Goal: Transaction & Acquisition: Obtain resource

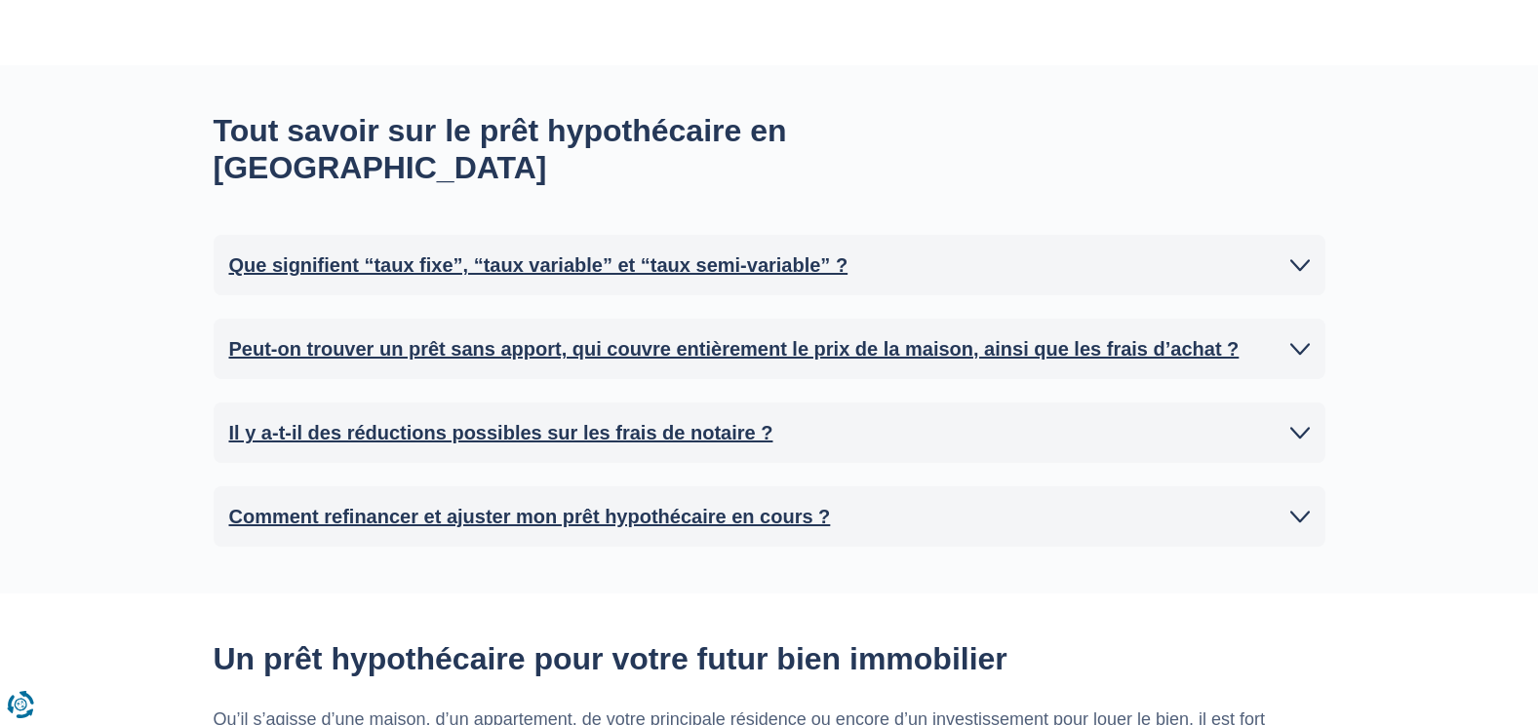
scroll to position [1853, 0]
type input "200.000"
click at [1302, 338] on icon at bounding box center [1300, 348] width 20 height 20
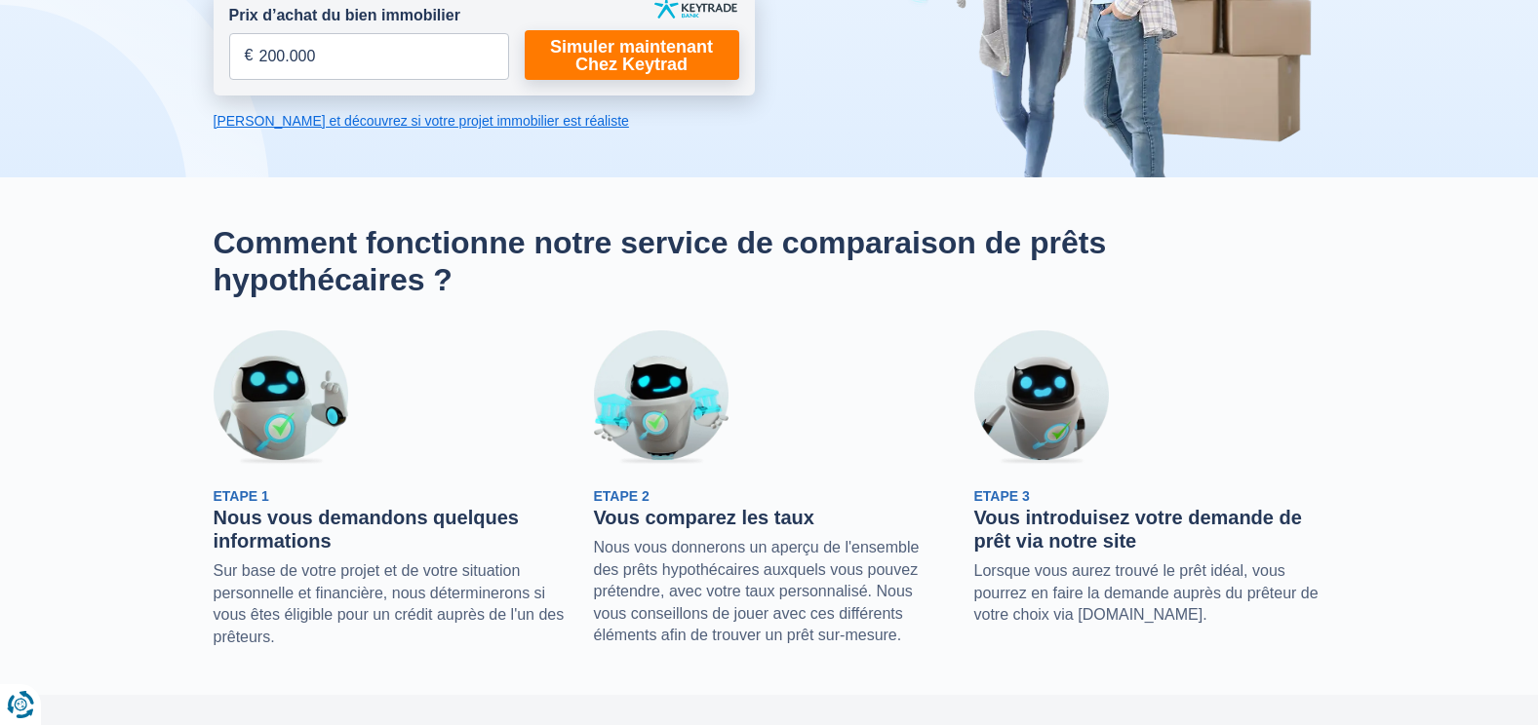
scroll to position [293, 0]
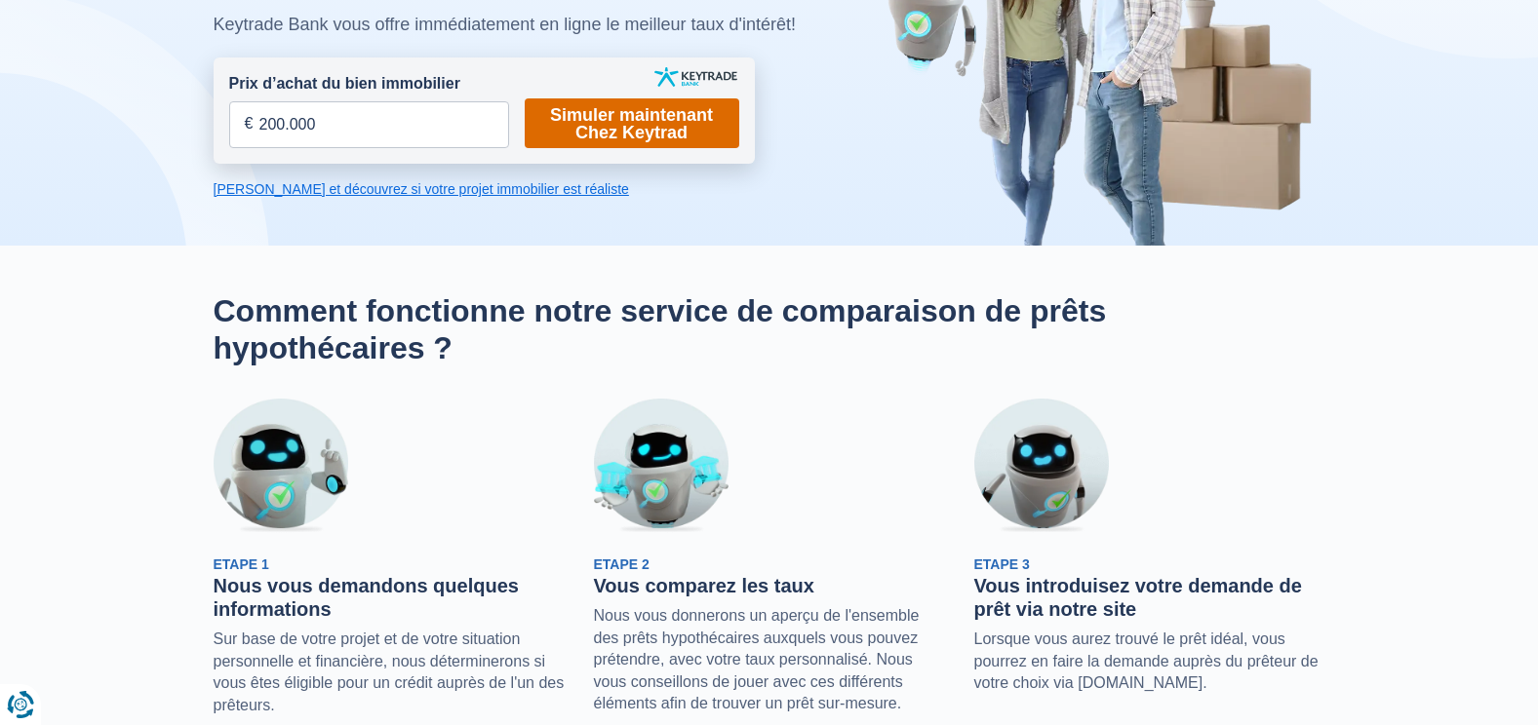
click at [676, 118] on link "Simuler maintenant Chez Keytrad" at bounding box center [632, 123] width 215 height 50
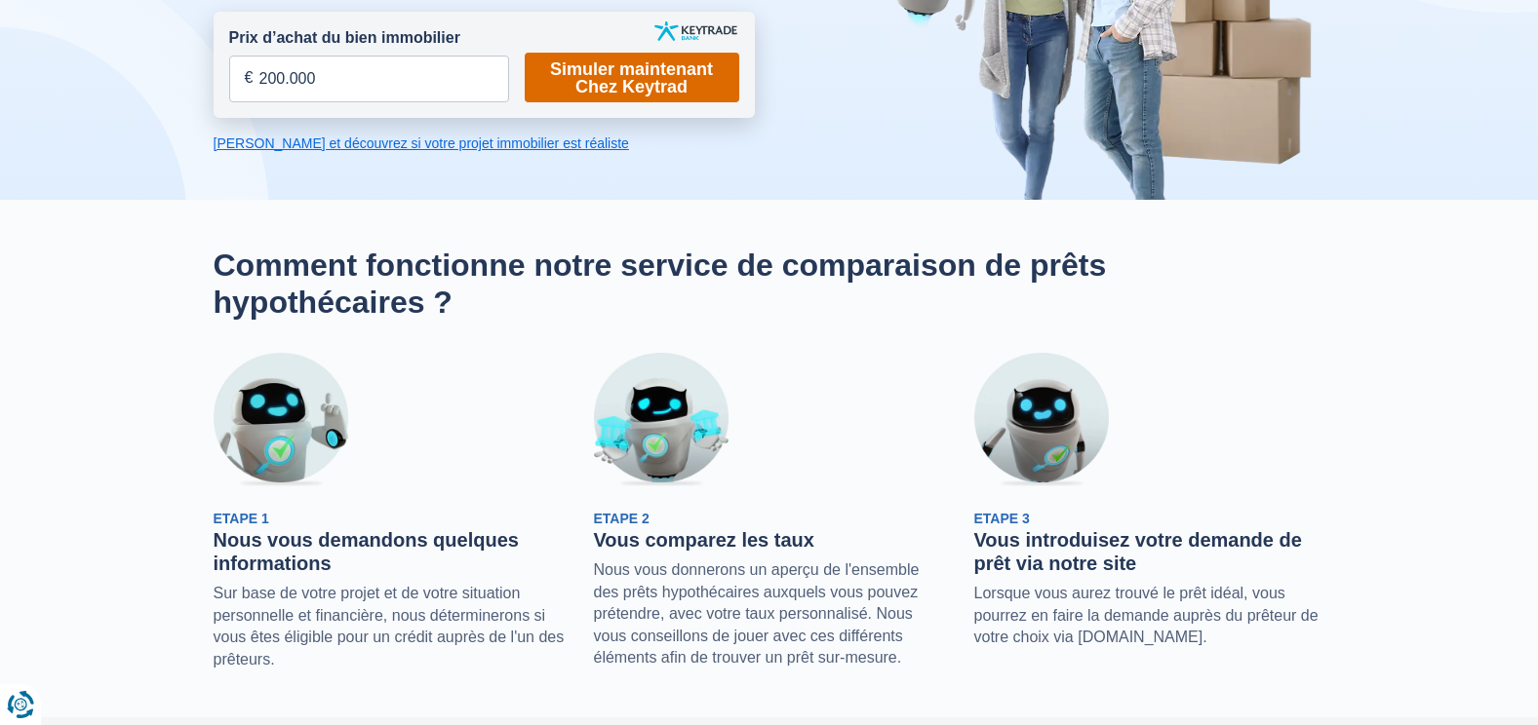
scroll to position [293, 0]
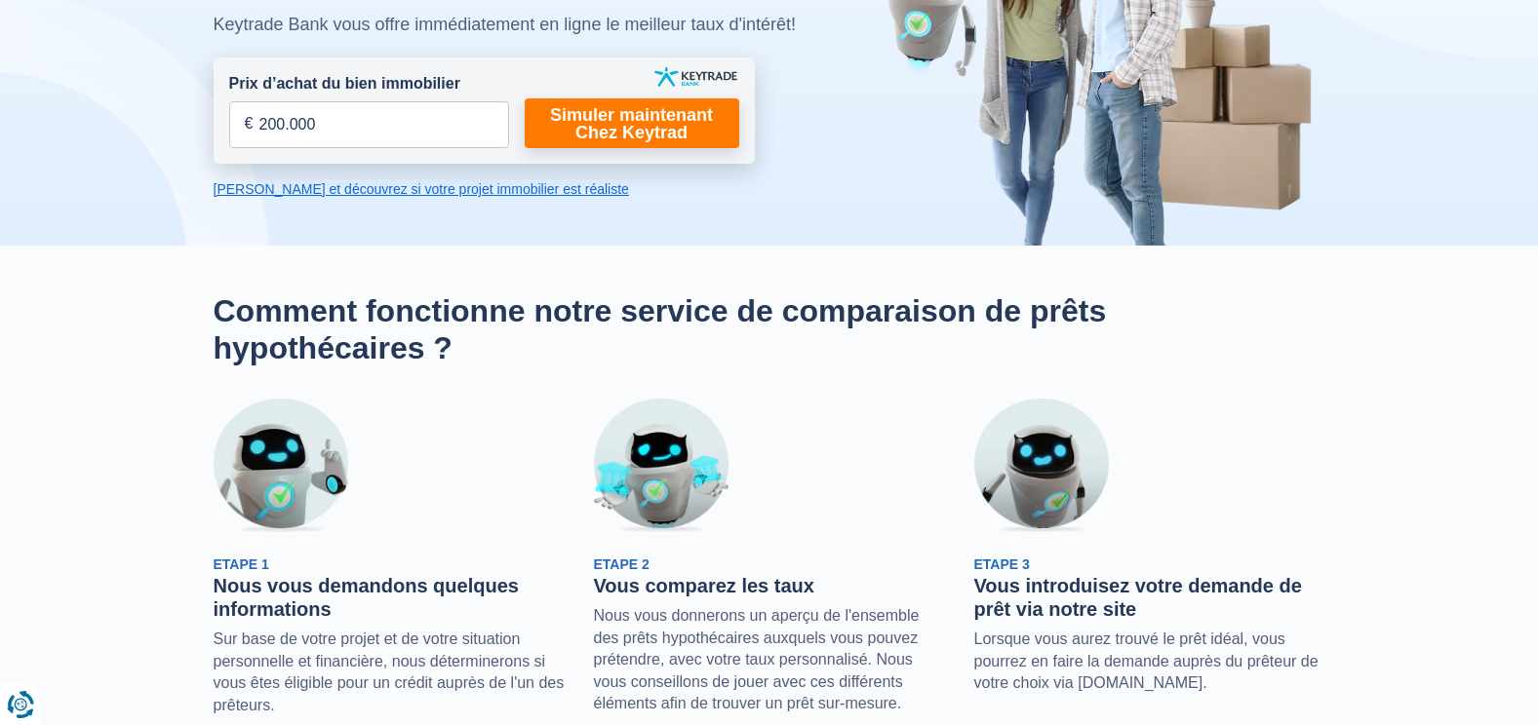
click at [356, 195] on link "Calculez et découvrez si votre projet immobilier est réaliste" at bounding box center [484, 189] width 541 height 20
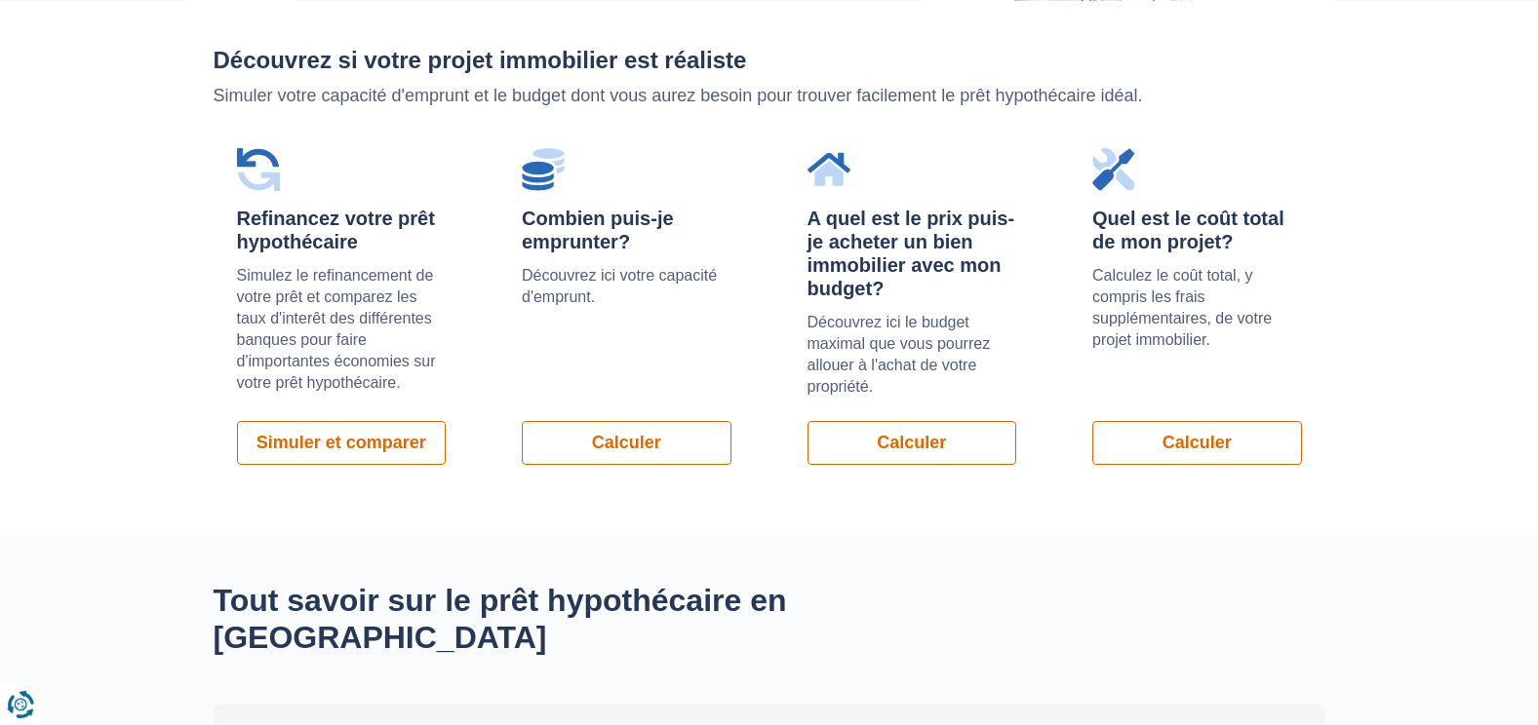
scroll to position [1383, 0]
click at [946, 442] on link "Calculer" at bounding box center [912, 442] width 210 height 44
click at [647, 444] on link "Calculer" at bounding box center [627, 442] width 210 height 44
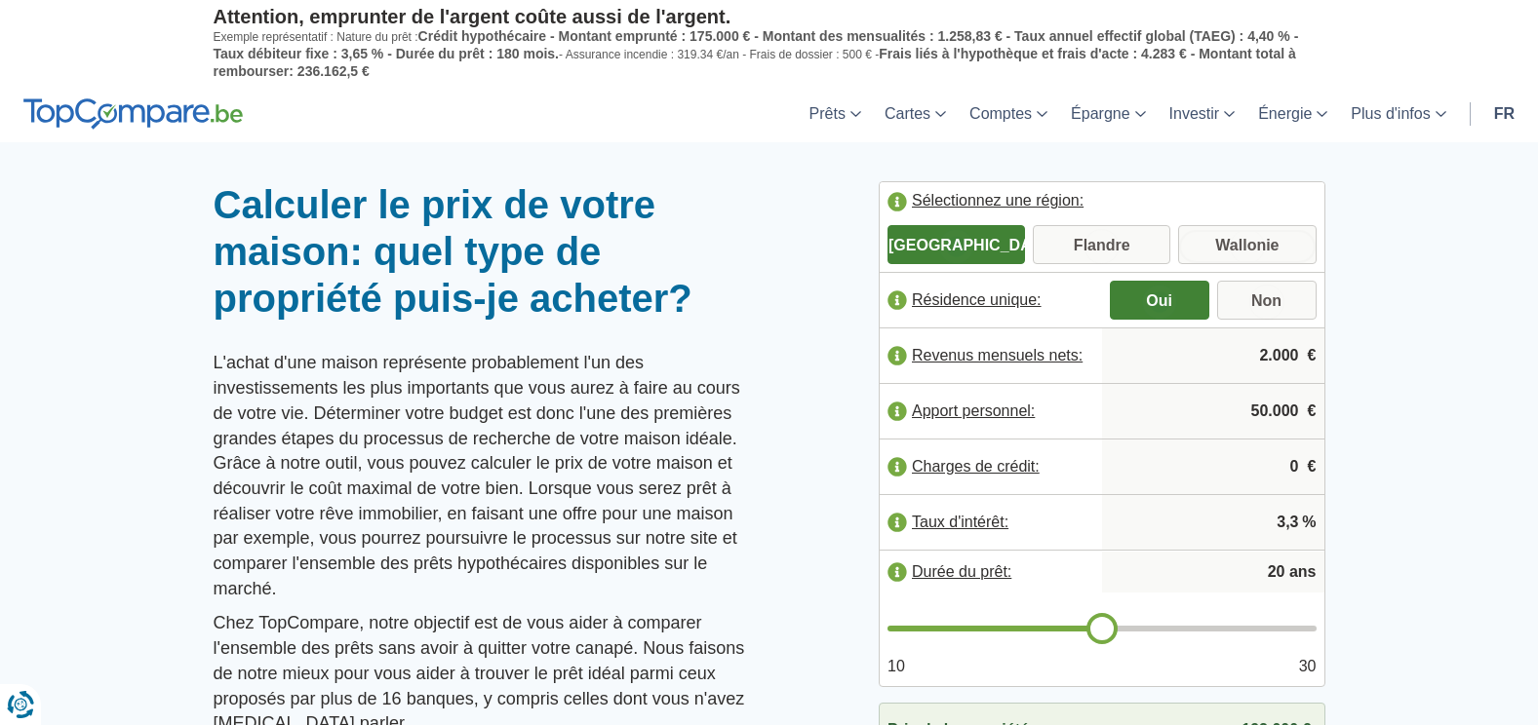
click at [1265, 239] on input "Wallonie" at bounding box center [1246, 246] width 137 height 35
radio input "true"
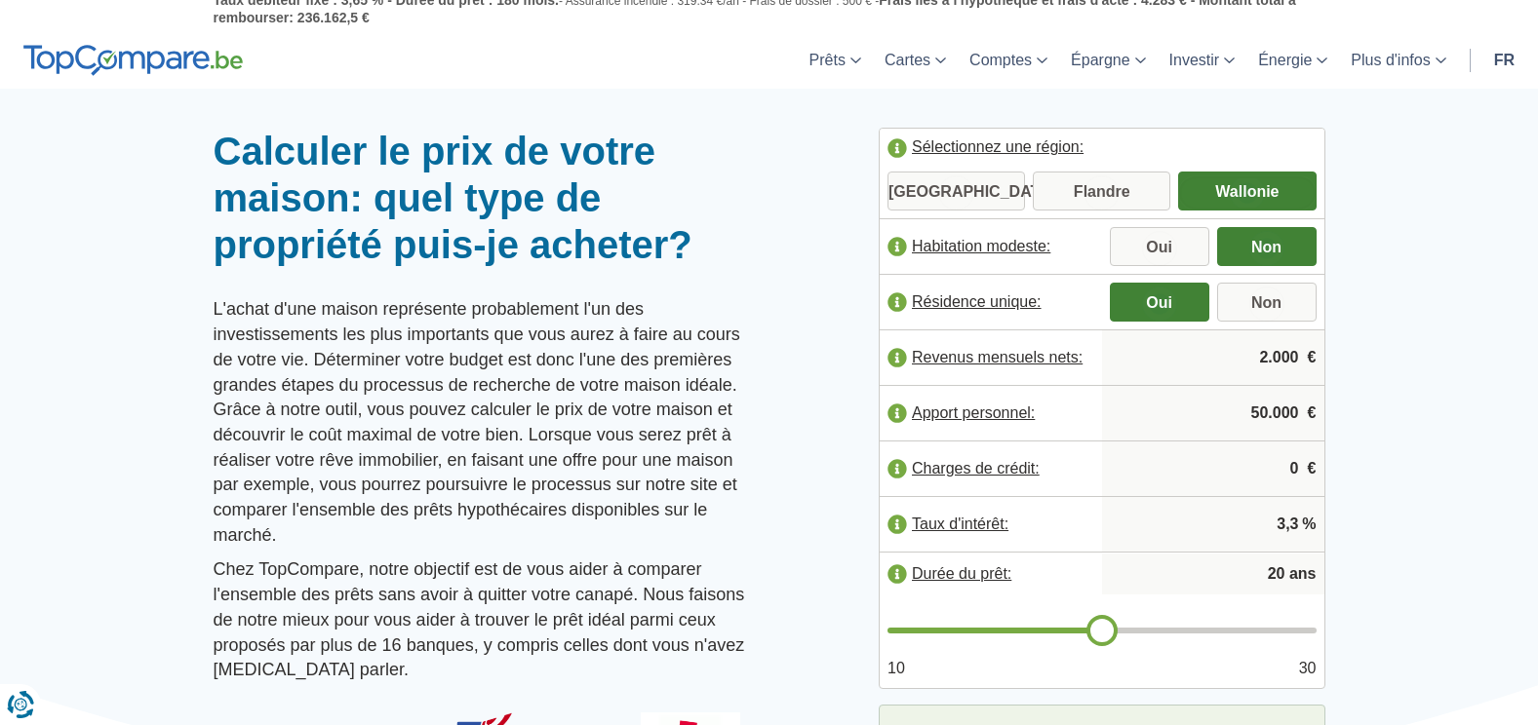
scroll to position [98, 0]
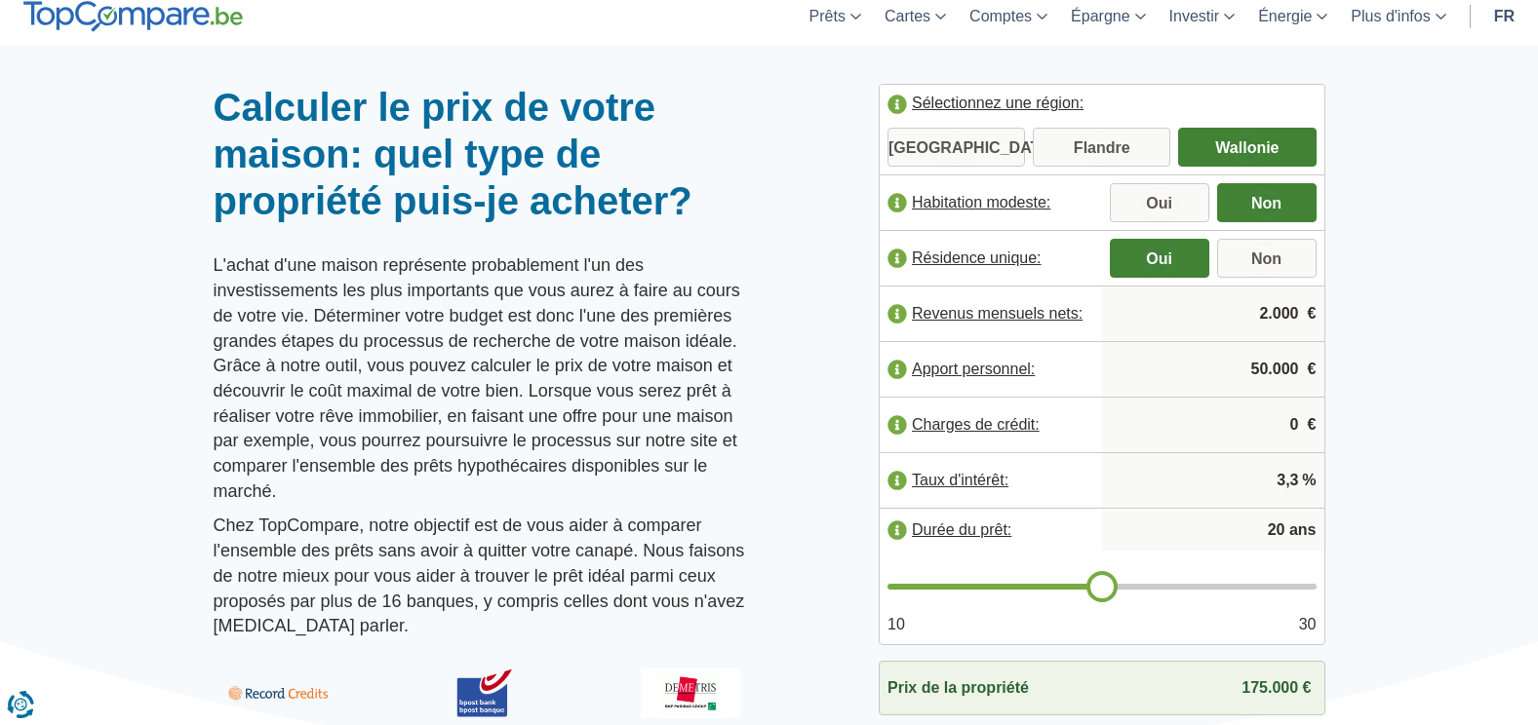
click at [1296, 305] on input "2.000" at bounding box center [1213, 314] width 207 height 53
type input "2"
type input "4.700"
click at [897, 413] on label "Charges de crédit:" at bounding box center [990, 425] width 222 height 43
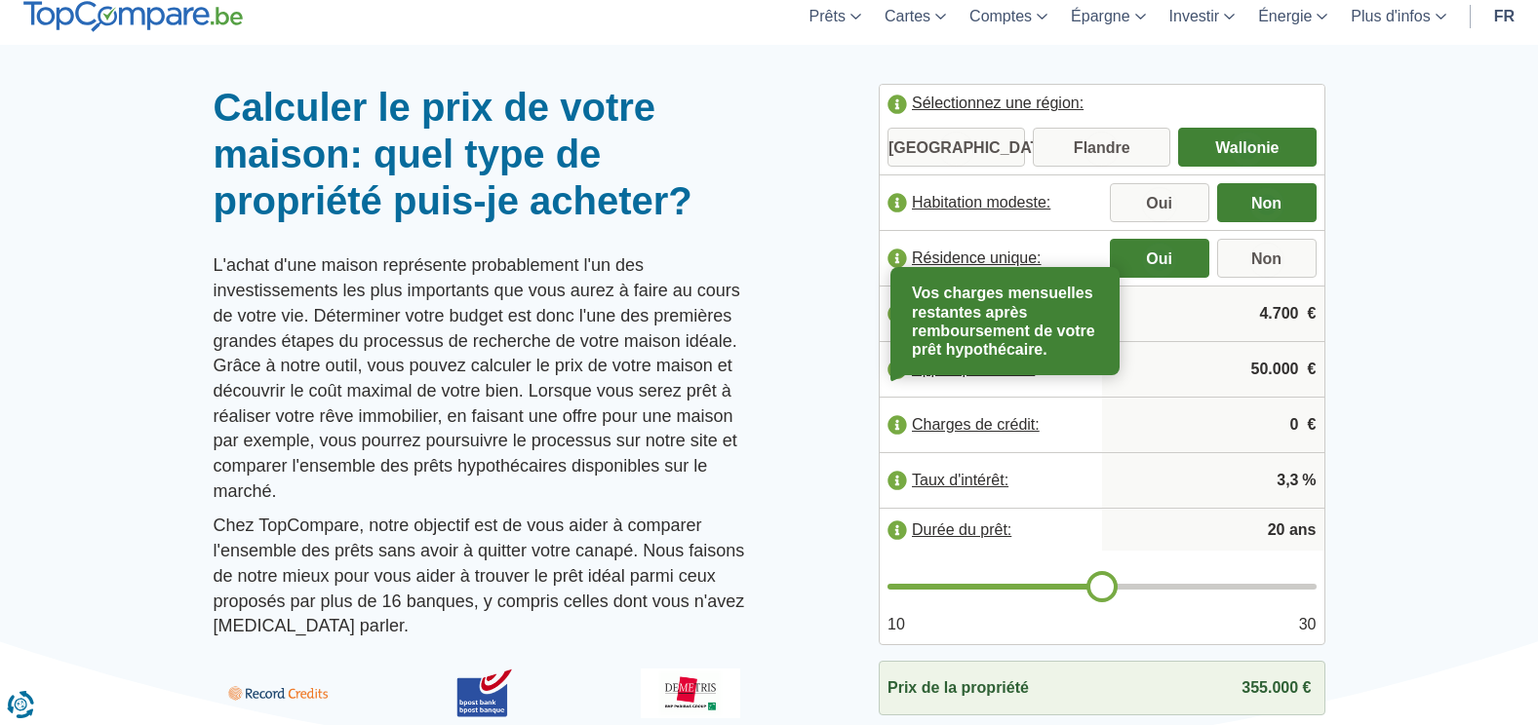
click at [1304, 419] on input "0" at bounding box center [1213, 425] width 207 height 53
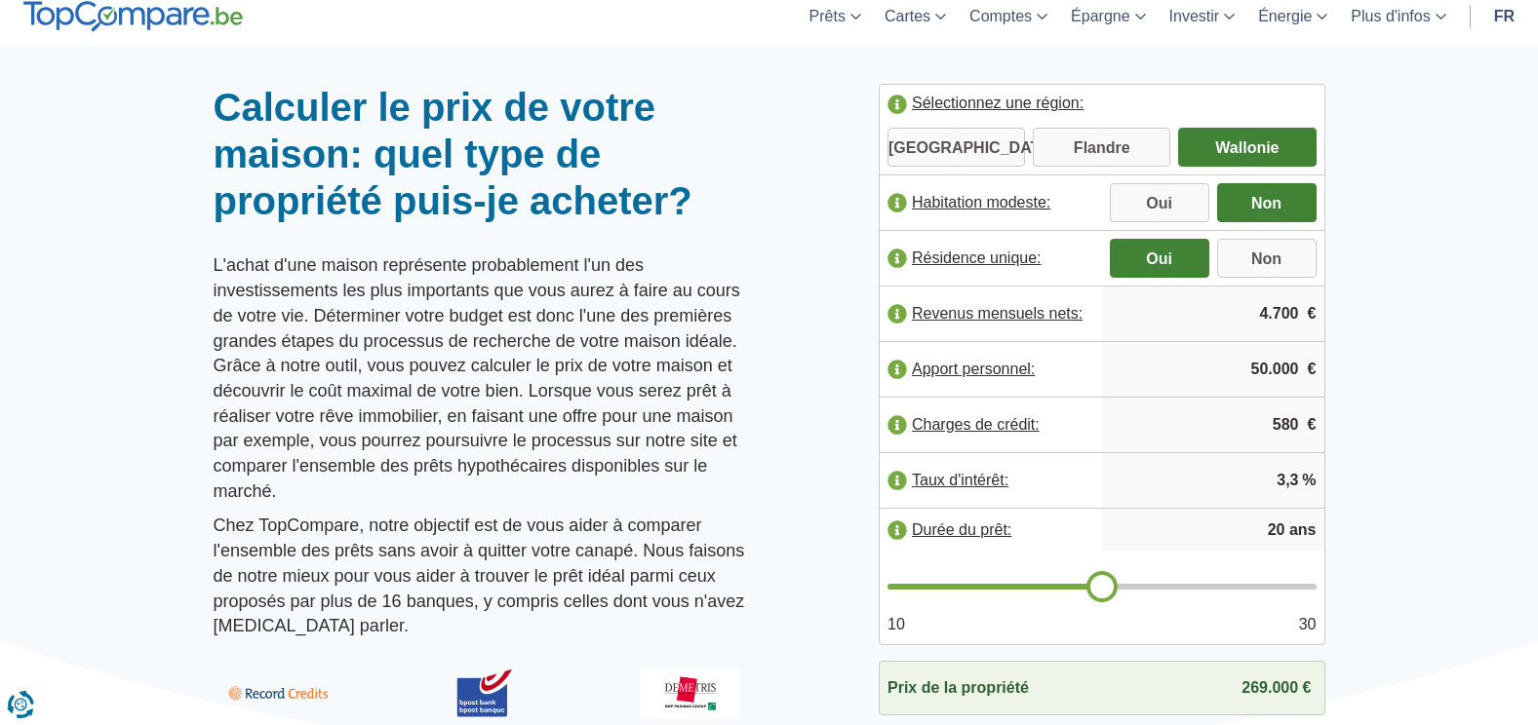
type input "580"
click at [1295, 528] on span "ans" at bounding box center [1302, 531] width 27 height 22
type input "19"
type input "18"
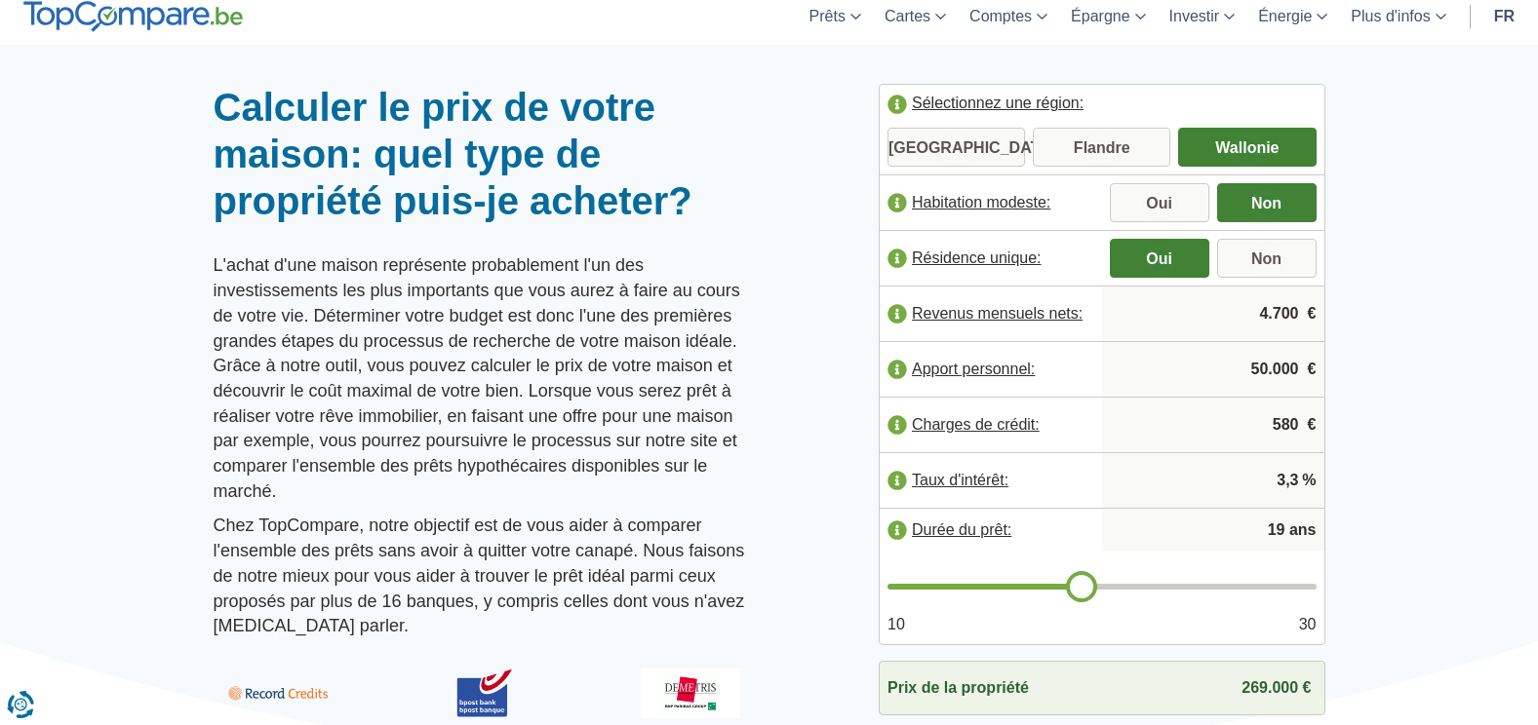
type input "18"
type input "17"
type input "16"
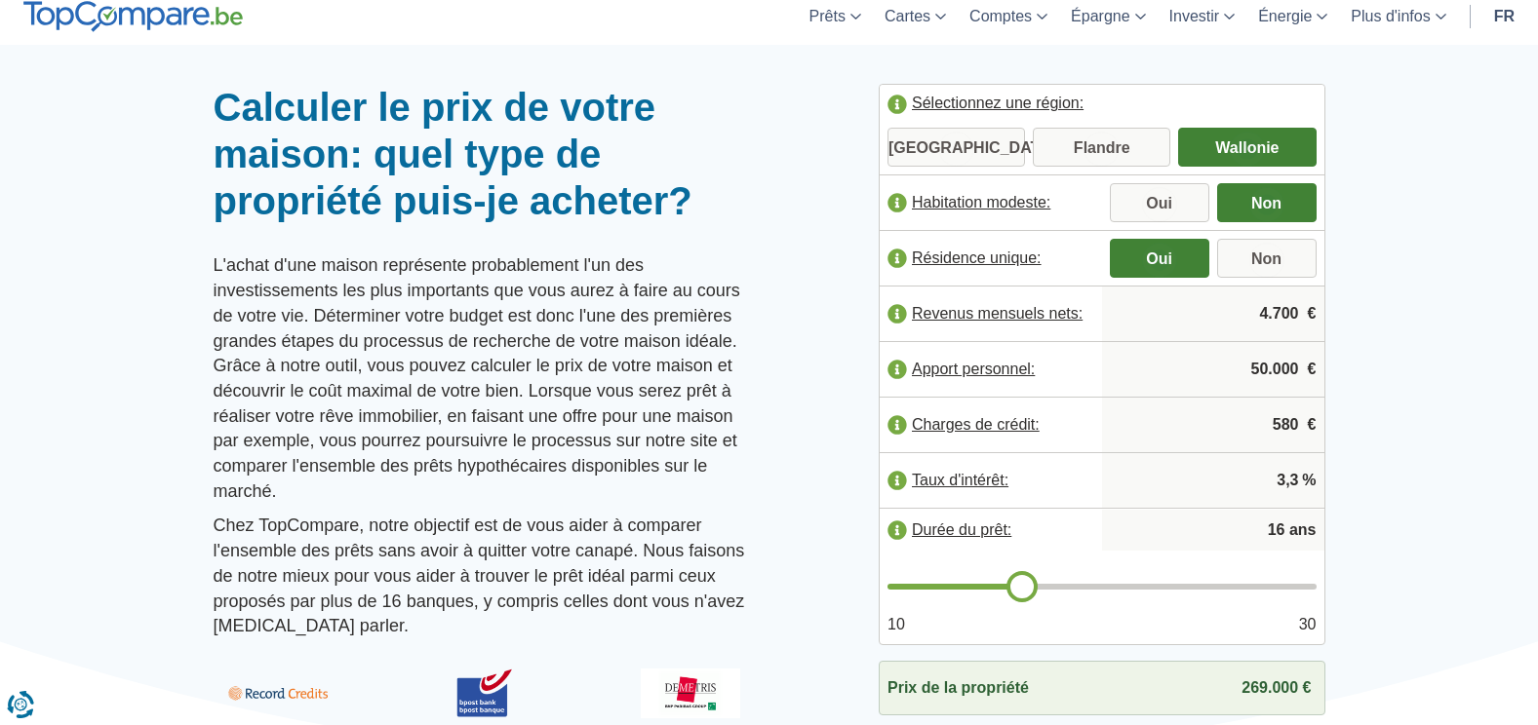
type input "15"
drag, startPoint x: 1104, startPoint y: 577, endPoint x: 1010, endPoint y: 587, distance: 94.1
type input "15"
click at [1010, 587] on input "range" at bounding box center [1101, 587] width 429 height 6
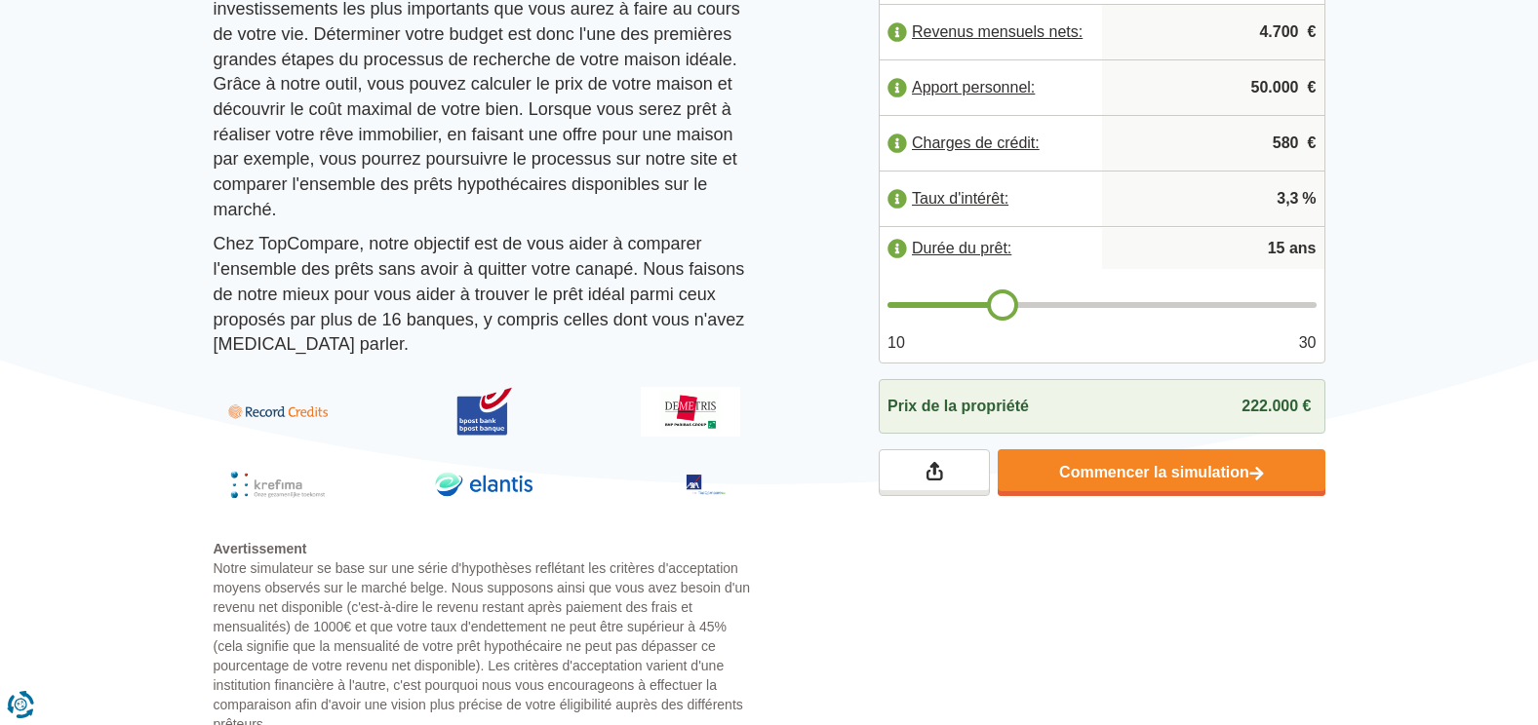
scroll to position [390, 0]
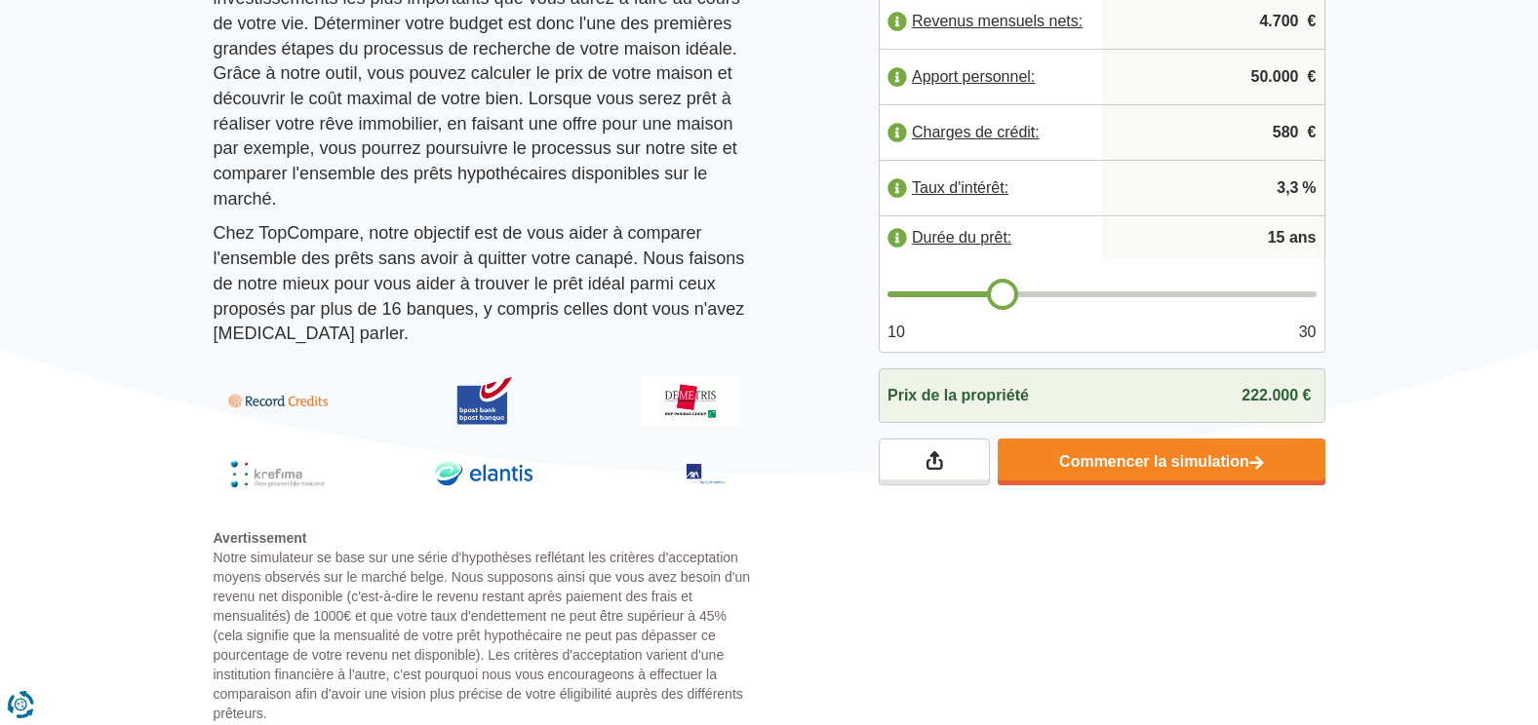
click at [1258, 390] on span "222.000 €" at bounding box center [1275, 395] width 69 height 17
click at [1261, 72] on input "50.000" at bounding box center [1213, 77] width 207 height 53
type input "40.000"
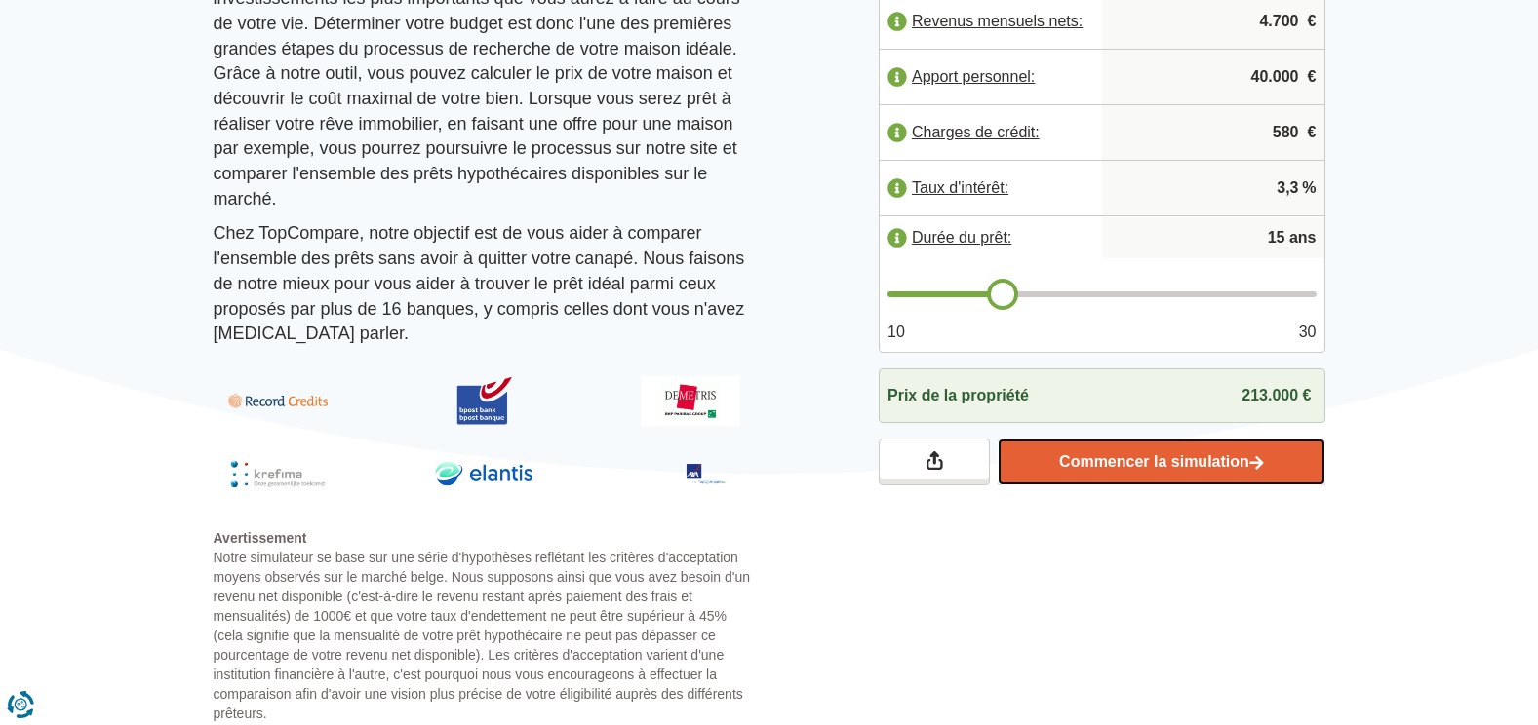
click at [1188, 457] on link "Commencer la simulation" at bounding box center [1160, 462] width 327 height 47
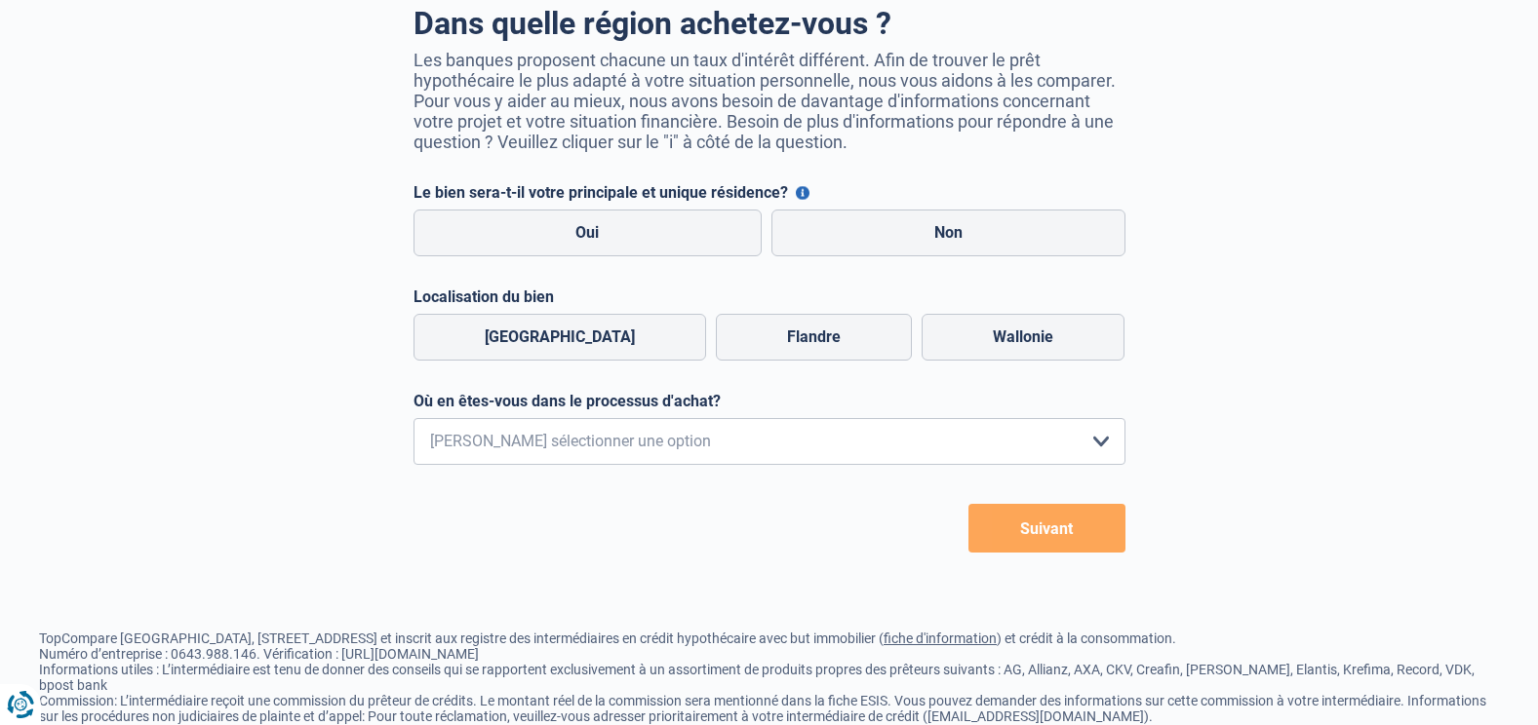
scroll to position [195, 0]
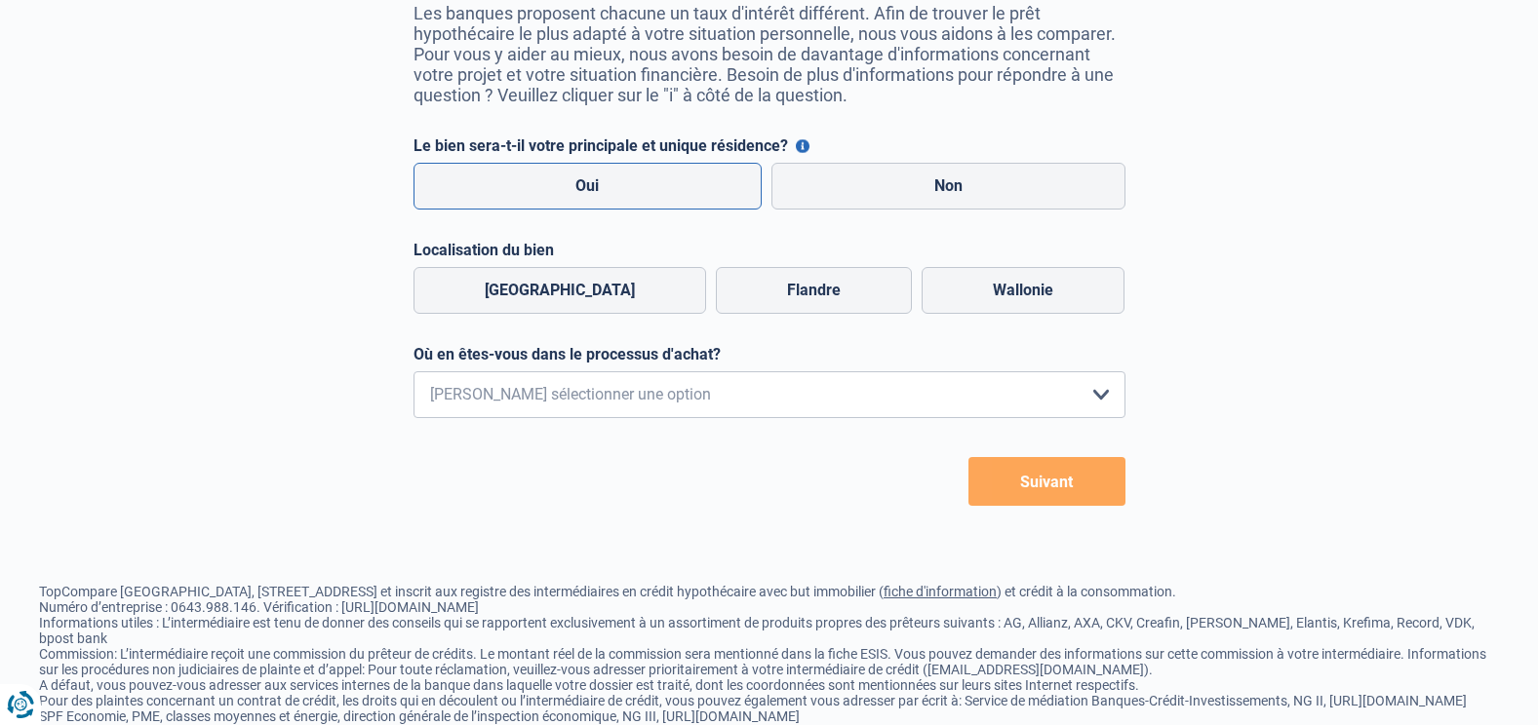
click at [658, 183] on label "Oui" at bounding box center [587, 186] width 349 height 47
click at [658, 183] on input "Oui" at bounding box center [587, 186] width 349 height 47
radio input "true"
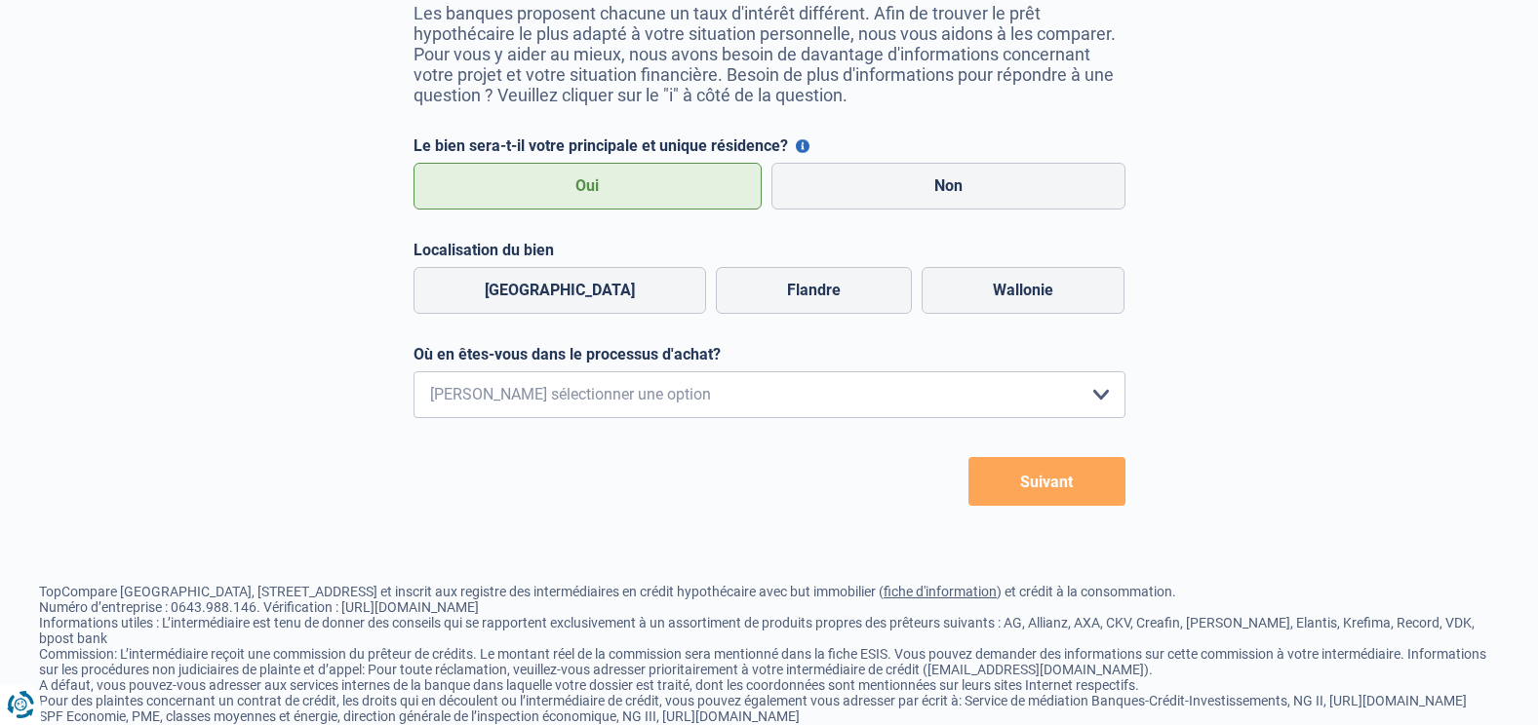
click at [804, 146] on button "Le bien sera-t-il votre principale et unique résidence?" at bounding box center [803, 146] width 14 height 14
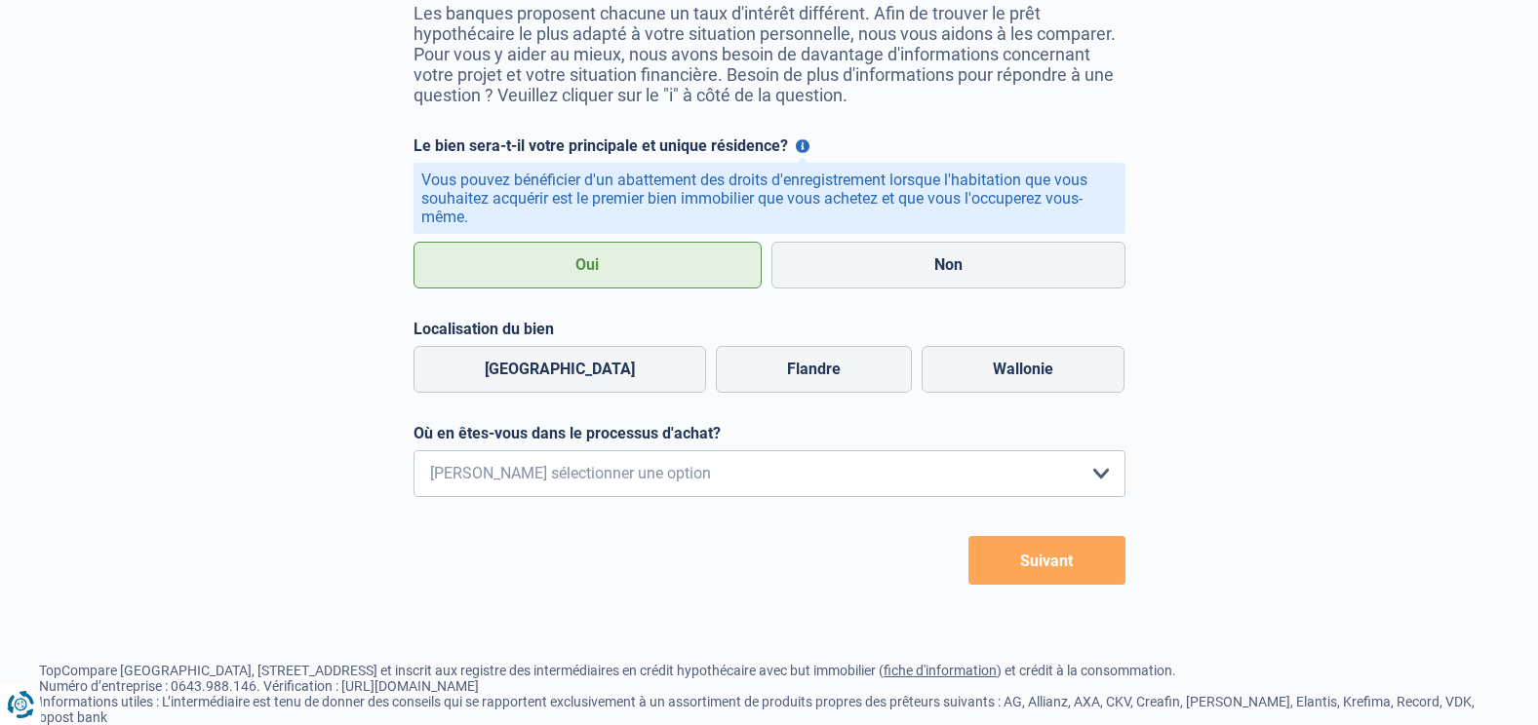
click at [804, 146] on button "Le bien sera-t-il votre principale et unique résidence?" at bounding box center [803, 146] width 14 height 14
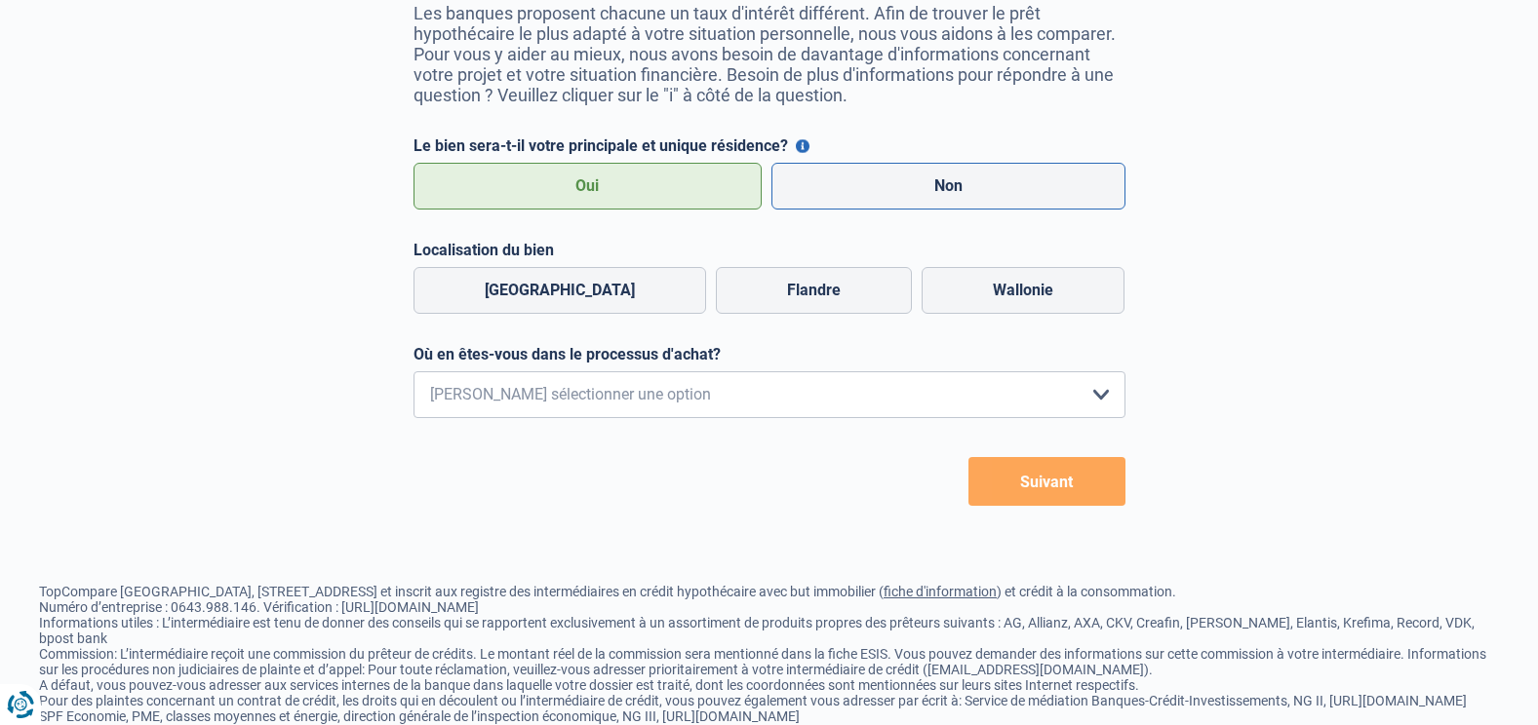
click at [926, 187] on label "Non" at bounding box center [948, 186] width 354 height 47
click at [926, 187] on input "Non" at bounding box center [948, 186] width 354 height 47
radio input "true"
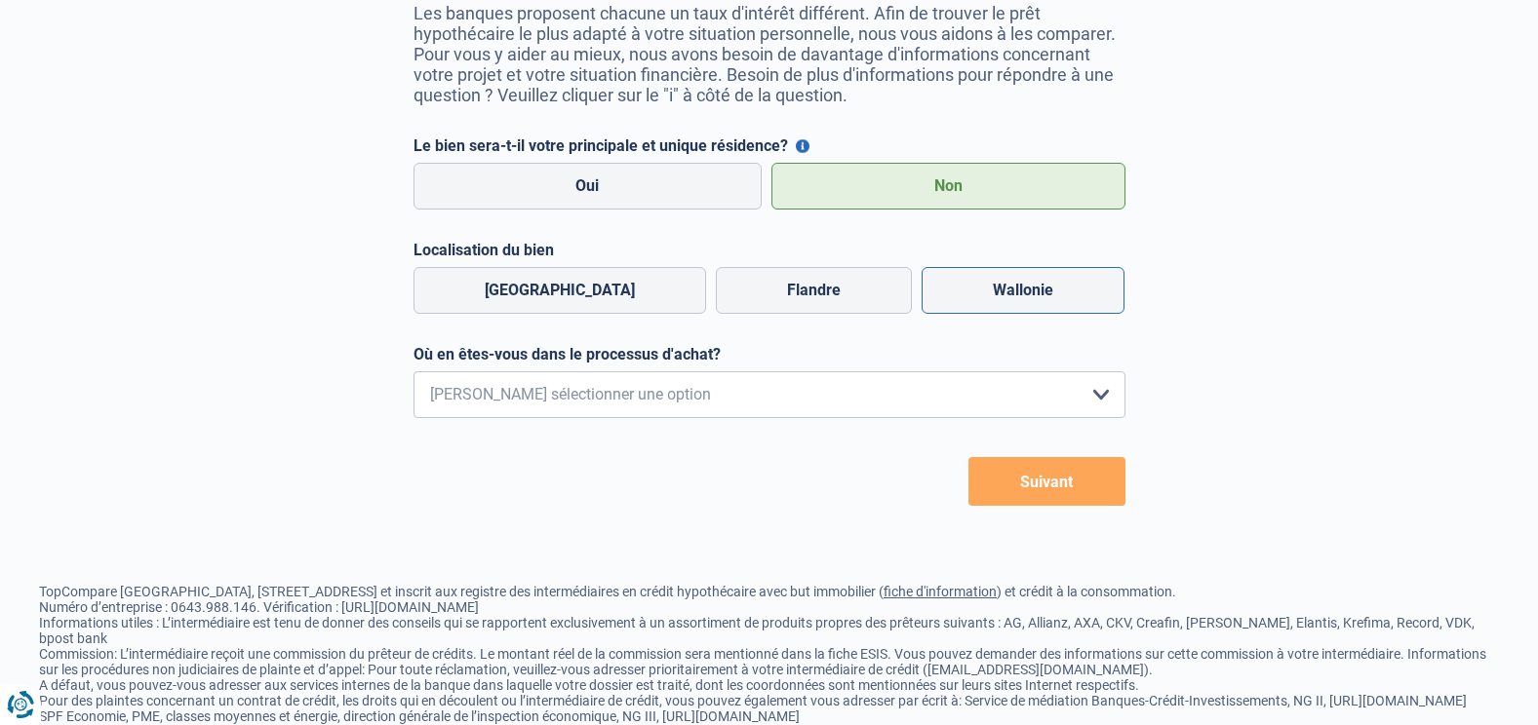
click at [1027, 298] on label "Wallonie" at bounding box center [1022, 290] width 203 height 47
click at [1027, 298] on input "Wallonie" at bounding box center [1022, 290] width 203 height 47
radio input "true"
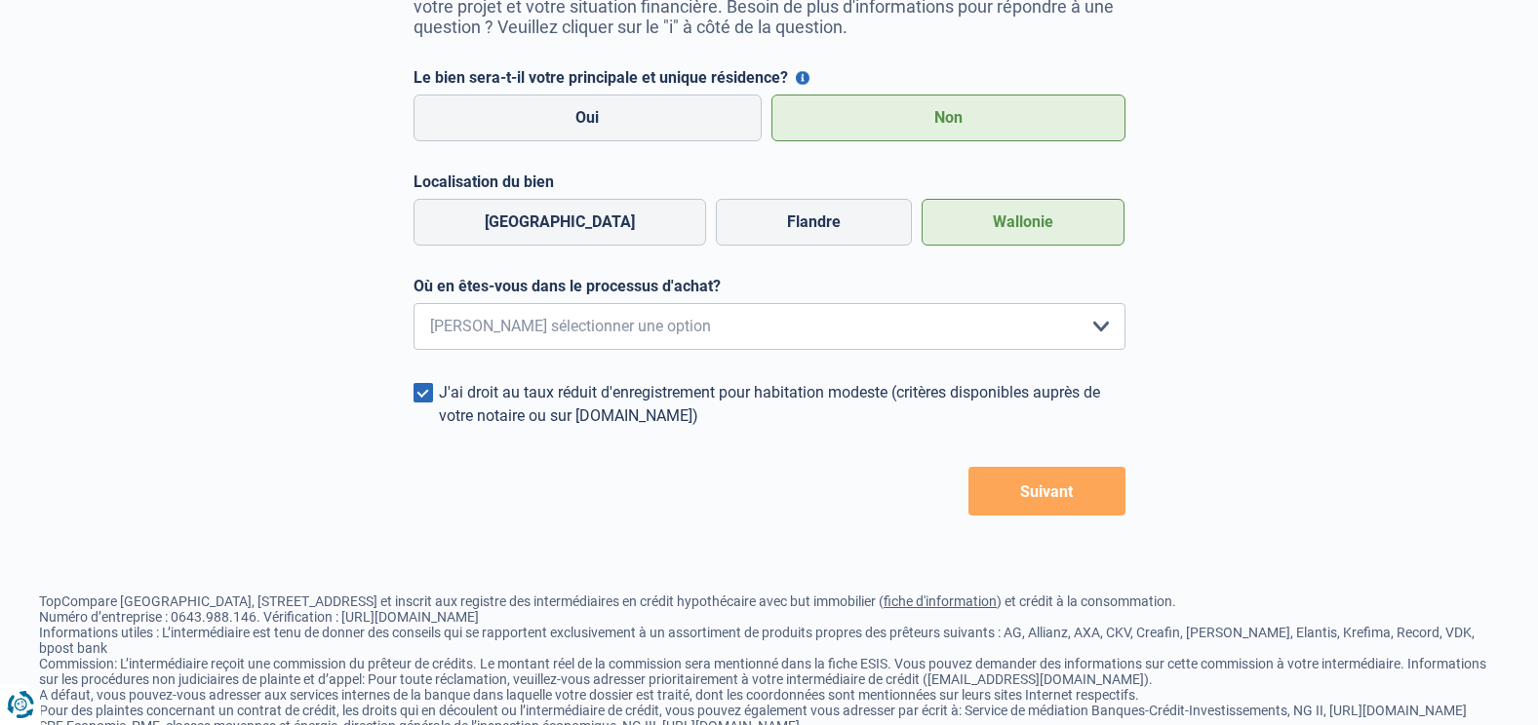
scroll to position [359, 0]
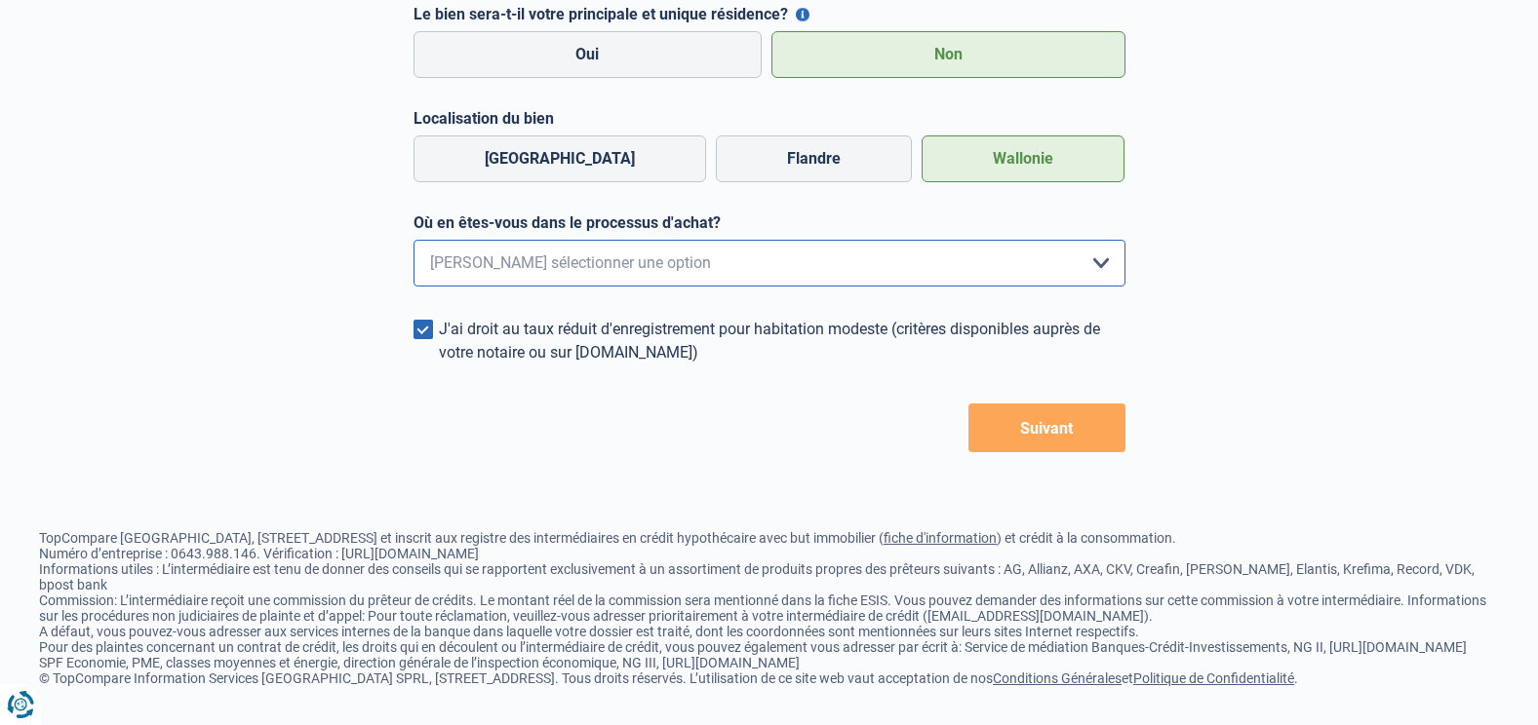
click at [1105, 240] on select "Je me renseigne juste car je n'ai pas de projet d'achat concret actuellement Je…" at bounding box center [769, 263] width 712 height 47
select select "1b"
click at [413, 240] on select "Je me renseigne juste car je n'ai pas de projet d'achat concret actuellement Je…" at bounding box center [769, 263] width 712 height 47
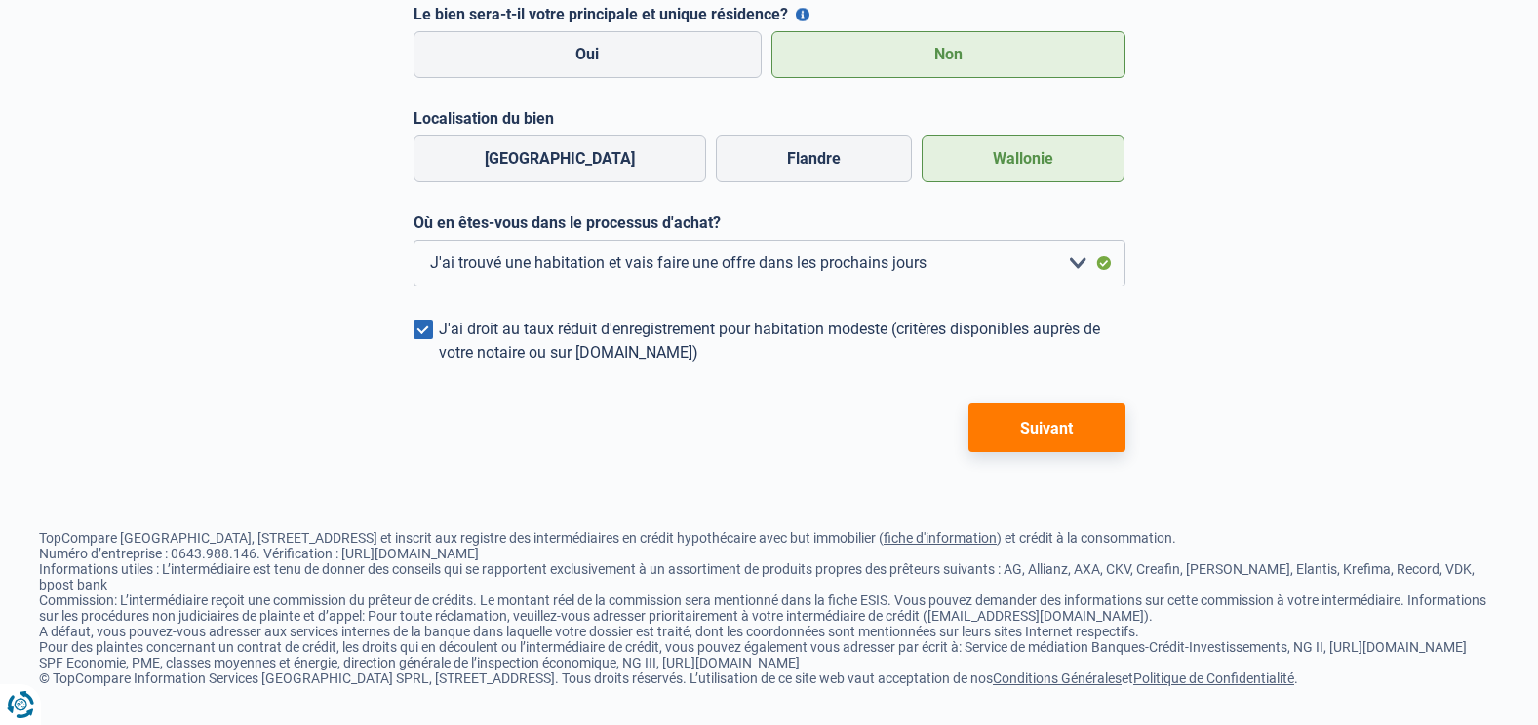
drag, startPoint x: 1024, startPoint y: 391, endPoint x: 1151, endPoint y: 375, distance: 127.7
click at [1024, 404] on button "Suivant" at bounding box center [1046, 428] width 157 height 49
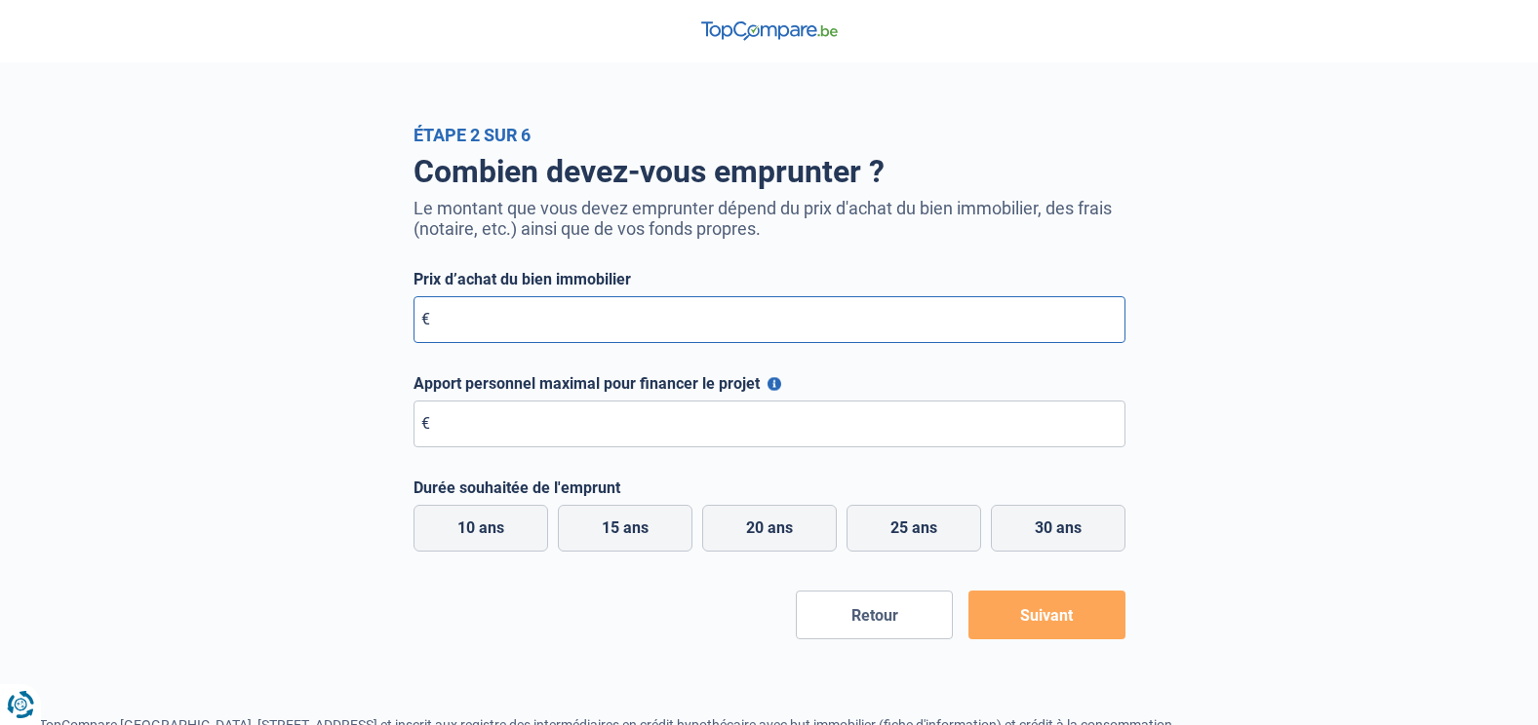
click at [627, 326] on input "Prix d’achat du bien immobilier" at bounding box center [769, 319] width 712 height 47
type input "206.000"
click at [767, 385] on button "Apport personnel maximal pour financer le projet" at bounding box center [774, 384] width 14 height 14
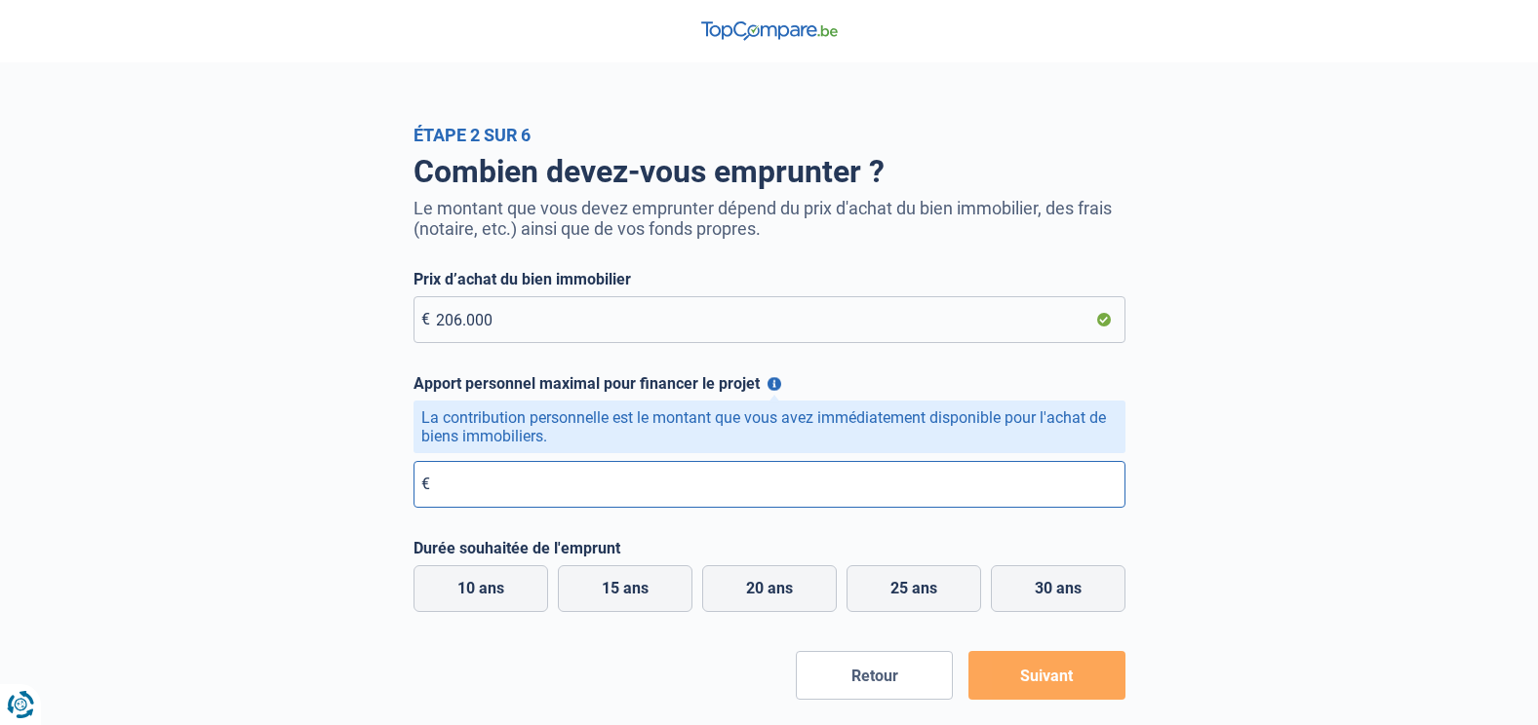
click at [495, 485] on input "Apport personnel maximal pour financer le projet" at bounding box center [769, 484] width 712 height 47
type input "40.000"
click at [646, 598] on label "15 ans" at bounding box center [625, 589] width 135 height 47
click at [646, 598] on input "15 ans" at bounding box center [625, 589] width 135 height 47
radio input "true"
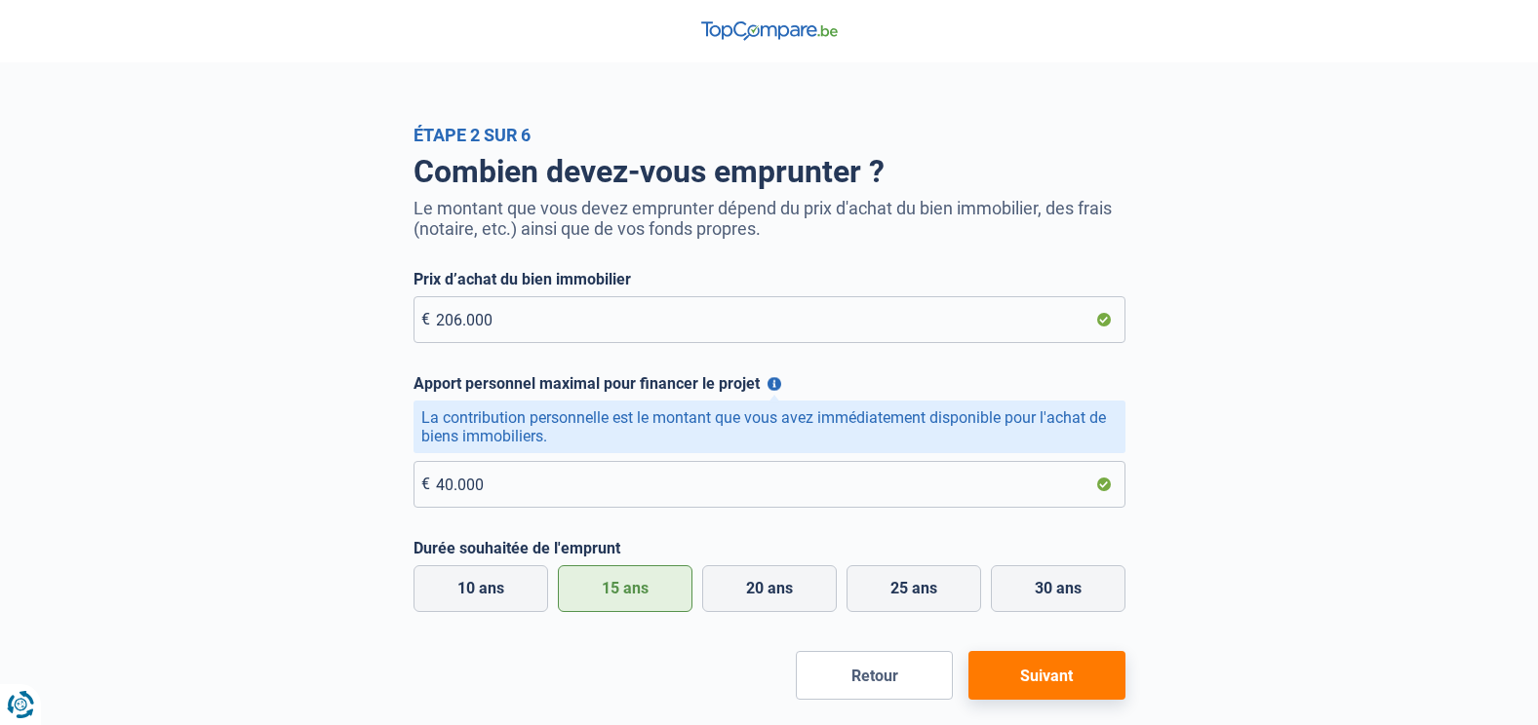
click at [1053, 686] on button "Suivant" at bounding box center [1046, 675] width 157 height 49
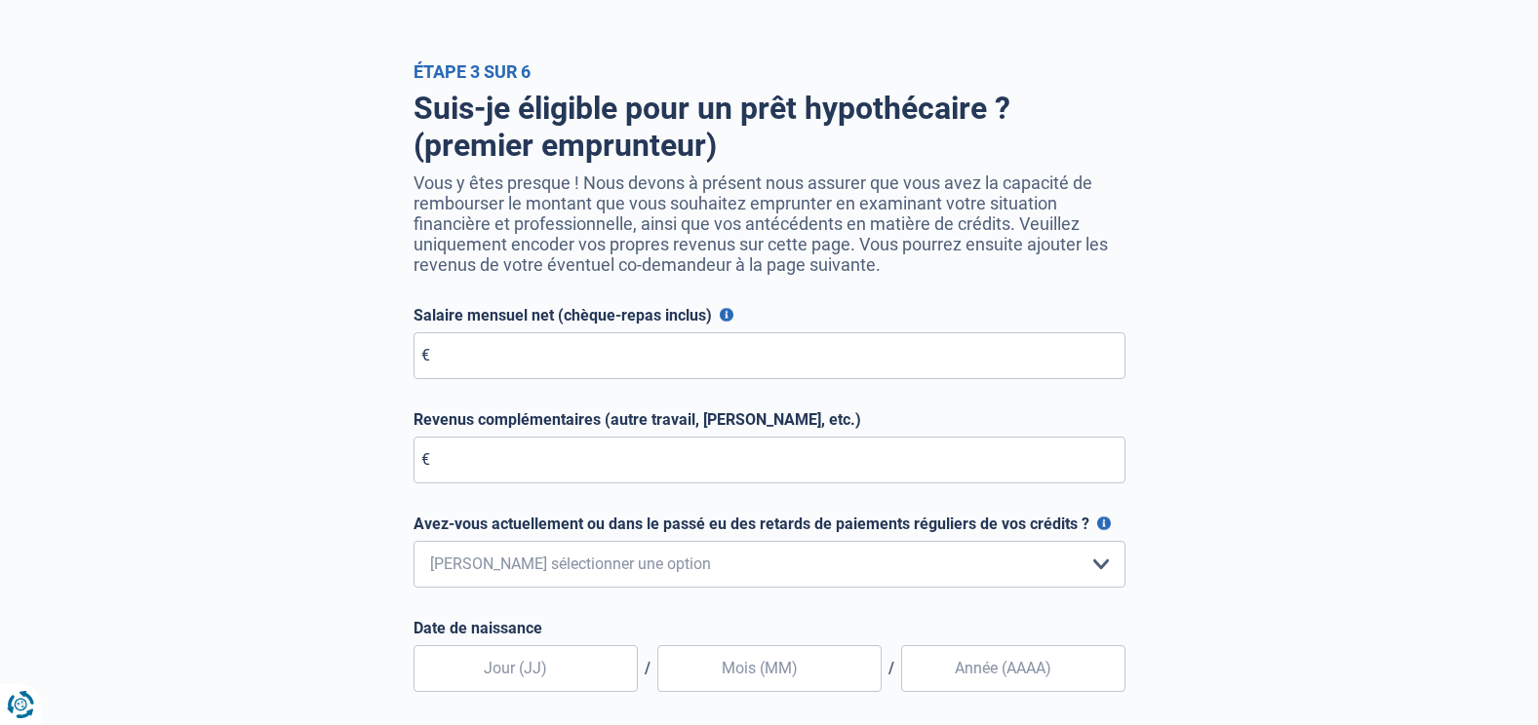
scroll to position [98, 0]
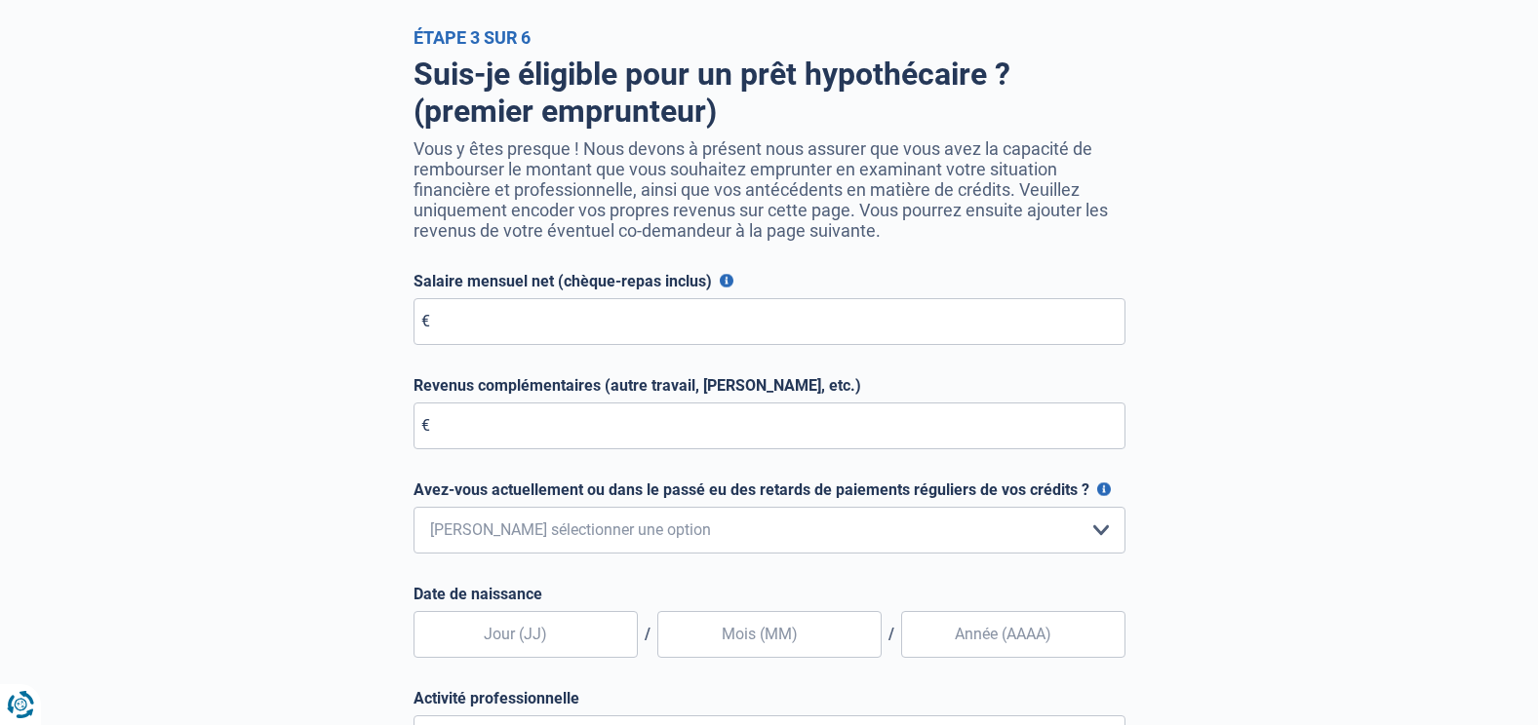
click at [724, 288] on button "Salaire mensuel net (chèque-repas inclus)" at bounding box center [727, 281] width 14 height 14
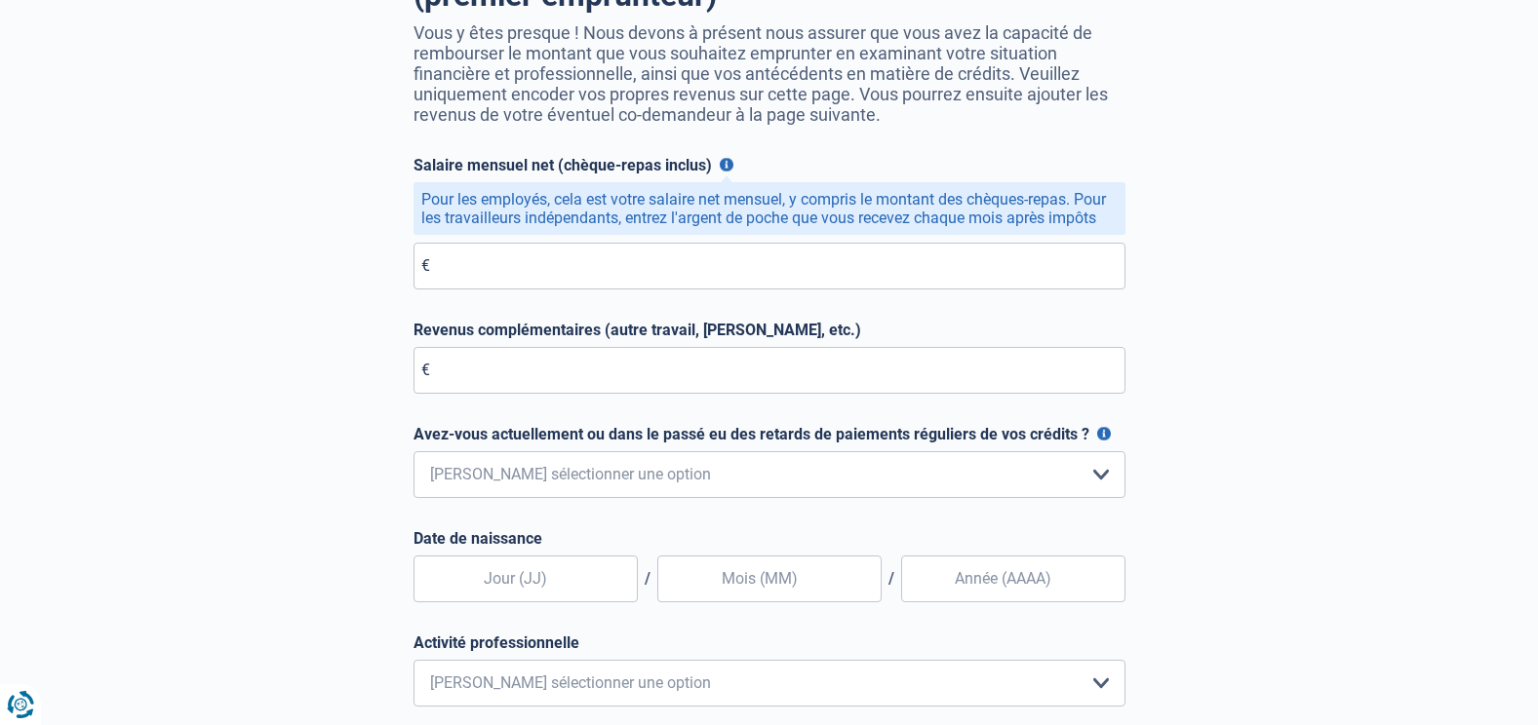
scroll to position [195, 0]
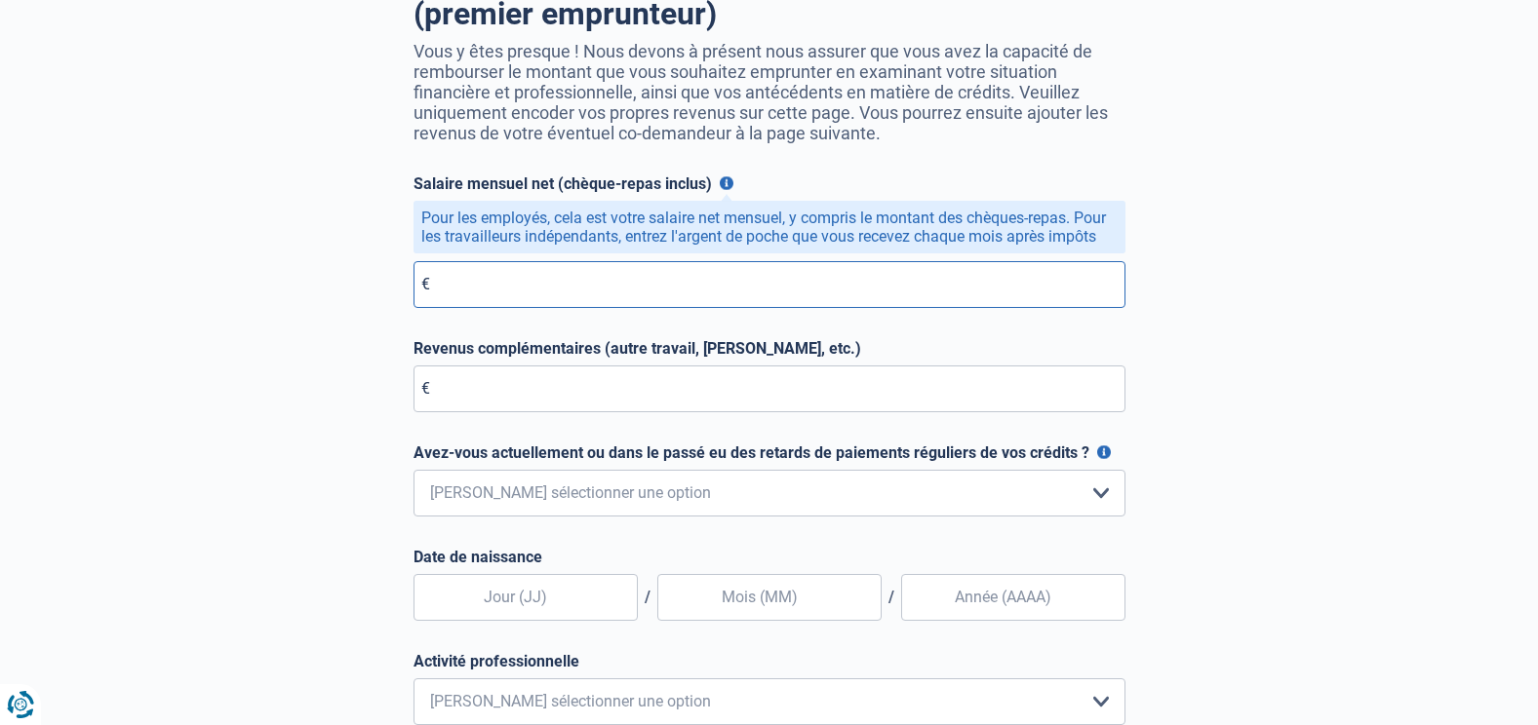
click at [503, 297] on input "Salaire mensuel net (chèque-repas inclus)" at bounding box center [769, 284] width 712 height 47
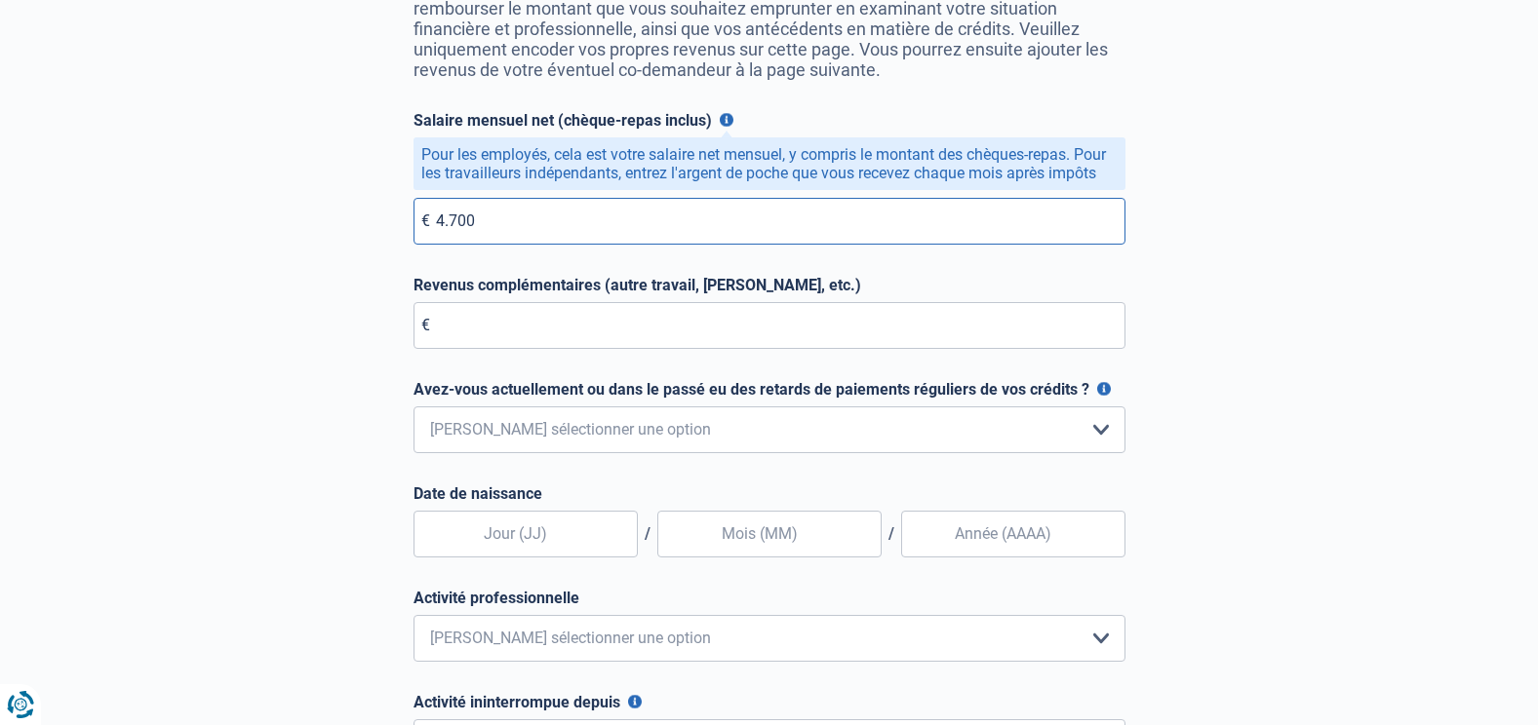
scroll to position [390, 0]
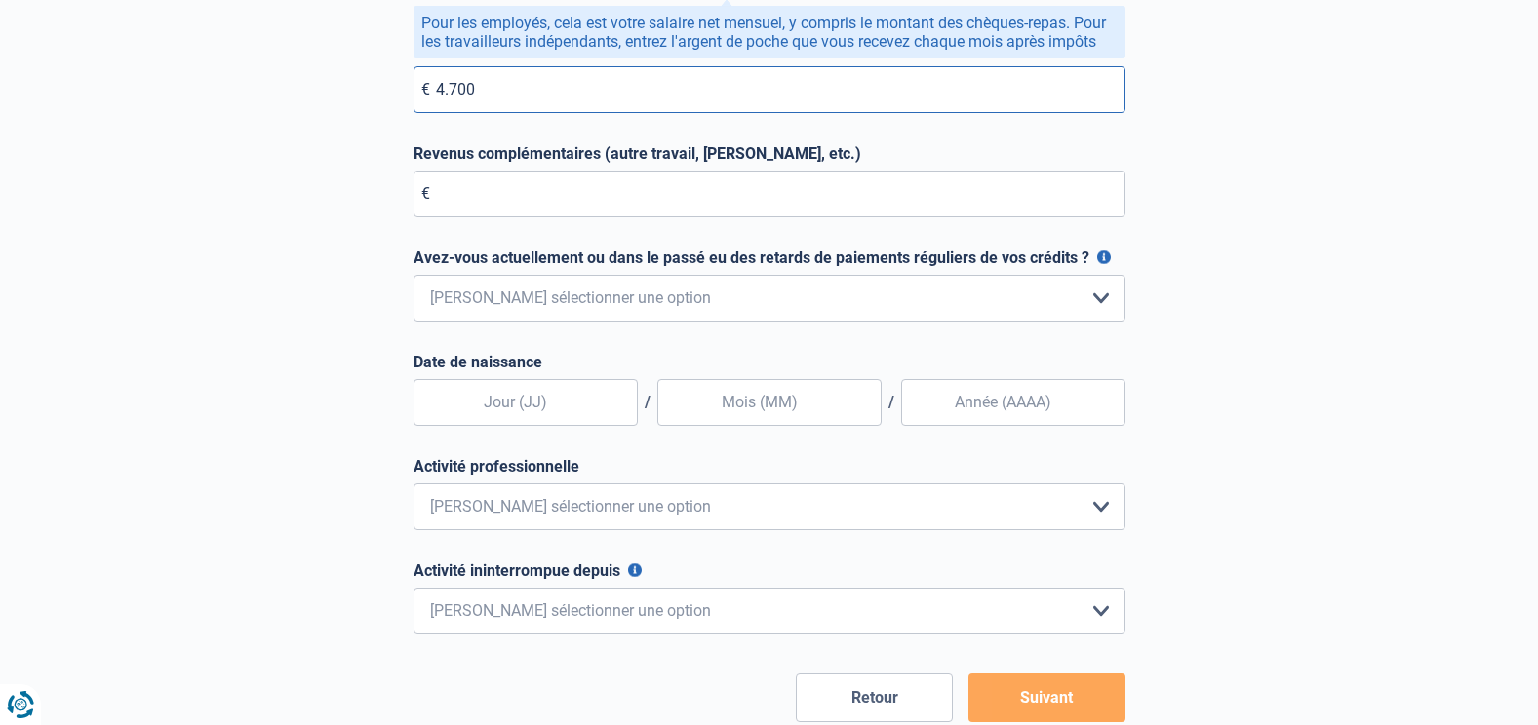
type input "4.700"
click at [1095, 295] on select "Non, jamais Oui mais j'ai tout remboursé il y a moins d'un an Oui mais cela fai…" at bounding box center [769, 298] width 712 height 47
select select "0"
click at [413, 280] on select "Non, jamais Oui mais j'ai tout remboursé il y a moins d'un an Oui mais cela fai…" at bounding box center [769, 298] width 712 height 47
click at [540, 405] on input "text" at bounding box center [525, 402] width 224 height 47
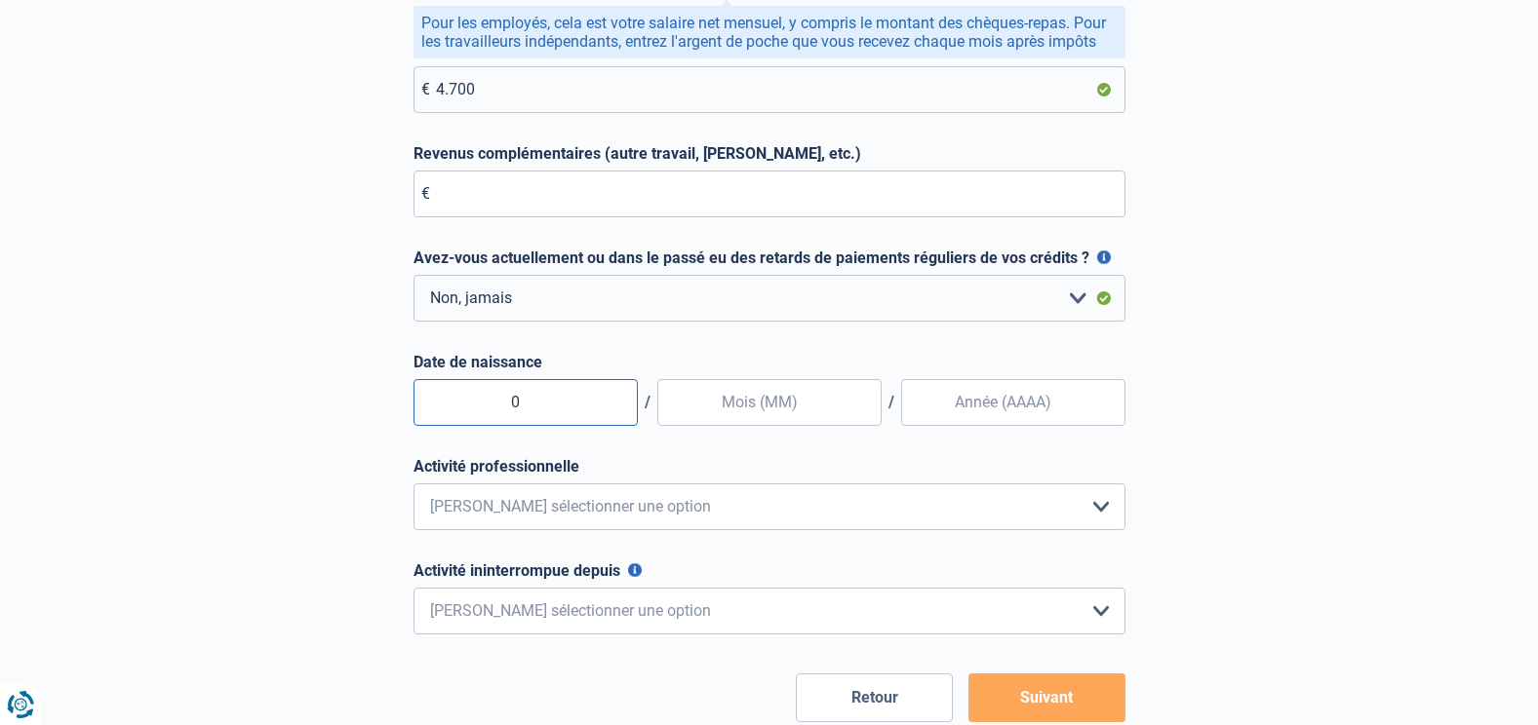
type input "09"
type input "01"
type input "1974"
click at [1107, 501] on select "Employé privé Ouvrier Fonctionnaire Indépendant Dirigeant d'entreprise Pensionn…" at bounding box center [769, 507] width 712 height 47
select select "official"
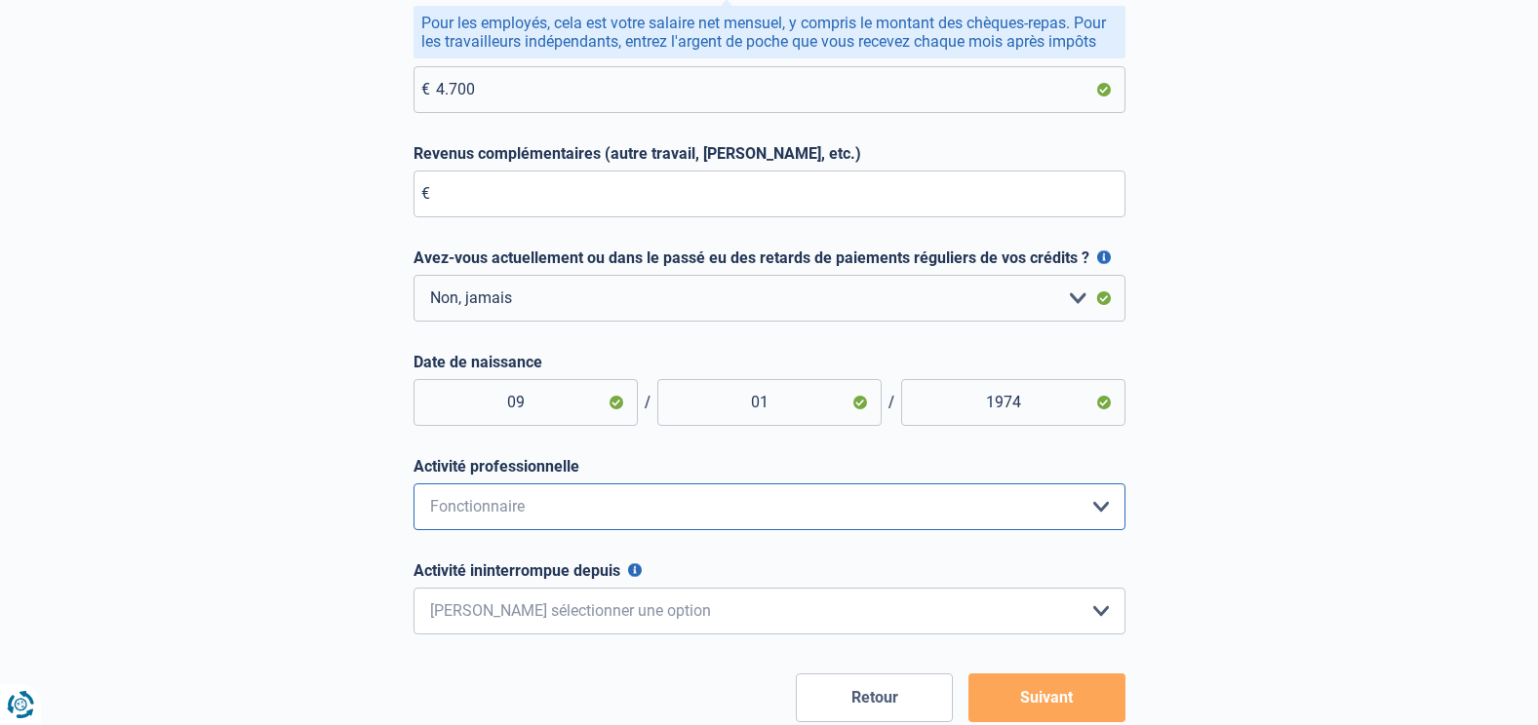
click at [413, 488] on select "Employé privé Ouvrier Fonctionnaire Indépendant Dirigeant d'entreprise Pensionn…" at bounding box center [769, 507] width 712 height 47
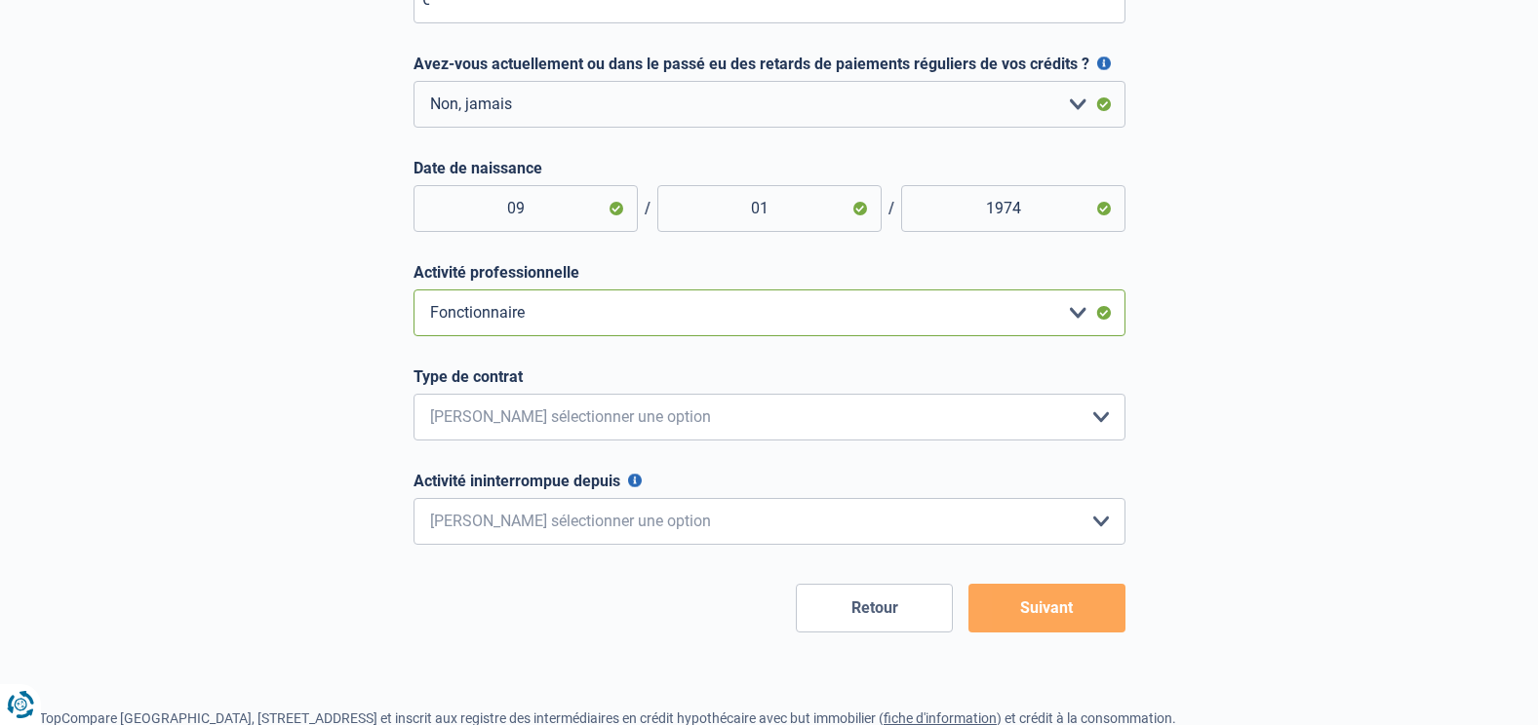
scroll to position [585, 0]
click at [1118, 423] on select "Intérimaire Contrat à Durée Indéterminée Contrat à Durée Déterminée Veuillez sé…" at bounding box center [769, 416] width 712 height 47
select select "permanent"
click at [413, 398] on select "Intérimaire Contrat à Durée Indéterminée Contrat à Durée Déterminée Veuillez sé…" at bounding box center [769, 416] width 712 height 47
click at [1097, 525] on select "< 6 mois 6 - 12 mois 12 - 24 mois 24 - 36 mois > 36 mois Veuillez sélectionner …" at bounding box center [769, 520] width 712 height 47
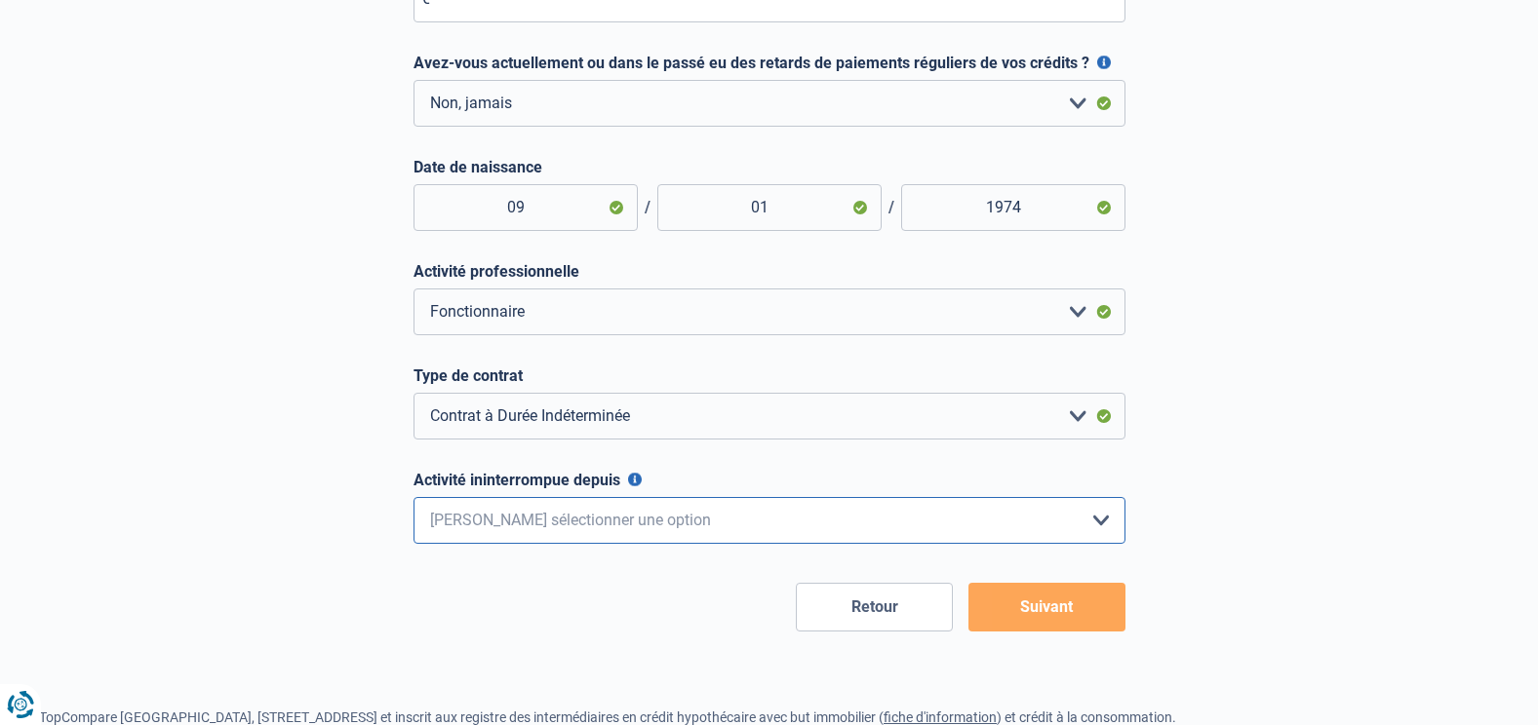
select select "more36"
click at [413, 502] on select "< 6 mois 6 - 12 mois 12 - 24 mois 24 - 36 mois > 36 mois Veuillez sélectionner …" at bounding box center [769, 520] width 712 height 47
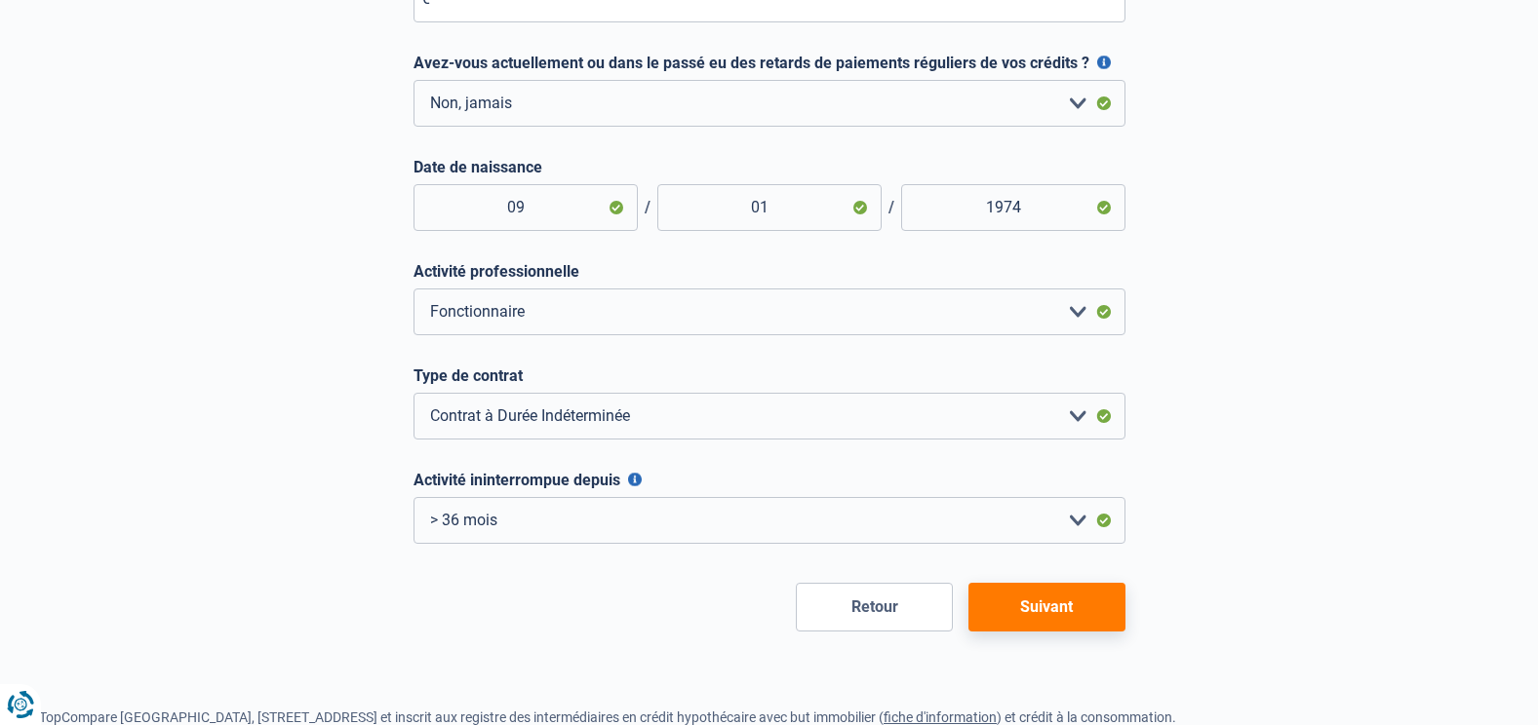
click at [1085, 603] on button "Suivant" at bounding box center [1046, 607] width 157 height 49
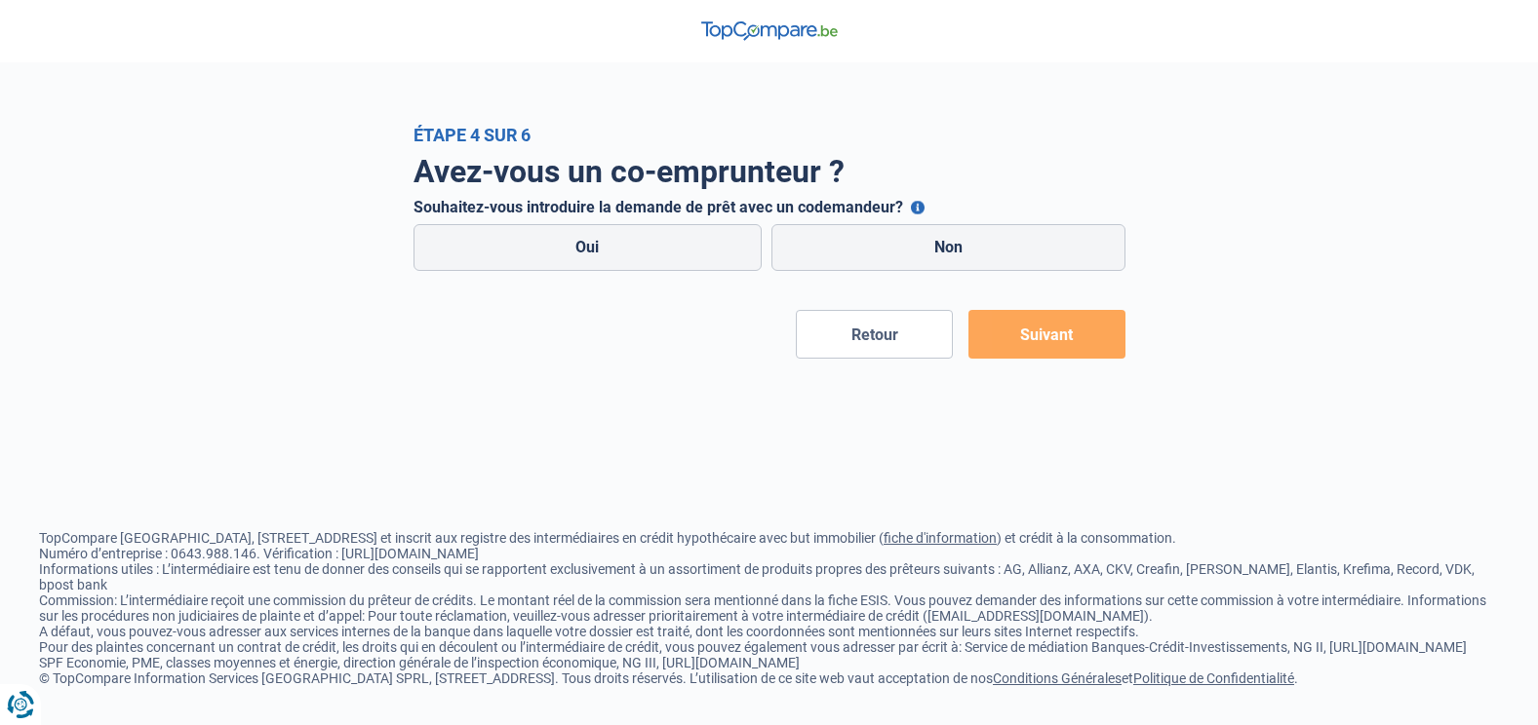
click at [870, 335] on button "Retour" at bounding box center [874, 334] width 157 height 49
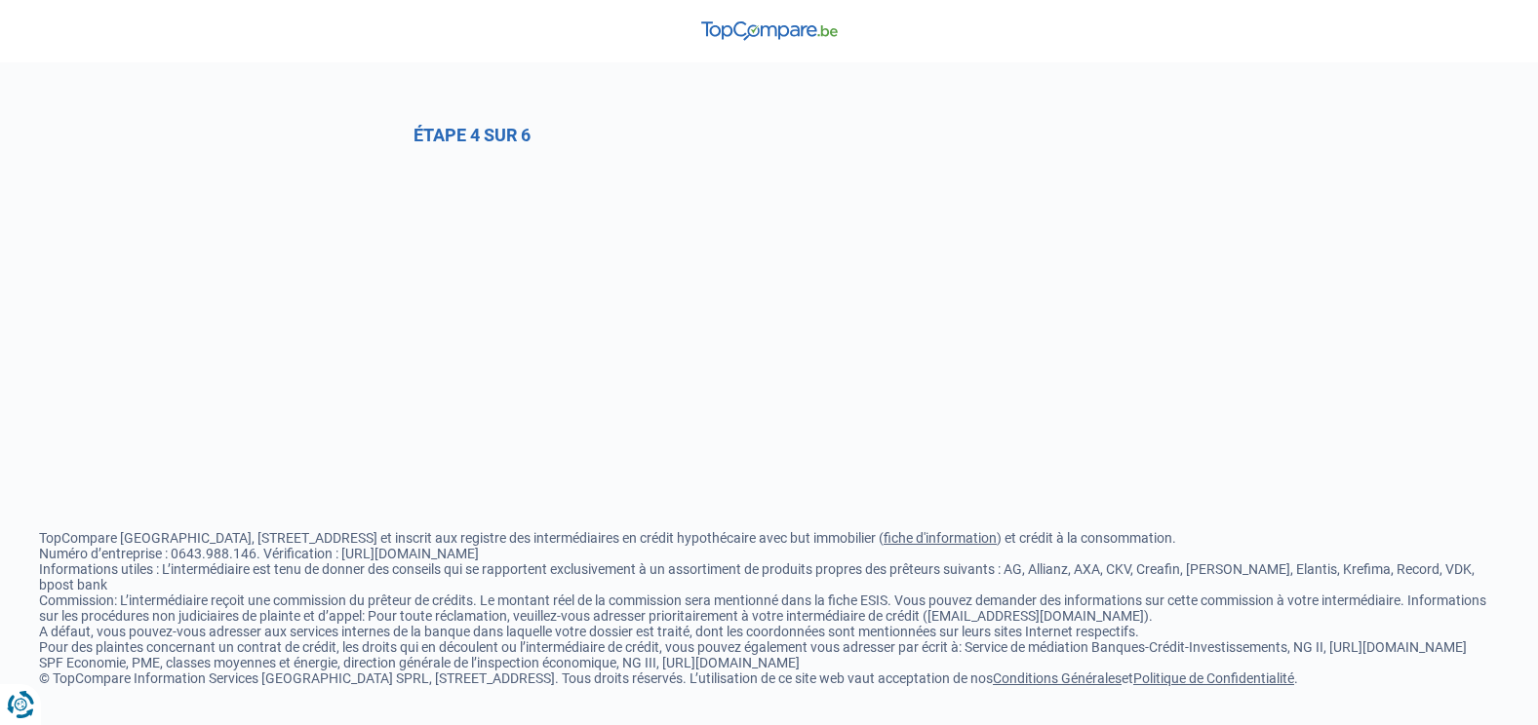
select select "0"
select select "official"
select select "permanent"
select select "more36"
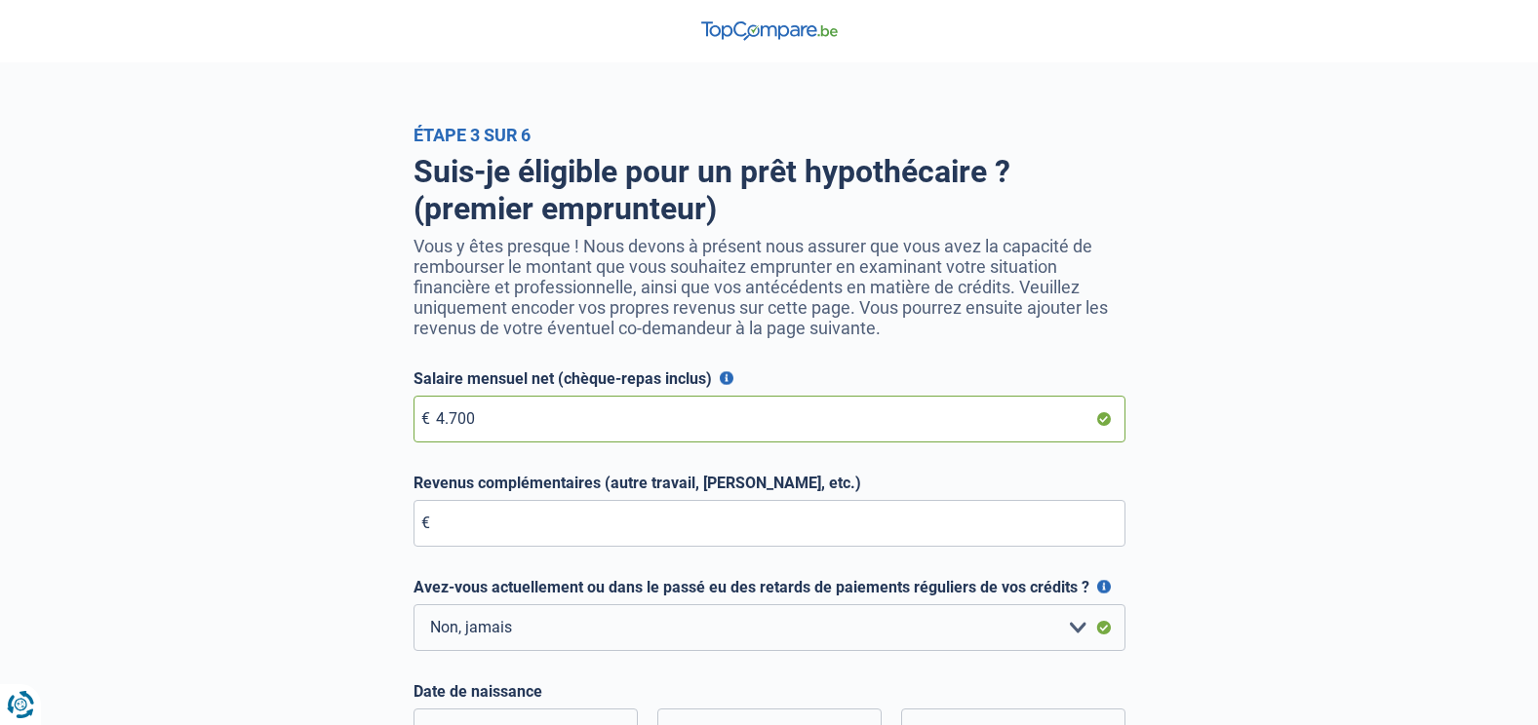
click at [520, 429] on input "4.700" at bounding box center [769, 419] width 712 height 47
type input "4"
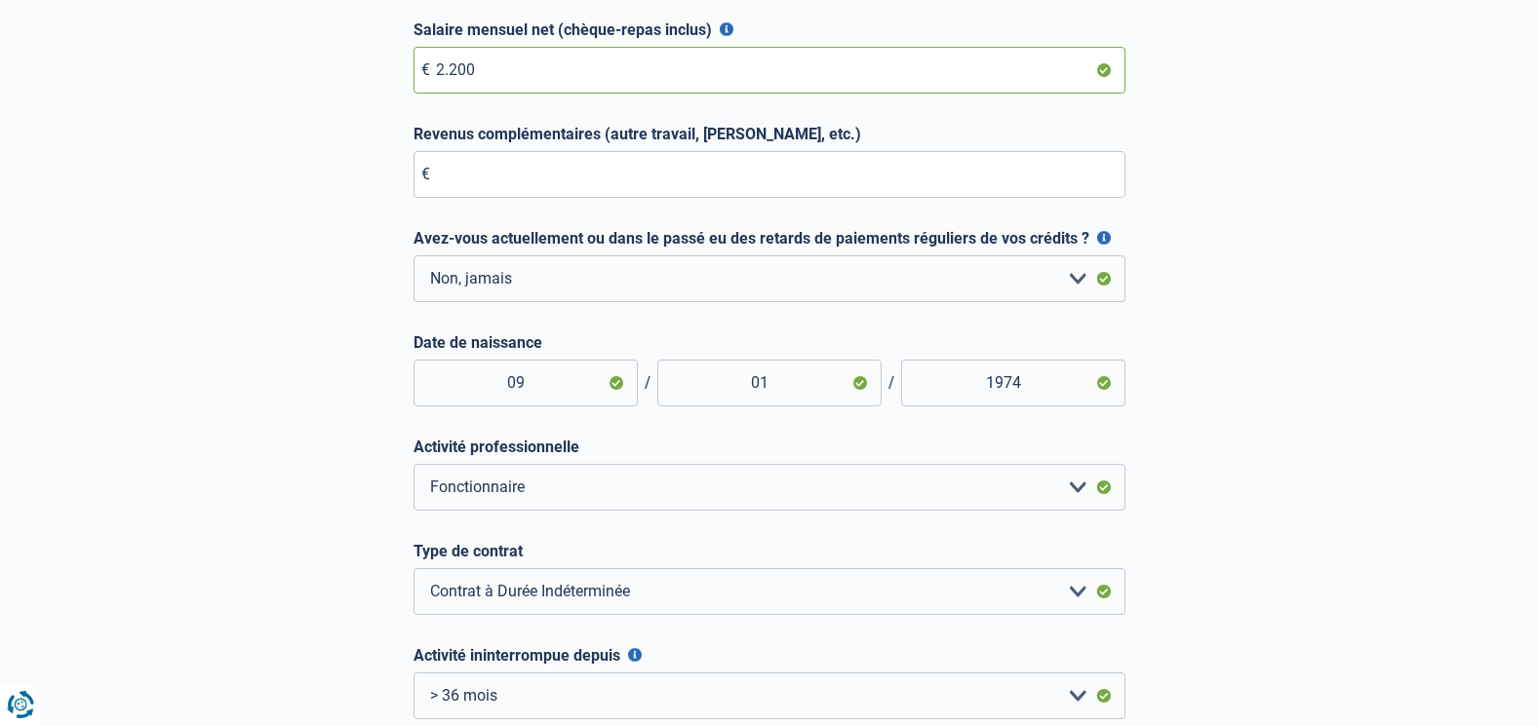
scroll to position [585, 0]
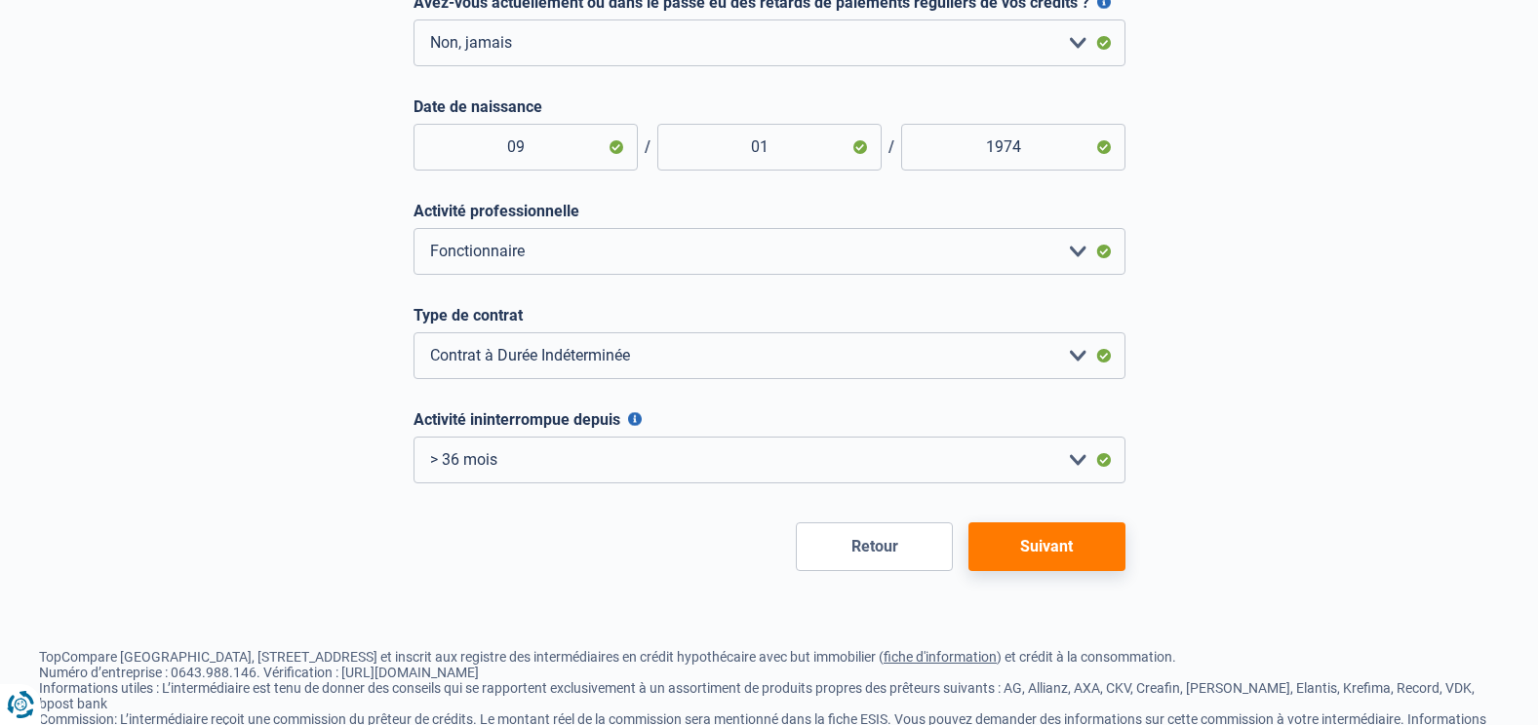
type input "2.200"
click at [1049, 547] on button "Suivant" at bounding box center [1046, 547] width 157 height 49
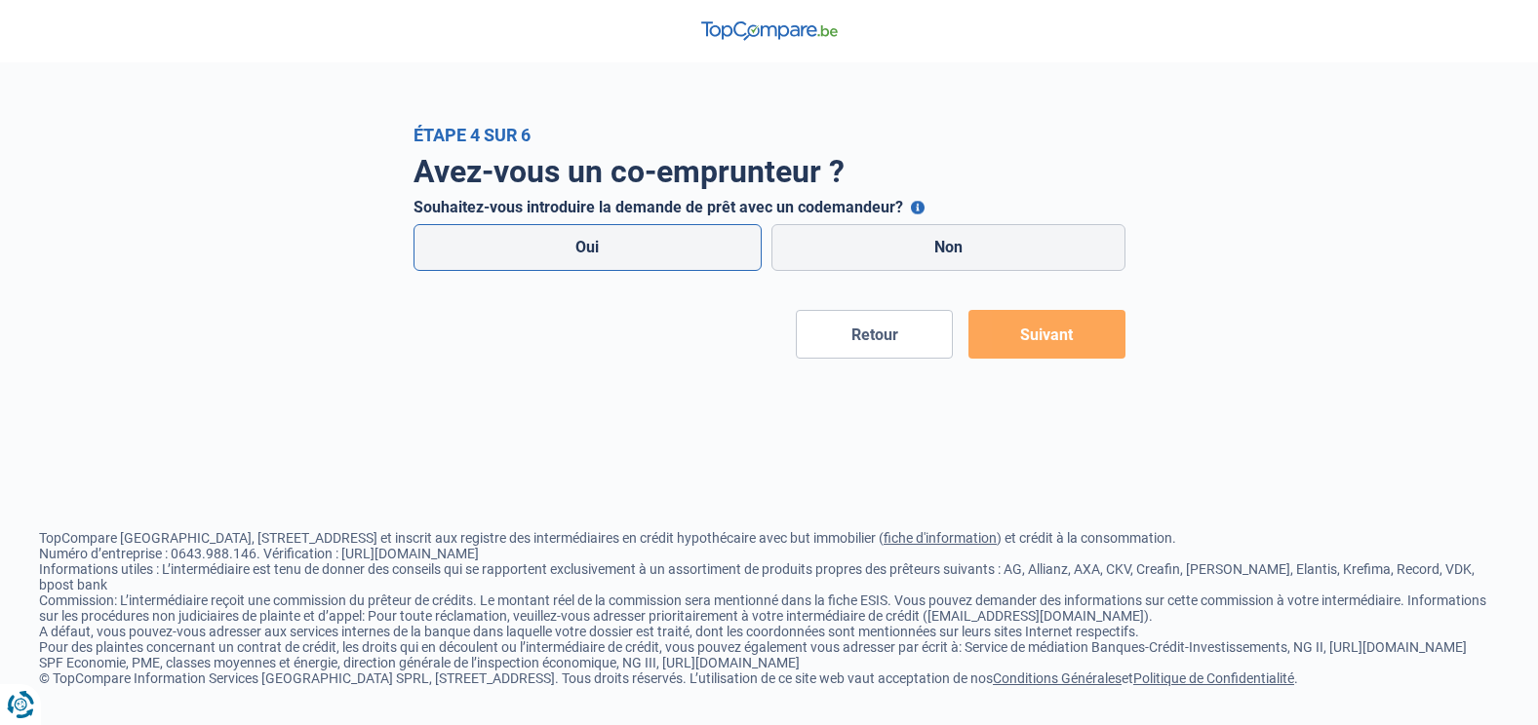
click at [598, 245] on label "Oui" at bounding box center [587, 247] width 349 height 47
click at [694, 261] on label "Oui" at bounding box center [587, 247] width 349 height 47
click at [694, 261] on input "Oui" at bounding box center [587, 247] width 349 height 47
radio input "true"
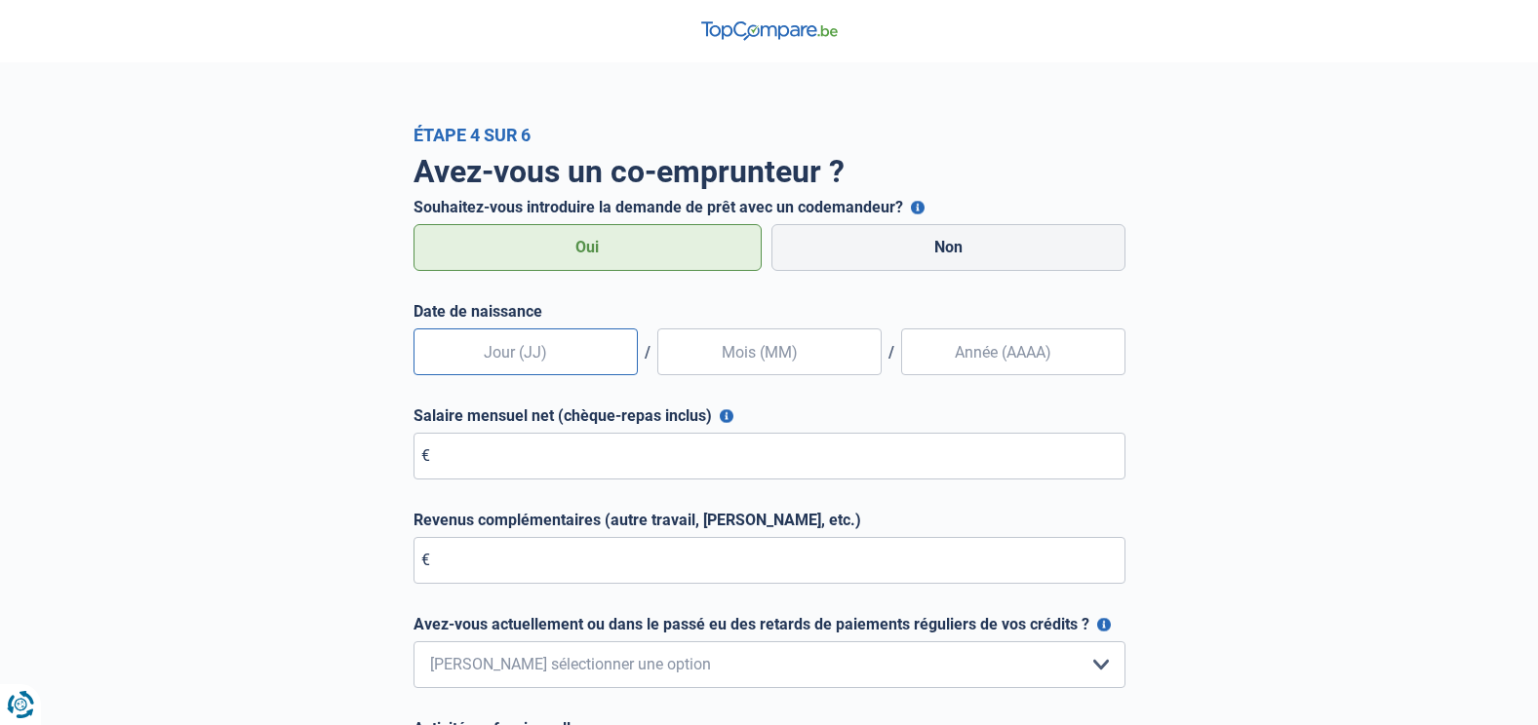
click at [581, 355] on input "text" at bounding box center [525, 352] width 224 height 47
type input "08"
type input "05"
type input "1978"
click at [593, 450] on input "Salaire mensuel net (chèque-repas inclus)" at bounding box center [769, 456] width 712 height 47
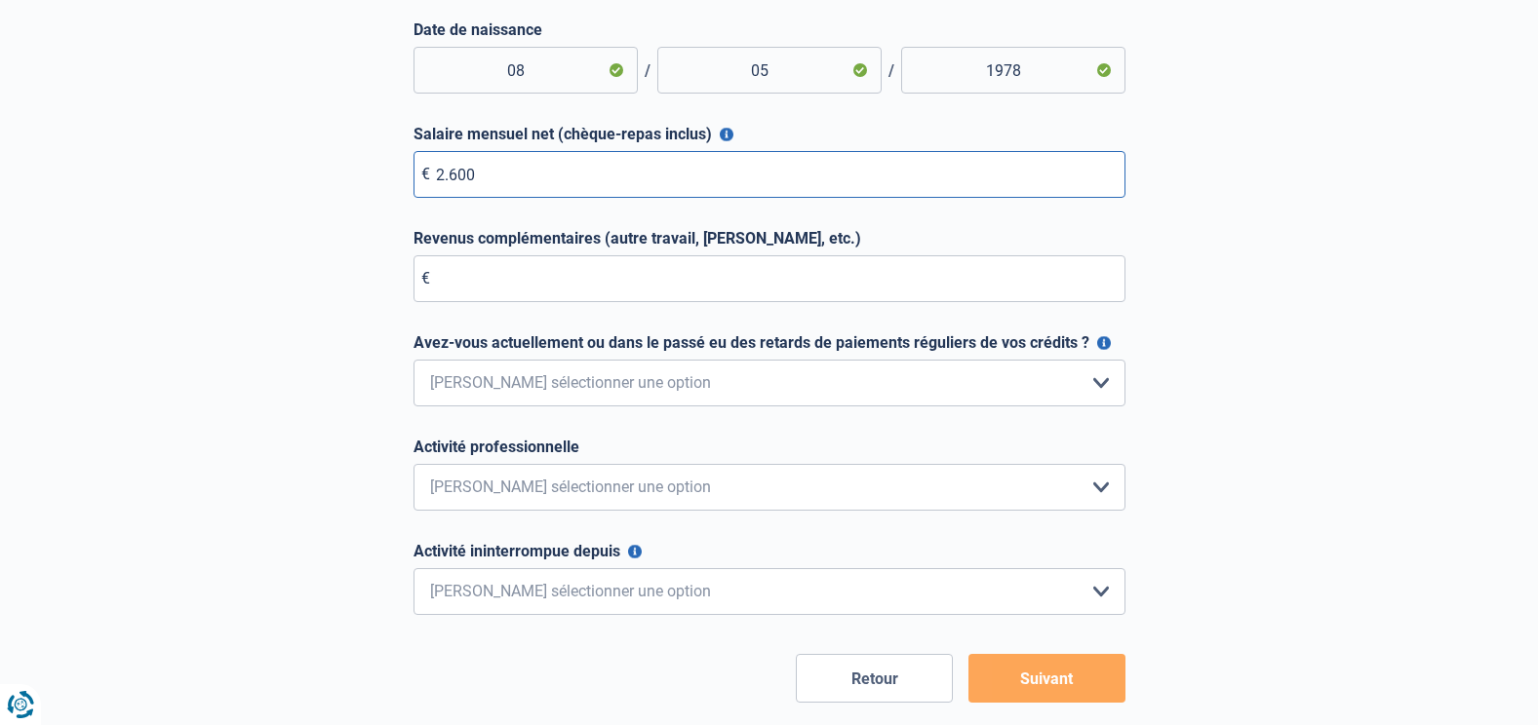
scroll to position [390, 0]
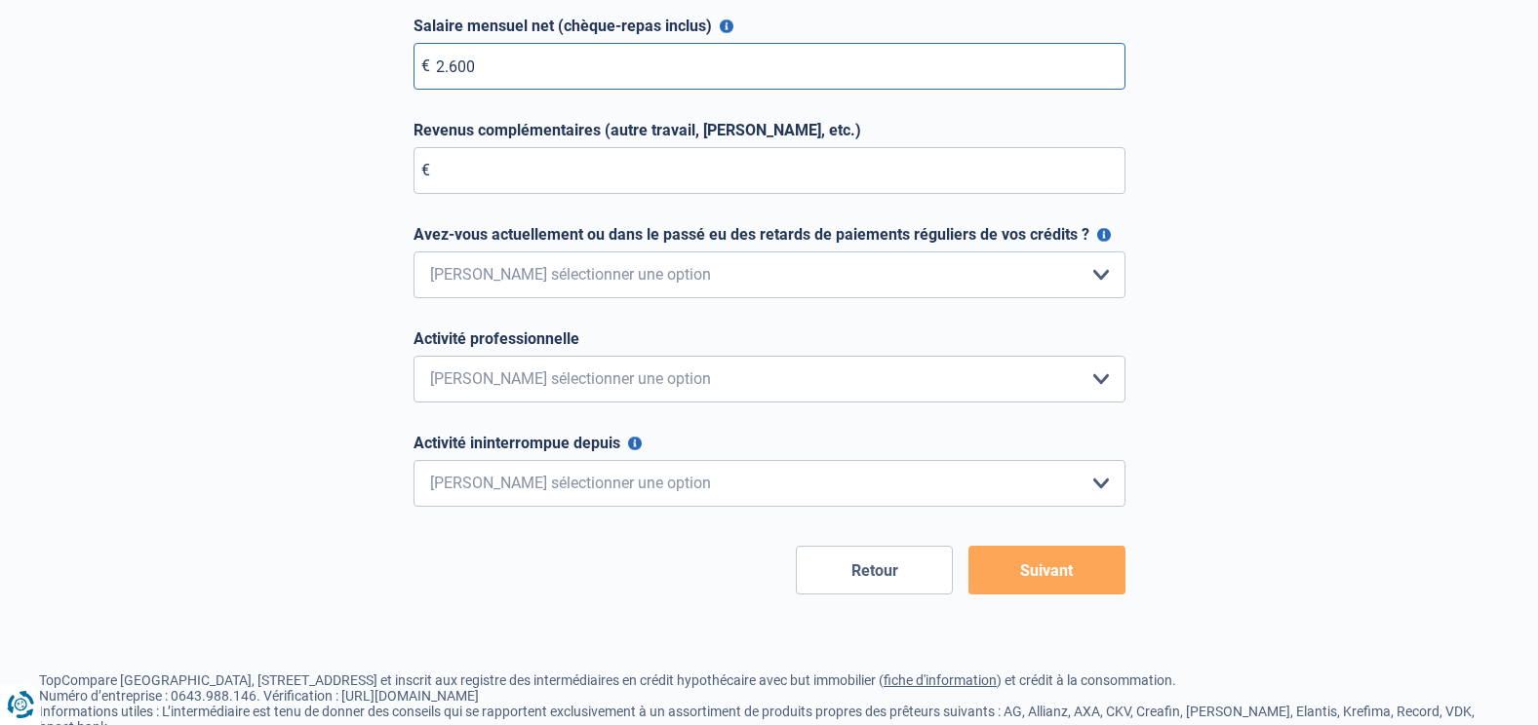
type input "2.600"
click at [1103, 278] on select "Non, jamais Oui mais j'ai tout remboursé il y a moins d'un an Oui mais cela fai…" at bounding box center [769, 275] width 712 height 47
select select "0"
click at [413, 253] on select "Non, jamais Oui mais j'ai tout remboursé il y a moins d'un an Oui mais cela fai…" at bounding box center [769, 275] width 712 height 47
click at [1099, 376] on select "Employé privé Ouvrier Fonctionnaire Indépendant Dirigeant d'entreprise Pensionn…" at bounding box center [769, 379] width 712 height 47
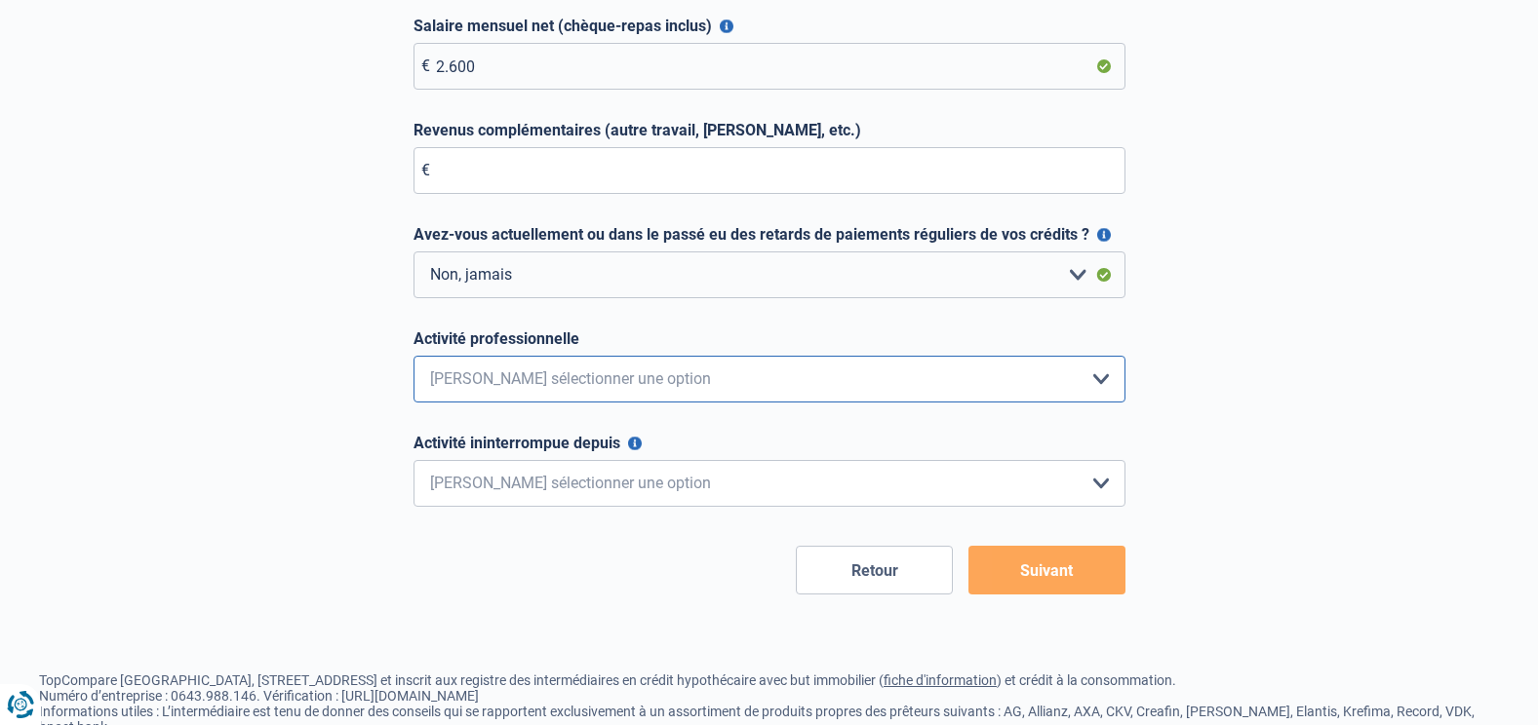
select select "privateEmployee"
click at [413, 357] on select "Employé privé Ouvrier Fonctionnaire Indépendant Dirigeant d'entreprise Pensionn…" at bounding box center [769, 379] width 712 height 47
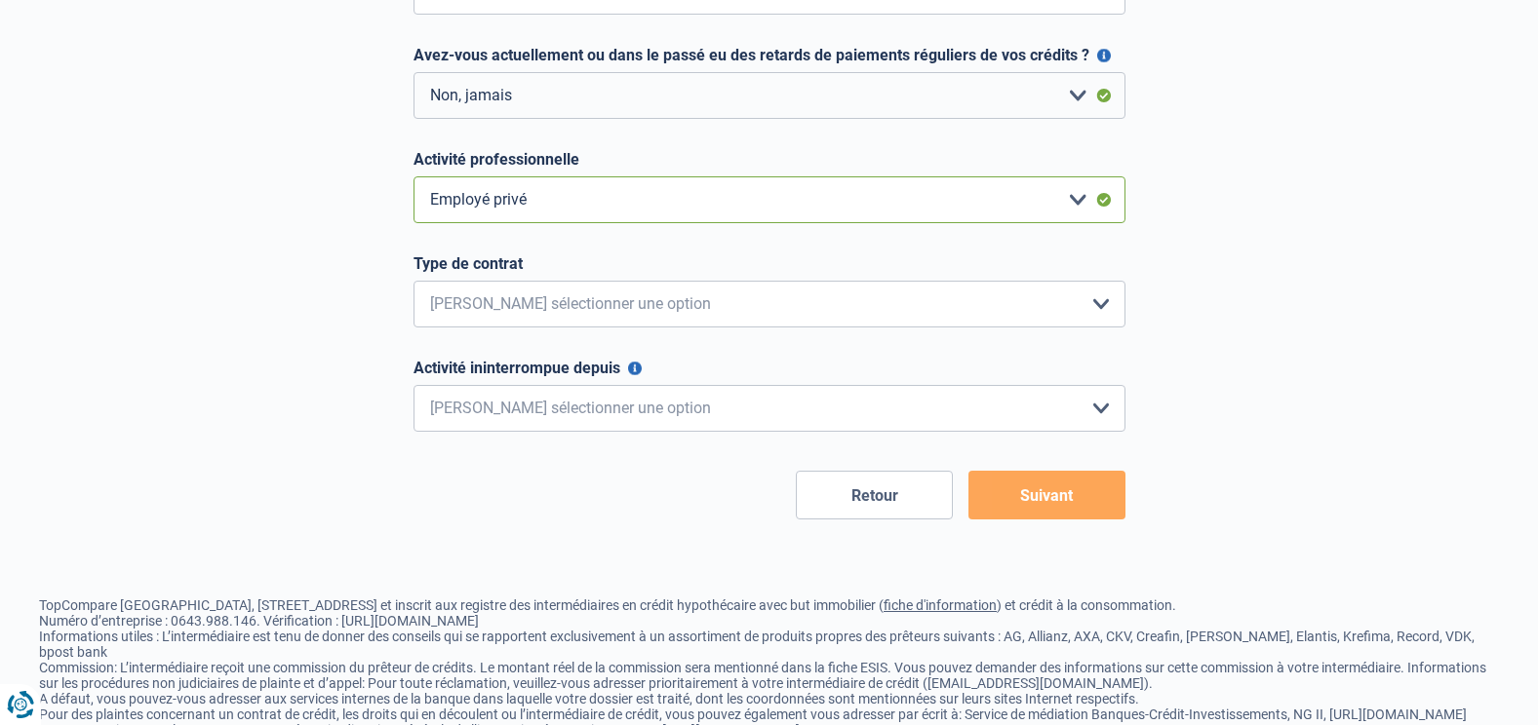
scroll to position [585, 0]
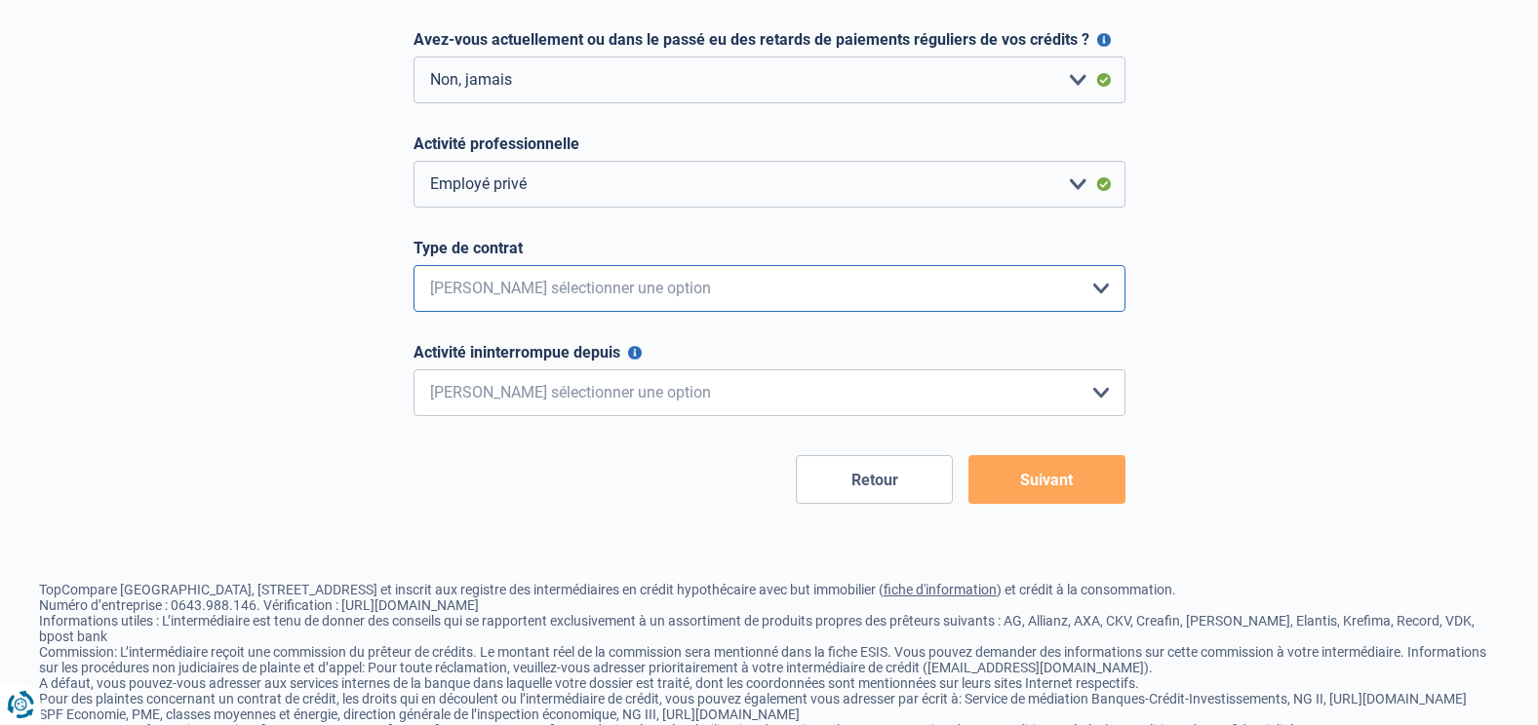
click at [1094, 292] on select "Intérimaire Contrat à Durée Indéterminée Contrat à Durée Déterminée Veuillez sé…" at bounding box center [769, 288] width 712 height 47
select select "permanent"
click at [413, 266] on select "Intérimaire Contrat à Durée Indéterminée Contrat à Durée Déterminée Veuillez sé…" at bounding box center [769, 288] width 712 height 47
click at [1099, 394] on select "< 6 mois 6 - 12 mois 12 - 24 mois 24 - 36 mois > 36 mois Veuillez sélectionner …" at bounding box center [769, 393] width 712 height 47
select select "more36"
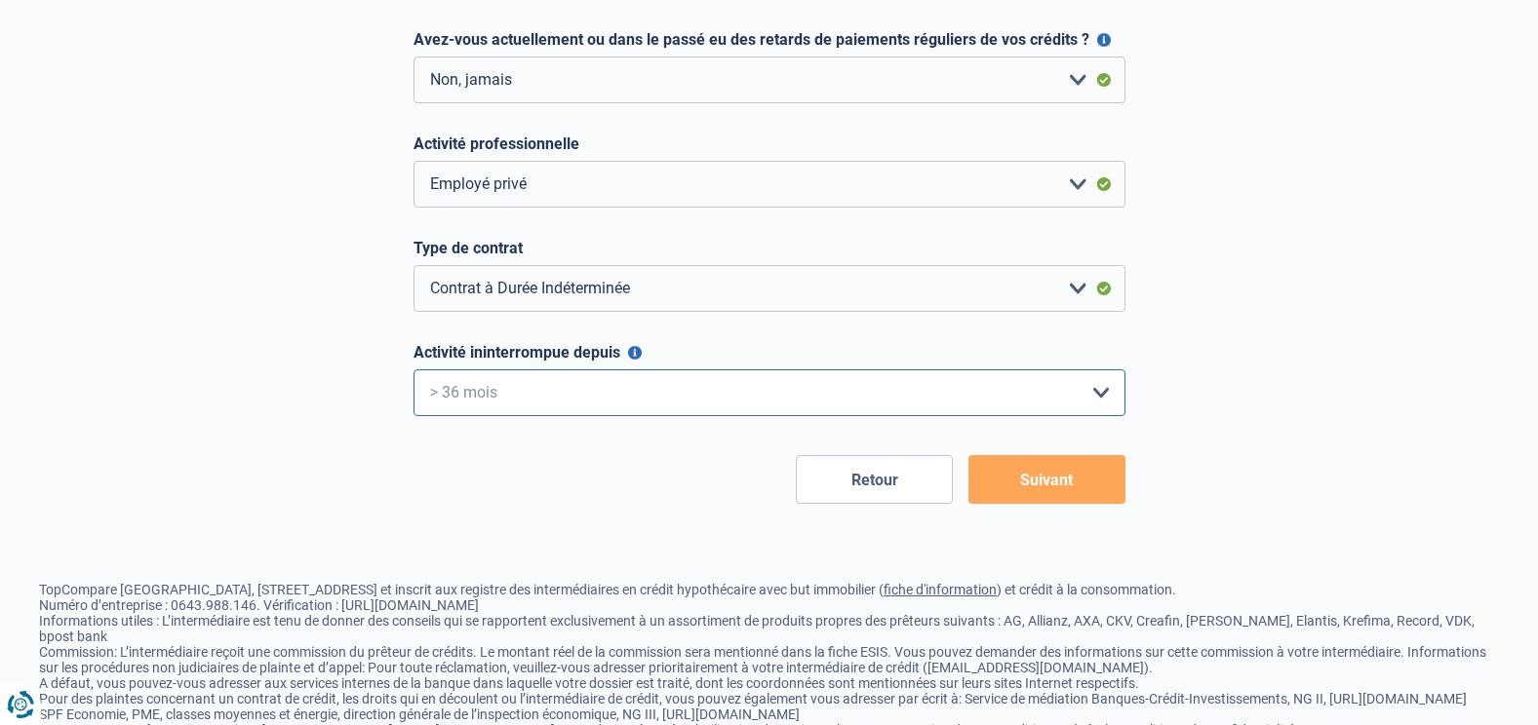
click at [413, 371] on select "< 6 mois 6 - 12 mois 12 - 24 mois 24 - 36 mois > 36 mois Veuillez sélectionner …" at bounding box center [769, 393] width 712 height 47
click at [1066, 476] on button "Suivant" at bounding box center [1046, 479] width 157 height 49
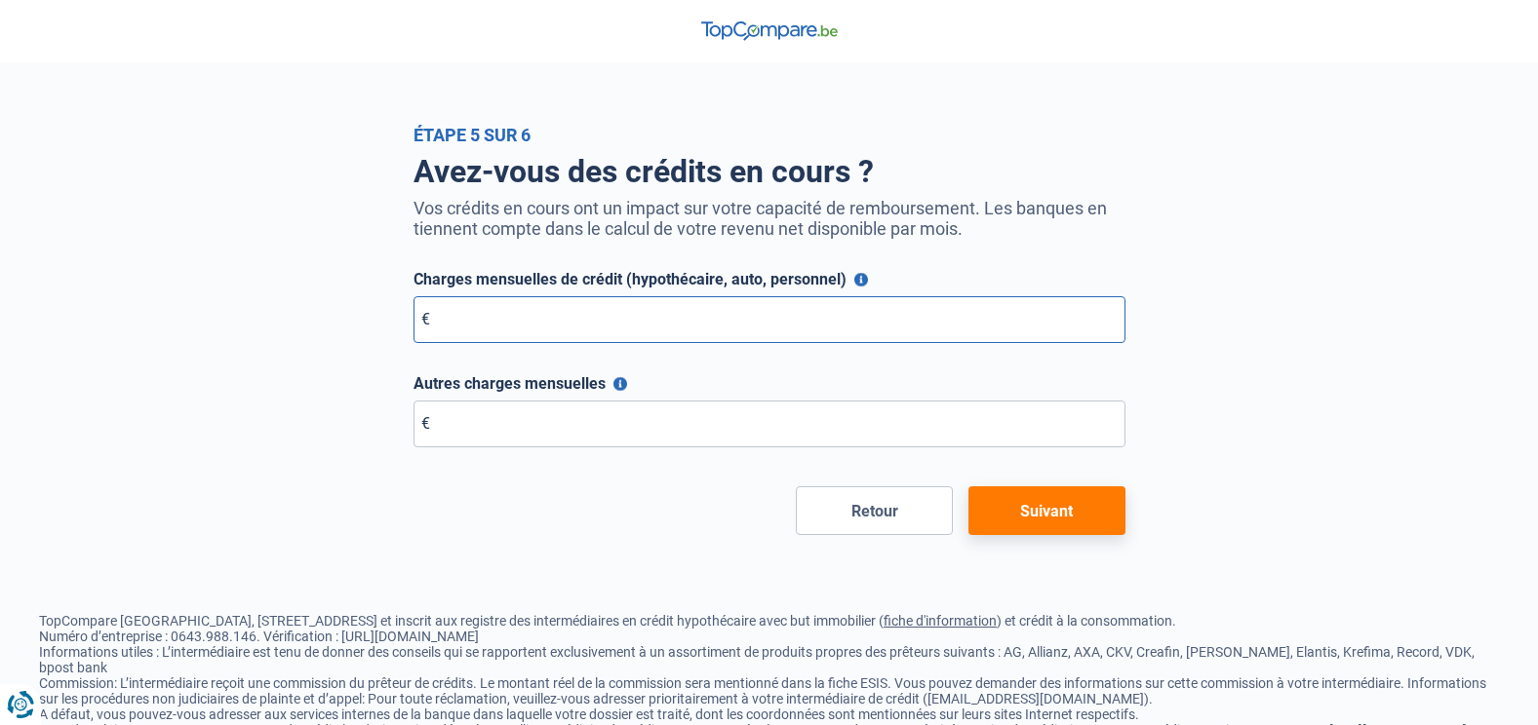
click at [653, 312] on input "Charges mensuelles de crédit (hypothécaire, auto, personnel)" at bounding box center [769, 319] width 712 height 47
type input "580"
click at [1012, 508] on button "Suivant" at bounding box center [1046, 511] width 157 height 49
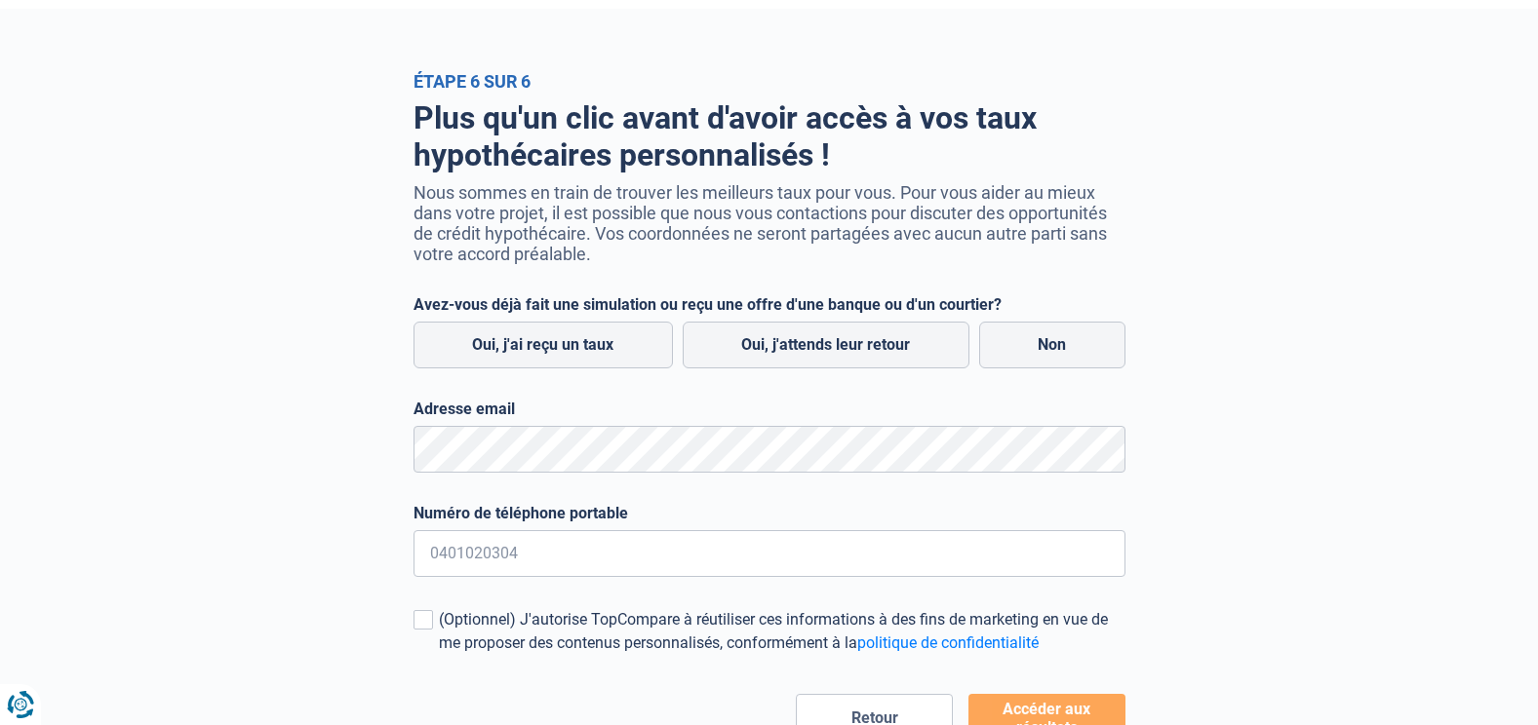
scroll to position [98, 0]
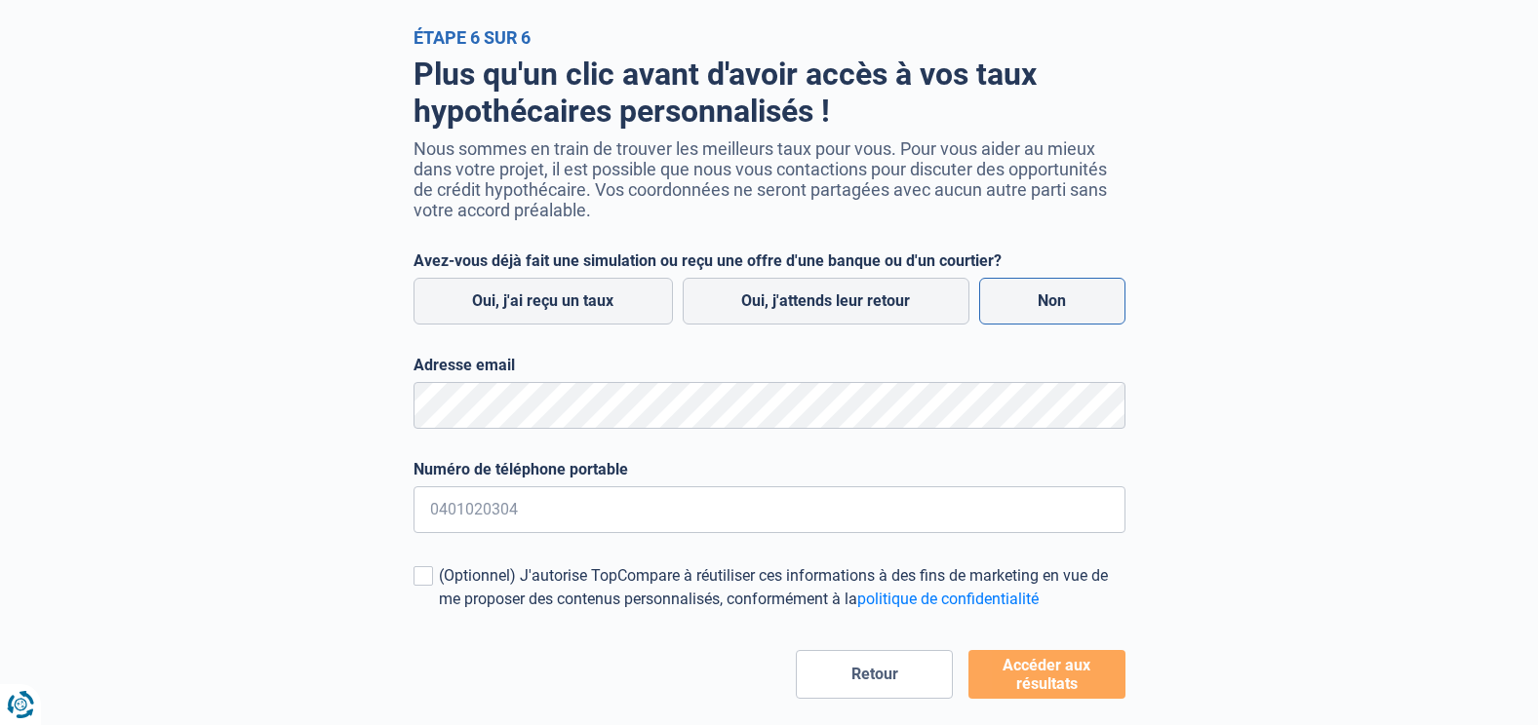
click at [1070, 307] on label "Non" at bounding box center [1052, 301] width 146 height 47
click at [1070, 307] on input "Non" at bounding box center [1052, 301] width 146 height 47
radio input "true"
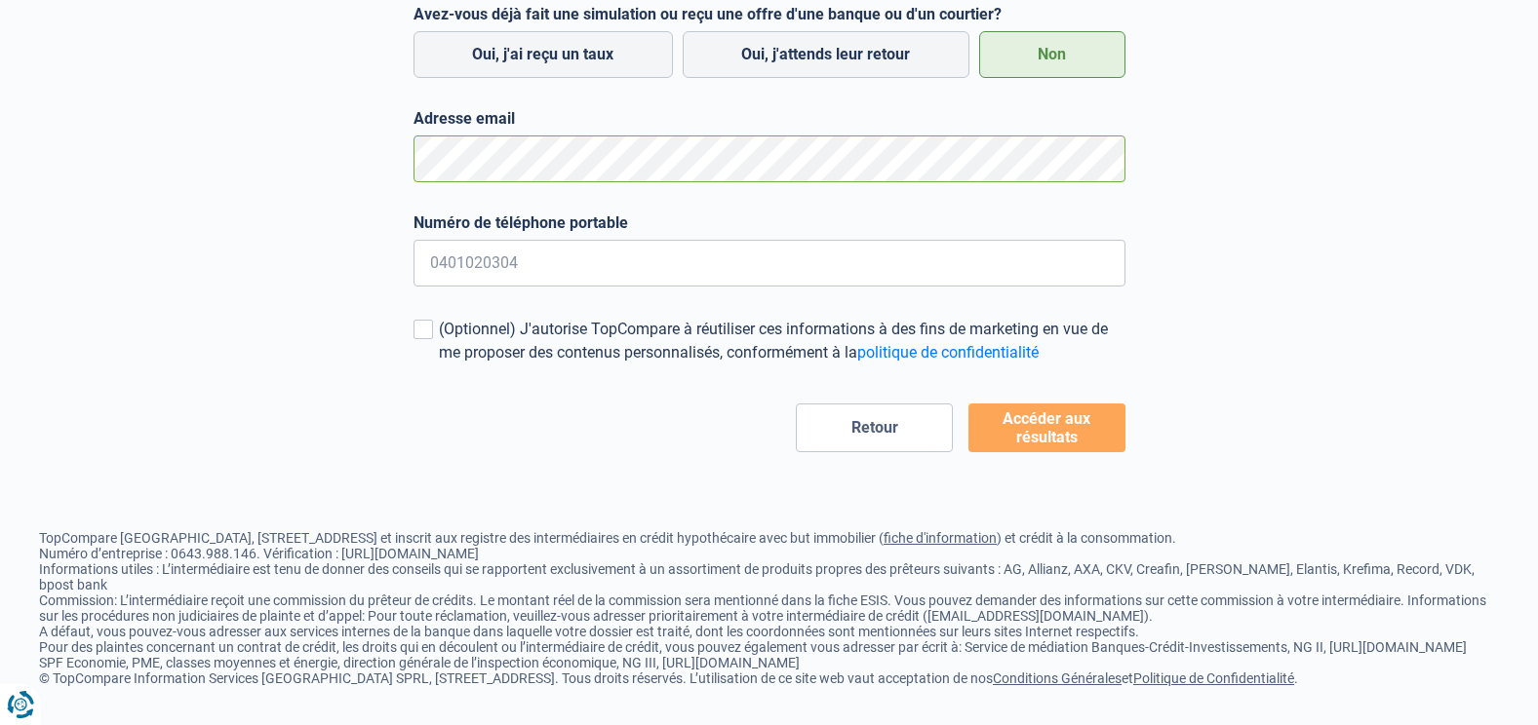
scroll to position [375, 0]
click at [1058, 404] on button "Accéder aux résultats" at bounding box center [1046, 428] width 157 height 49
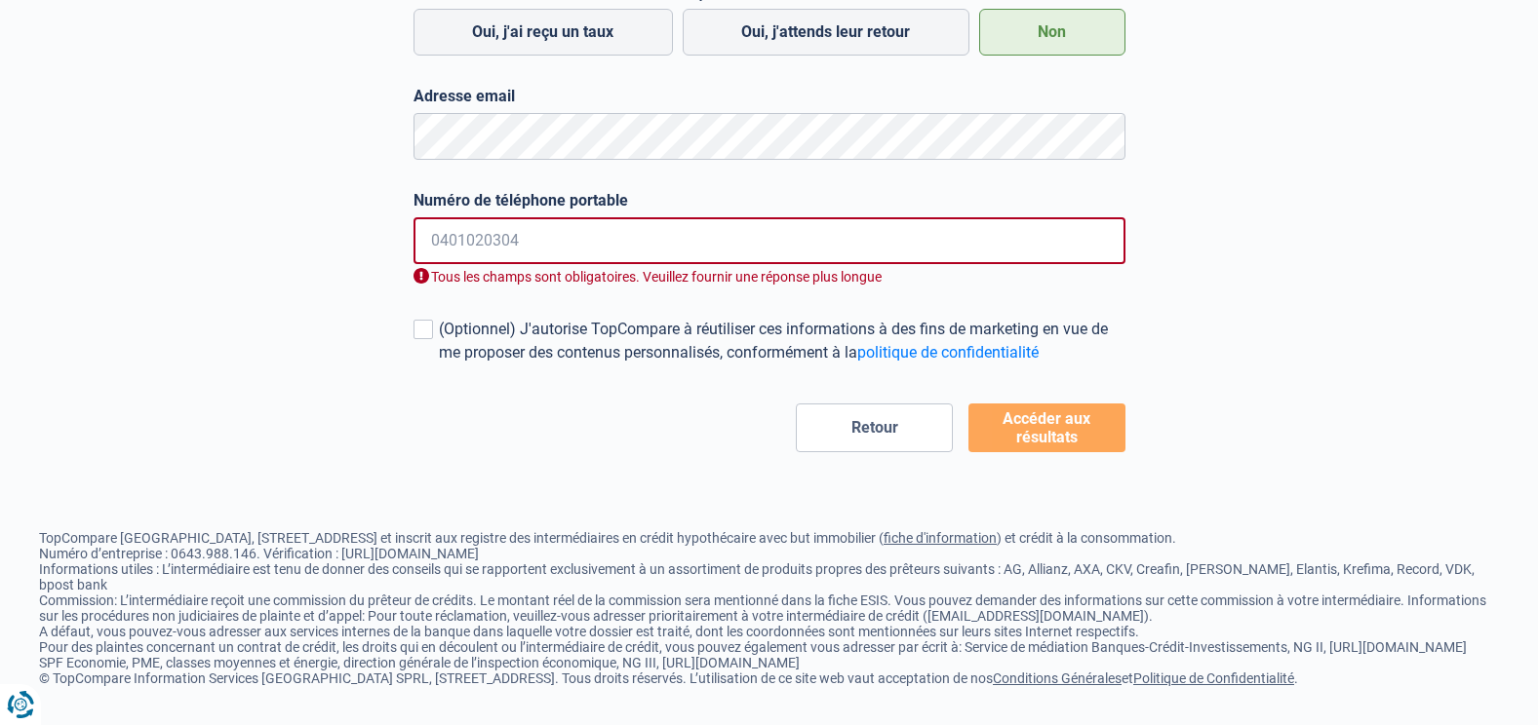
click at [534, 245] on input "Numéro de téléphone portable" at bounding box center [769, 240] width 712 height 47
type input "0491541145"
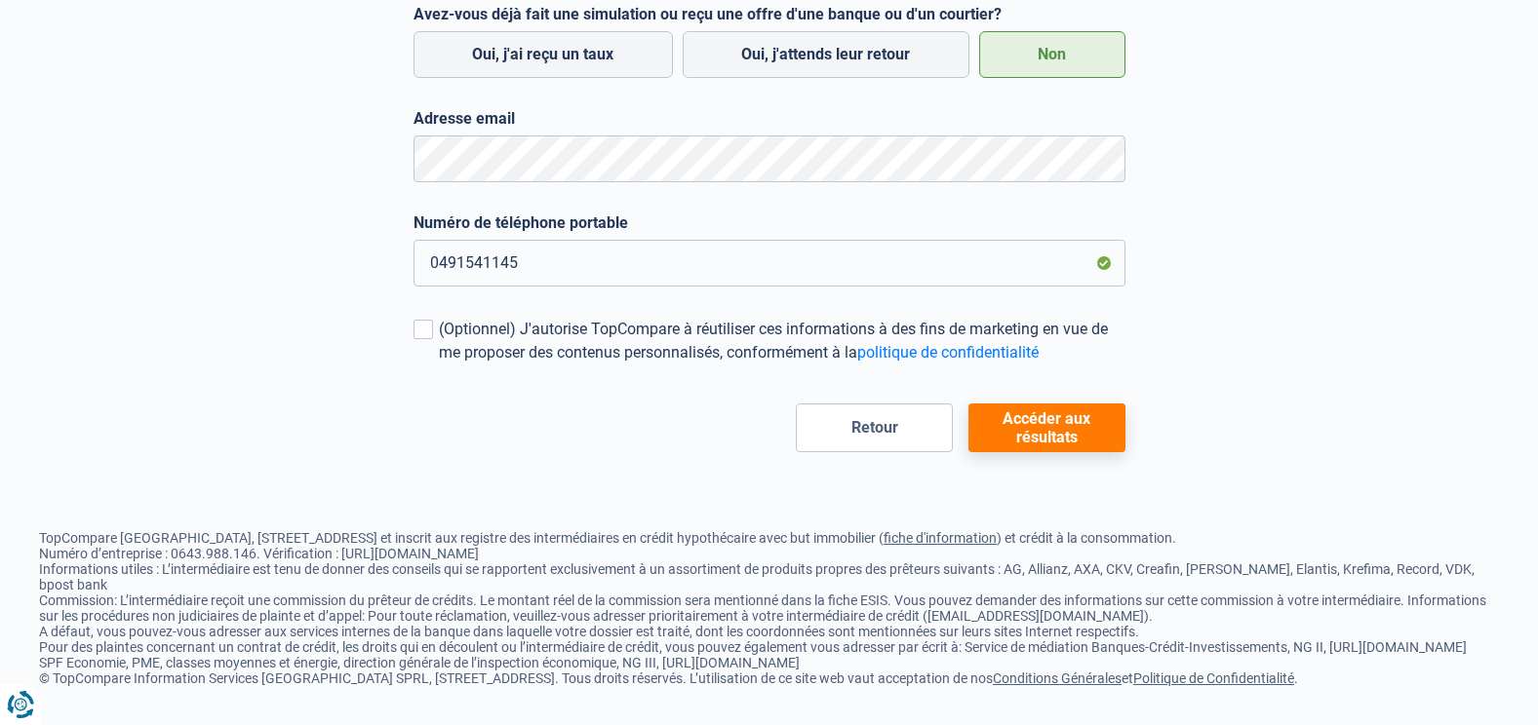
click at [1068, 404] on button "Accéder aux résultats" at bounding box center [1046, 428] width 157 height 49
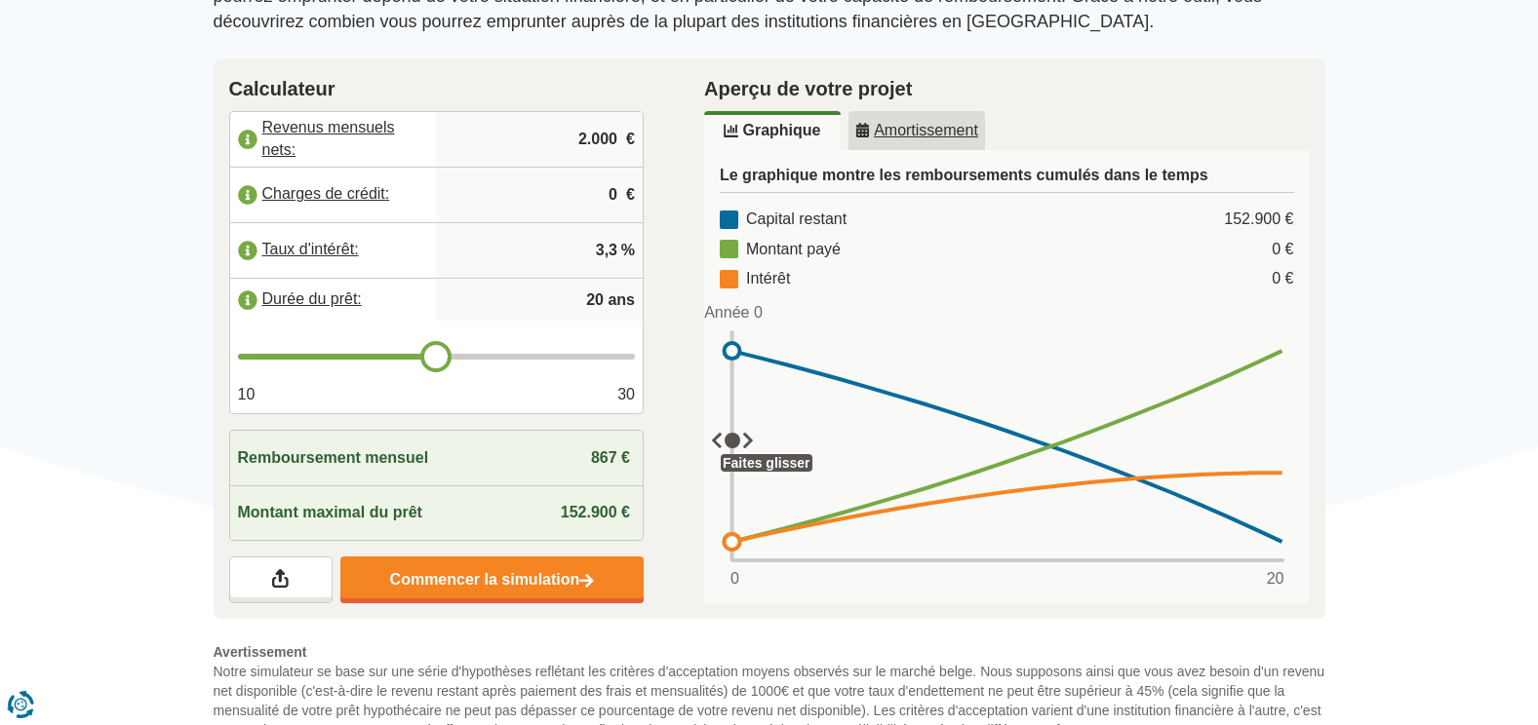
click at [633, 151] on span "€" at bounding box center [630, 140] width 9 height 22
click at [621, 157] on input "2.000" at bounding box center [539, 139] width 191 height 53
type input "2"
type input "4.700"
click at [608, 214] on input "0" at bounding box center [539, 195] width 191 height 53
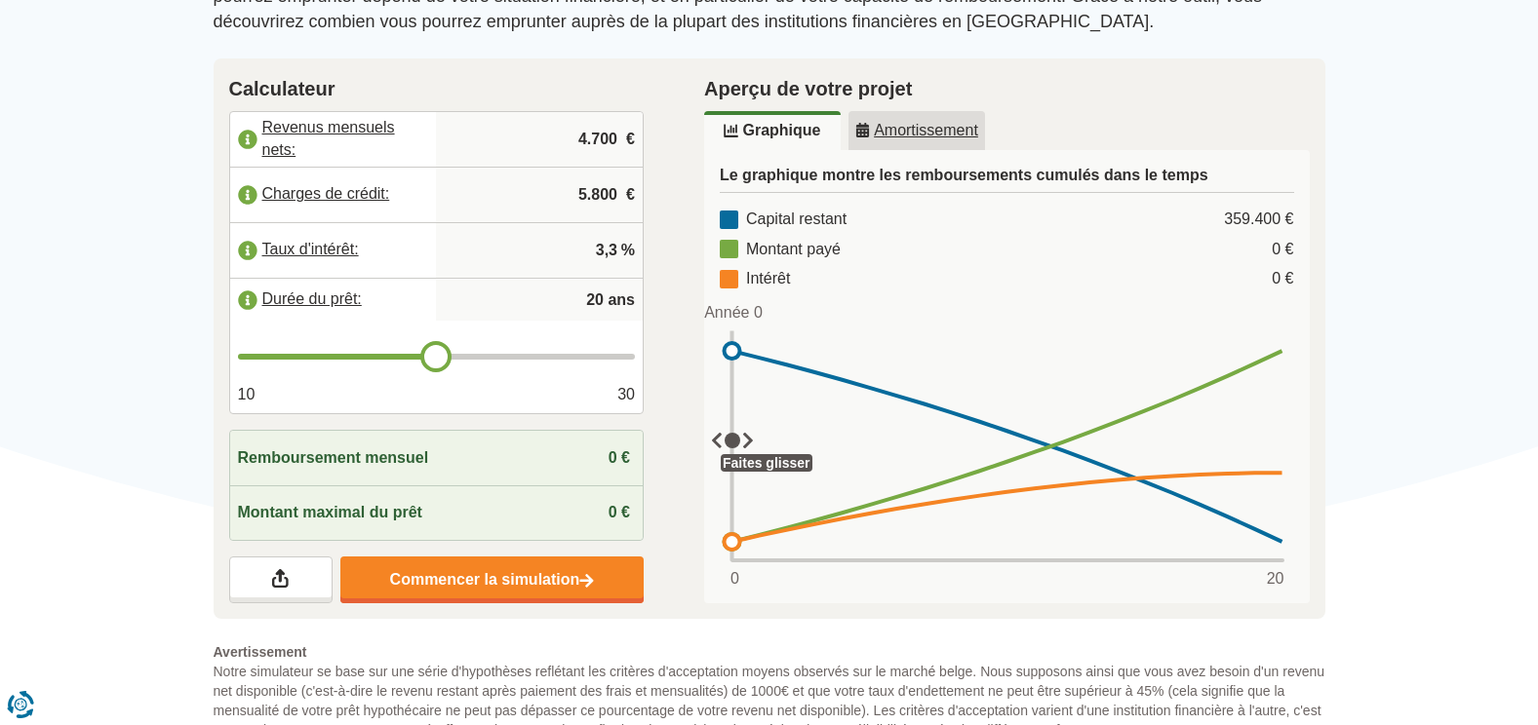
click at [618, 214] on input "5.800" at bounding box center [539, 195] width 191 height 53
type input "580"
type input "19"
type input "18"
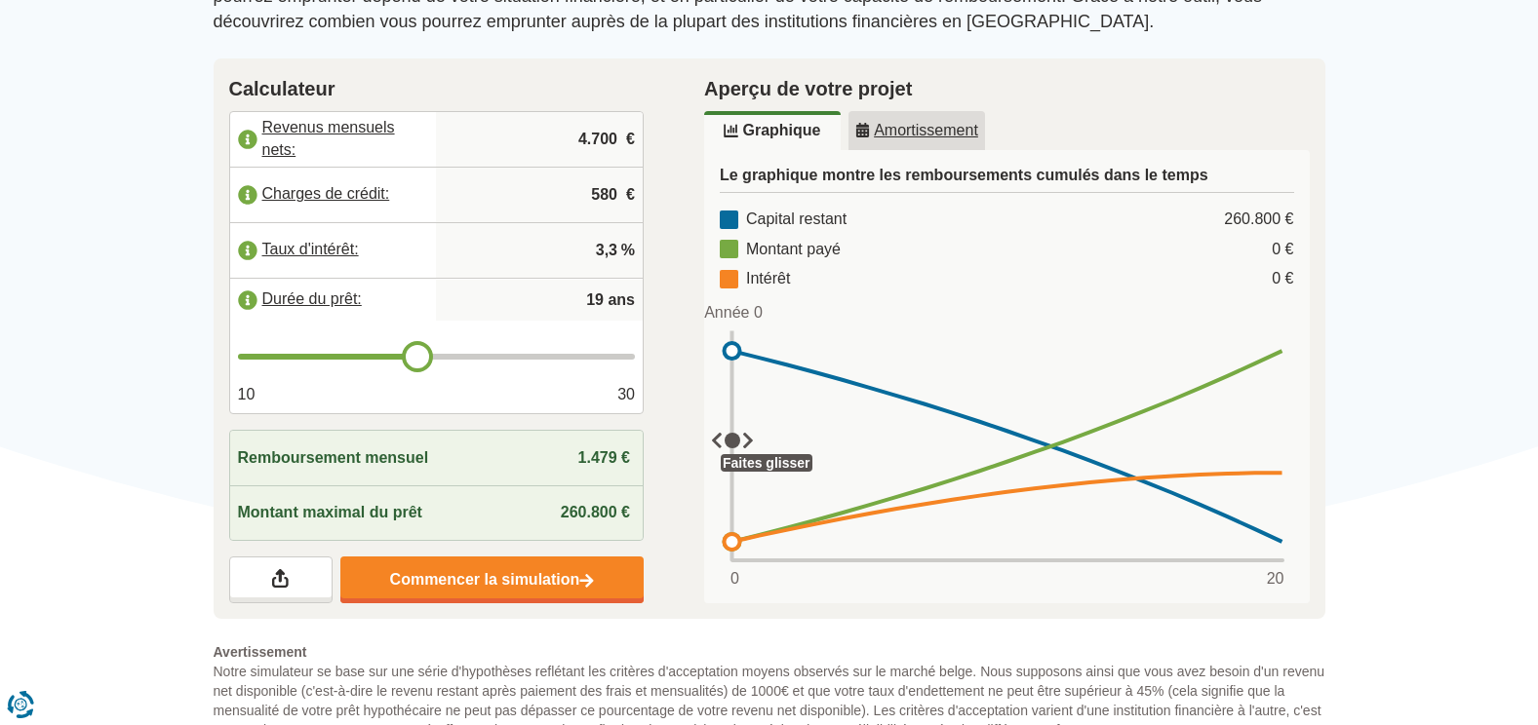
type input "18"
type input "17"
type input "16"
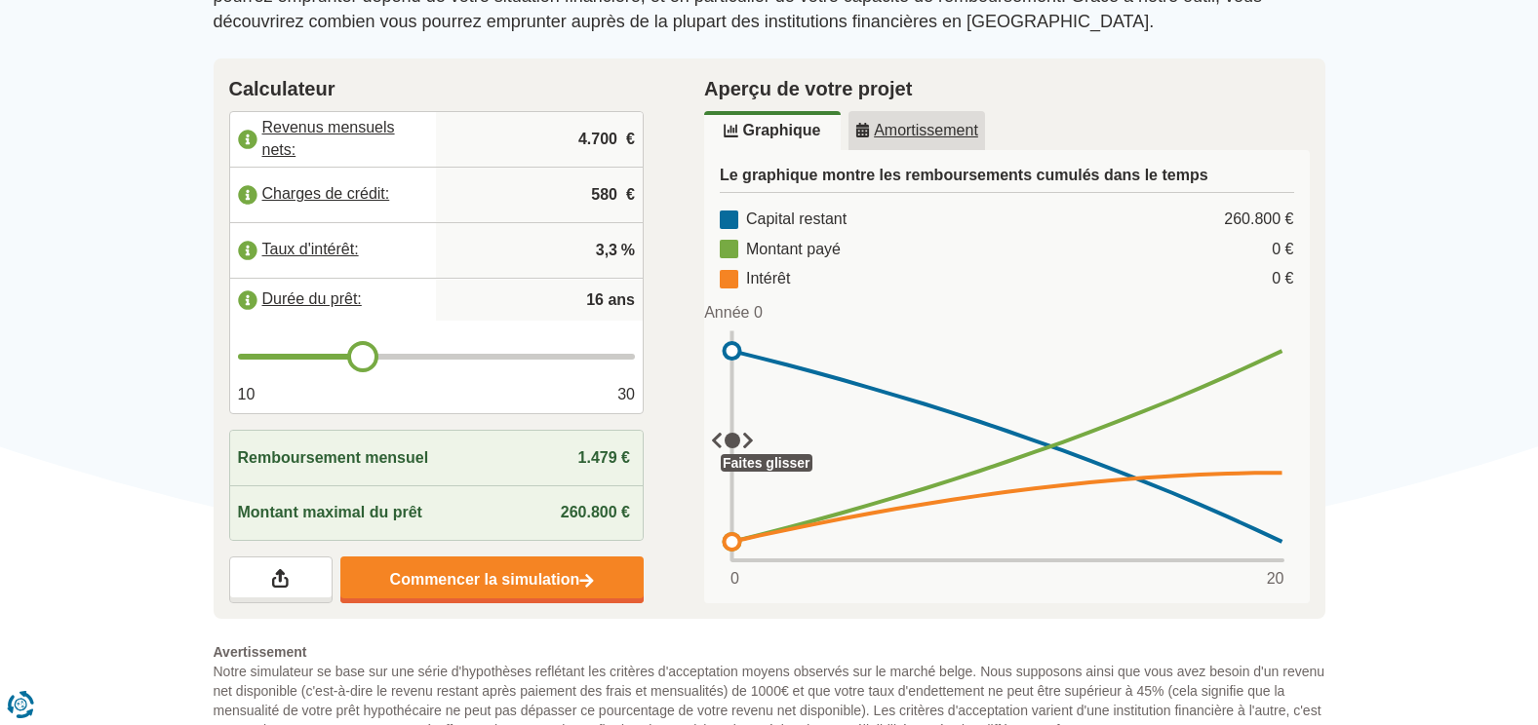
type input "15"
drag, startPoint x: 434, startPoint y: 378, endPoint x: 353, endPoint y: 380, distance: 80.9
type input "15"
click at [353, 360] on input "range" at bounding box center [437, 357] width 398 height 6
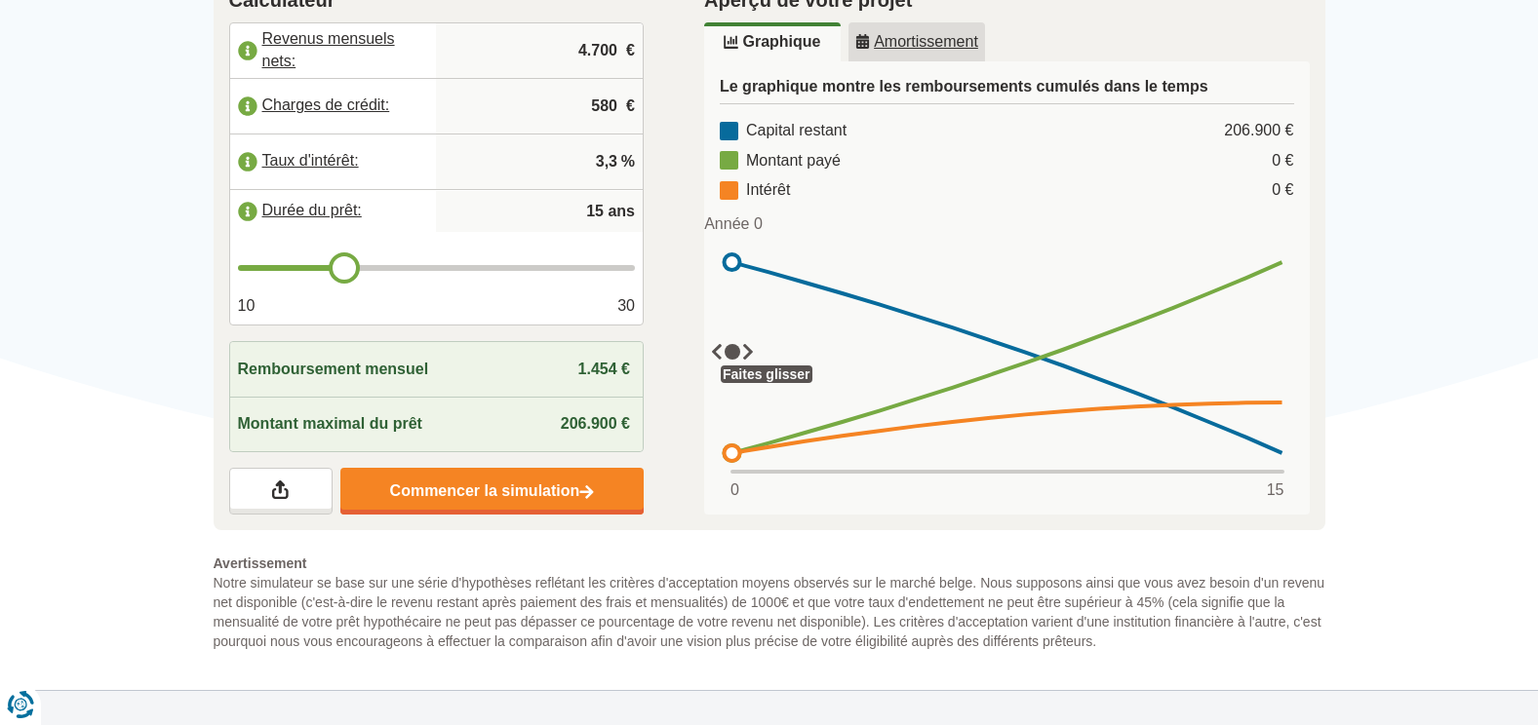
scroll to position [390, 0]
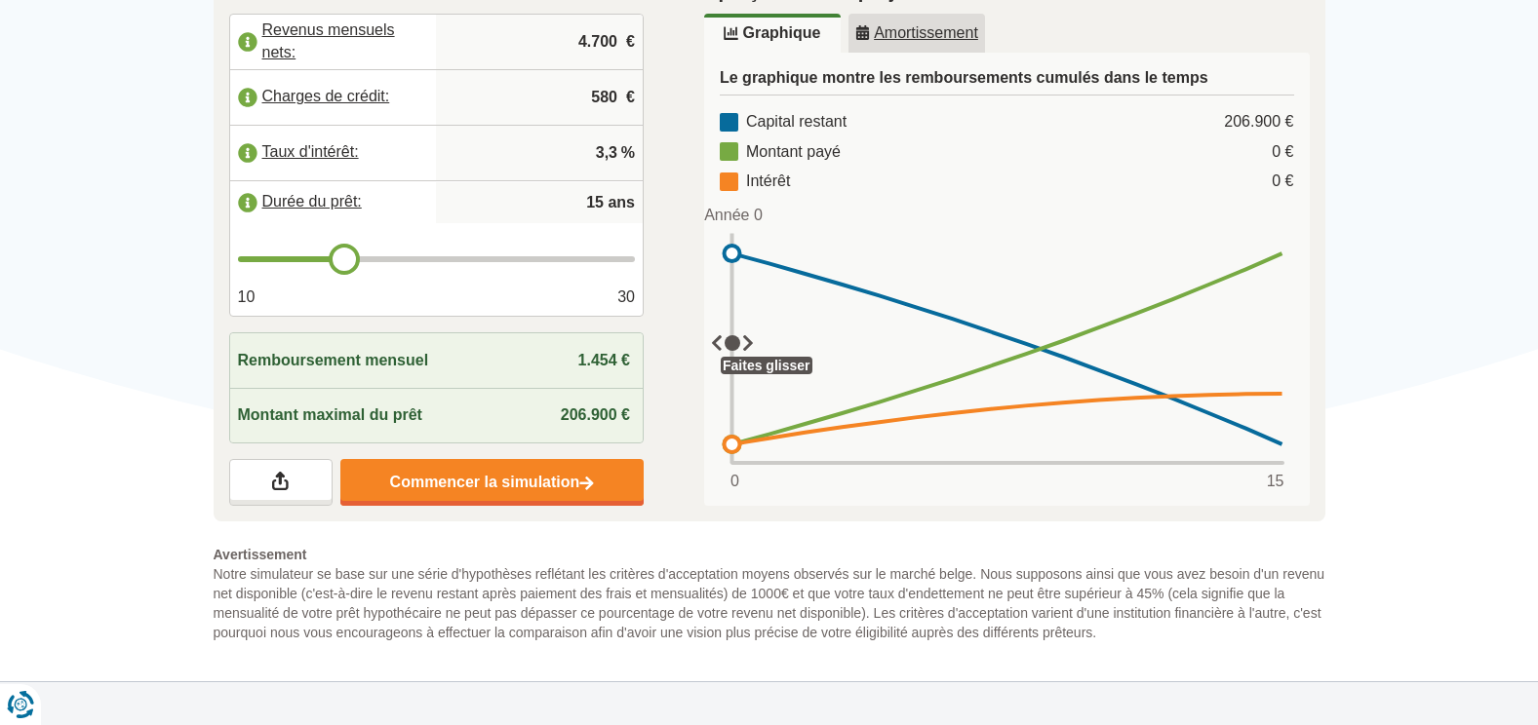
type input "16"
type input "17"
drag, startPoint x: 335, startPoint y: 278, endPoint x: 381, endPoint y: 288, distance: 46.9
type input "17"
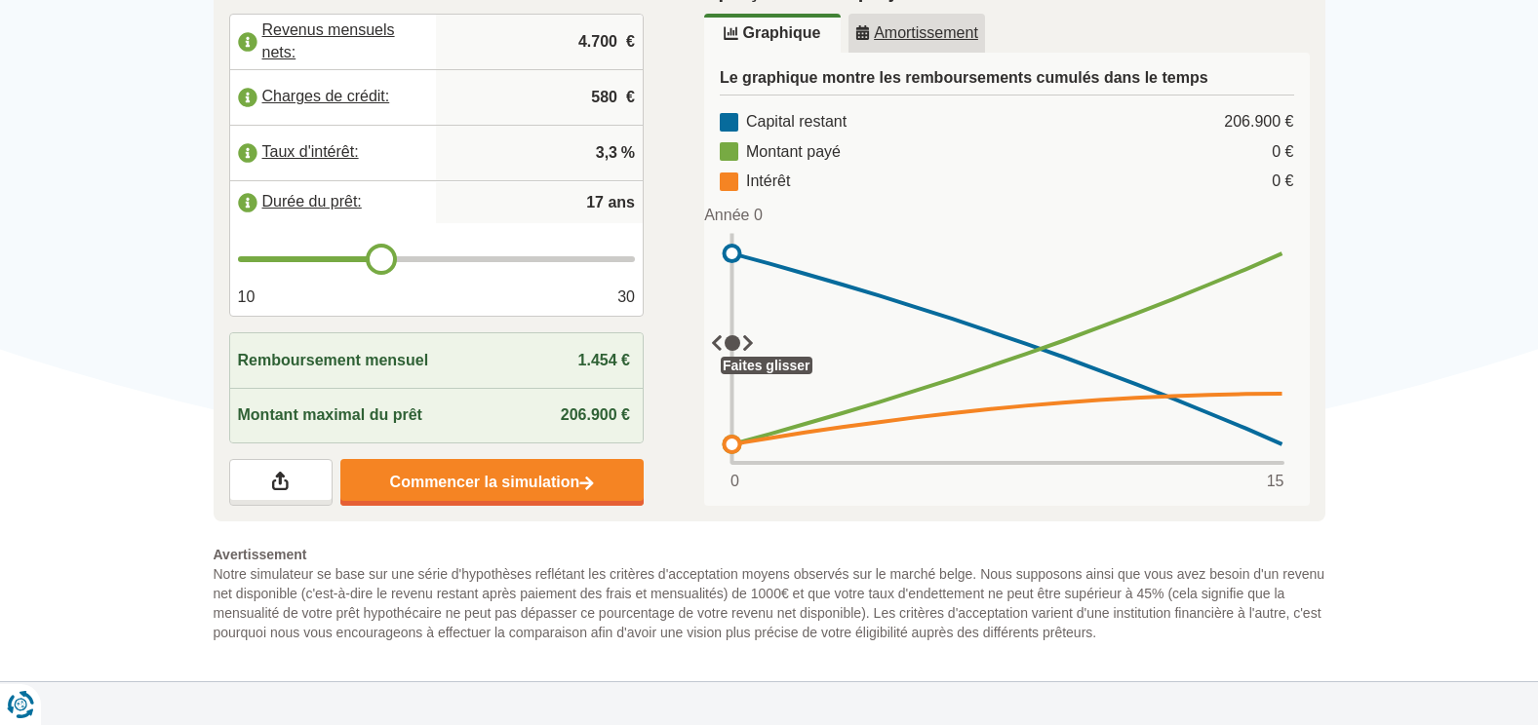
click at [381, 262] on input "range" at bounding box center [437, 259] width 398 height 6
type input "16"
type input "15"
drag, startPoint x: 381, startPoint y: 288, endPoint x: 351, endPoint y: 288, distance: 30.2
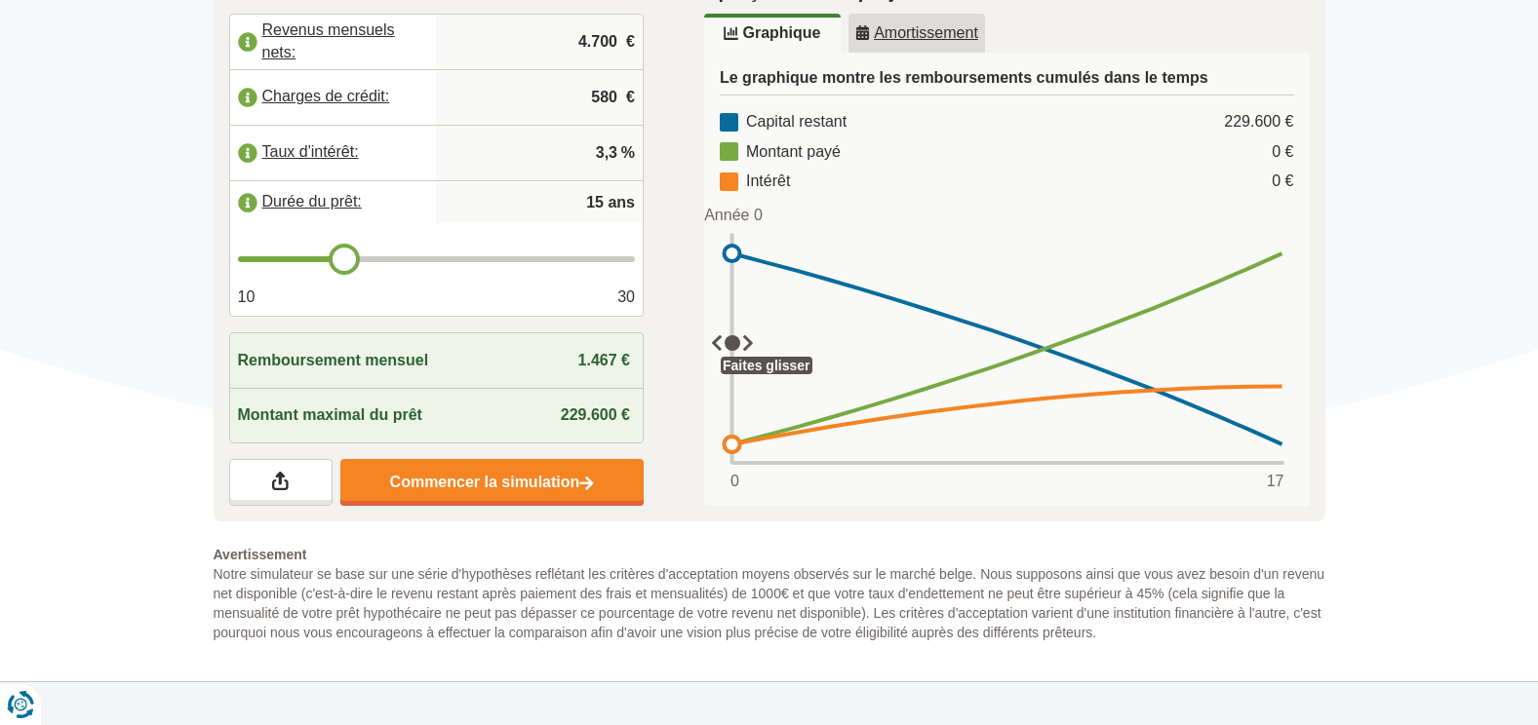
type input "15"
click at [351, 262] on input "range" at bounding box center [437, 259] width 398 height 6
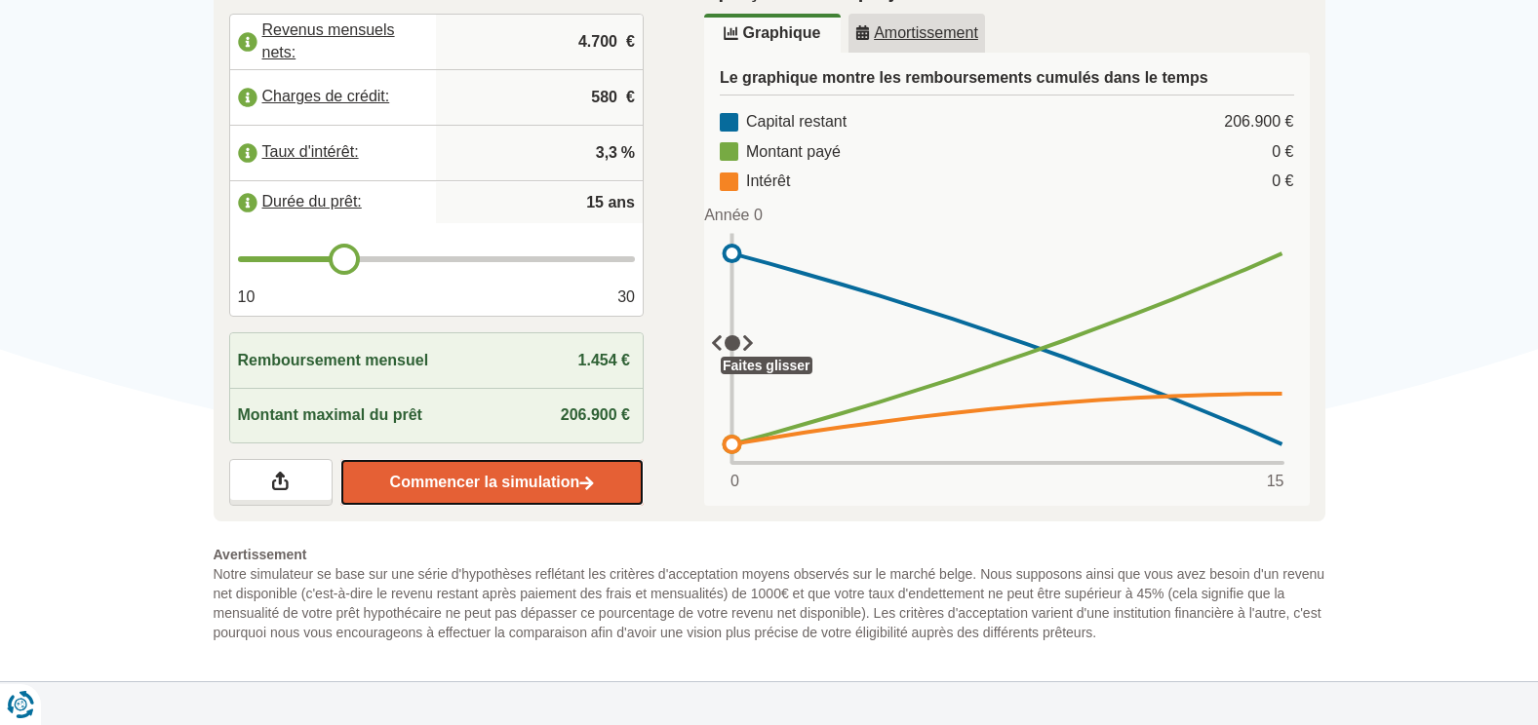
click at [521, 506] on link "Commencer la simulation" at bounding box center [491, 482] width 303 height 47
